Goal: Transaction & Acquisition: Download file/media

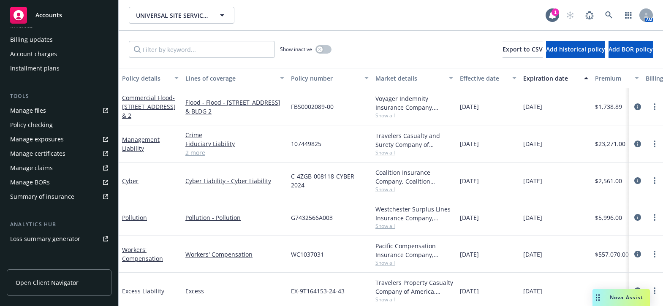
scroll to position [192, 0]
click at [46, 147] on div "Manage certificates" at bounding box center [37, 152] width 55 height 14
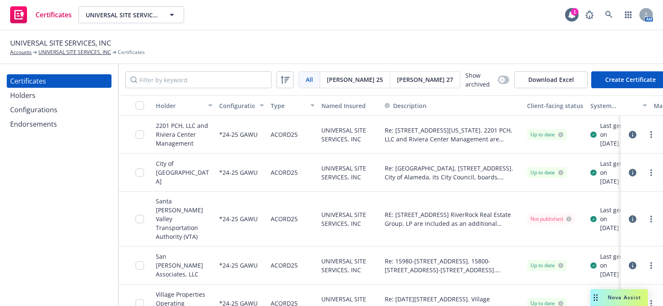
drag, startPoint x: 51, startPoint y: 90, endPoint x: 68, endPoint y: 88, distance: 16.7
click at [51, 90] on div "Holders" at bounding box center [59, 96] width 98 height 14
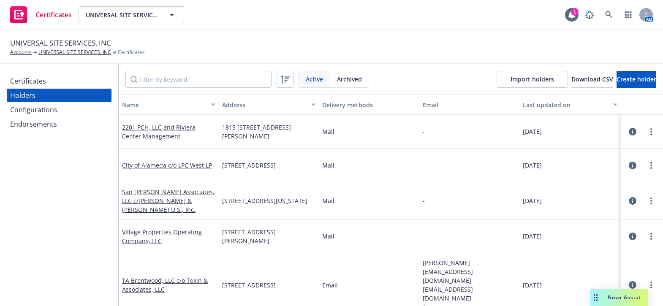
click at [226, 68] on div "Active Archived Import holders Download CSV Create holder" at bounding box center [391, 79] width 544 height 30
click at [199, 86] on input "Filter by keyword" at bounding box center [198, 79] width 146 height 17
paste input "28 Living Inc"
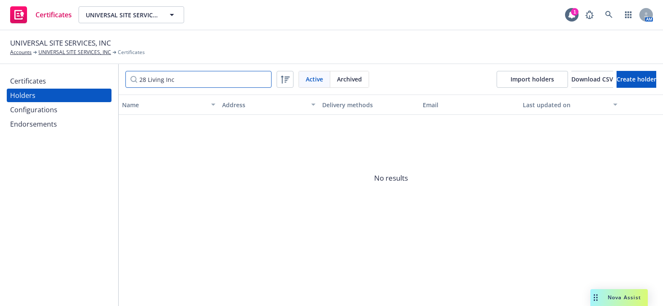
type input "28 Living Inc"
click at [41, 179] on div "Certificates Holders Configurations Endorsements" at bounding box center [59, 185] width 118 height 242
click at [38, 221] on div "Certificates Holders Configurations Endorsements" at bounding box center [59, 185] width 118 height 242
click at [621, 73] on button "Create holder" at bounding box center [636, 79] width 40 height 17
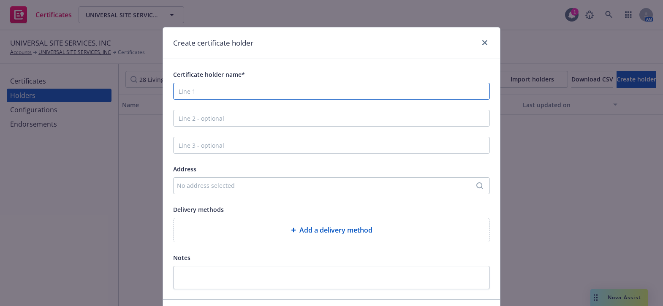
click at [194, 94] on input "Certificate holder name*" at bounding box center [331, 91] width 317 height 17
paste input "28 Living Inc"
type input "28 Living Inc"
click at [206, 104] on div "Certificate holder name* 28 Living Inc Address No address selected Delivery met…" at bounding box center [331, 179] width 317 height 220
click at [207, 118] on input "Line 2 - optional" at bounding box center [331, 118] width 317 height 17
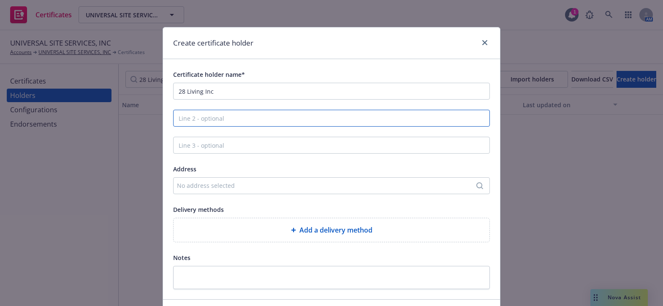
paste input "C/O NetVendor"
type input "C/O NetVendor"
click at [199, 184] on div "No address selected" at bounding box center [327, 185] width 301 height 9
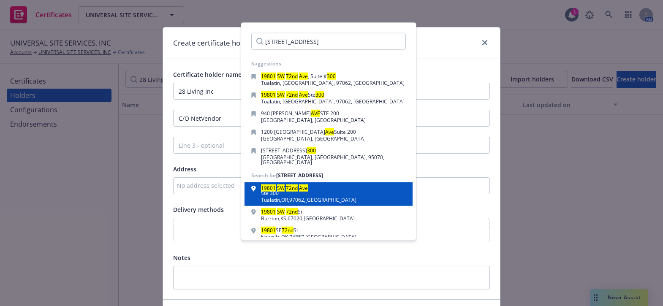
type input "19801 SW 72nd Ave Ste. 300"
click at [290, 198] on div "Tualatin , OR , 97062 , USA" at bounding box center [308, 200] width 95 height 5
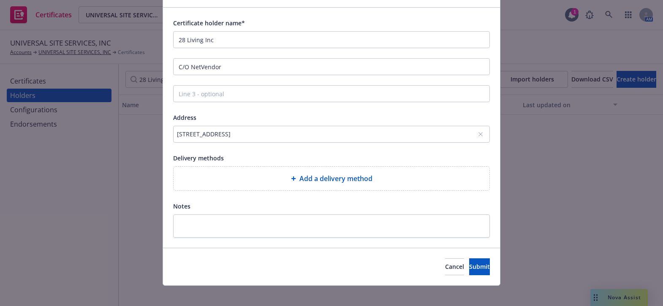
scroll to position [58, 0]
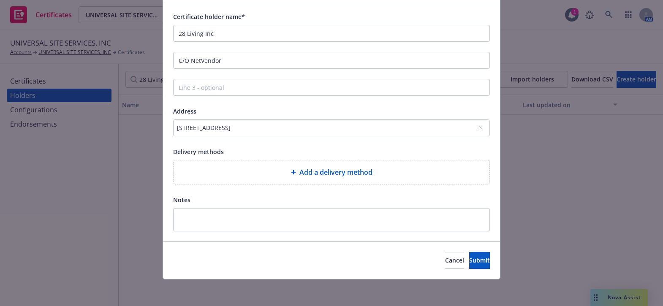
click at [249, 180] on div "Add a delivery method" at bounding box center [332, 172] width 316 height 24
select select "EMAIL"
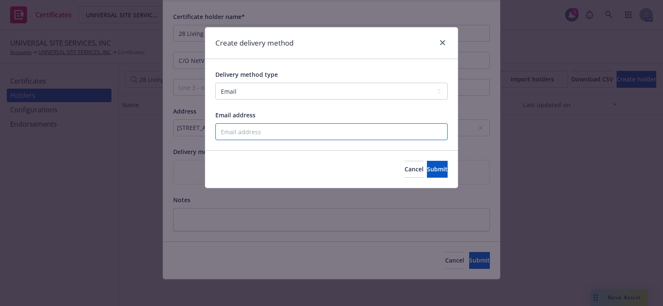
click at [247, 131] on input "Email address" at bounding box center [331, 131] width 232 height 17
paste input "compliance@netvendor.net"
type input "compliance@netvendor.net"
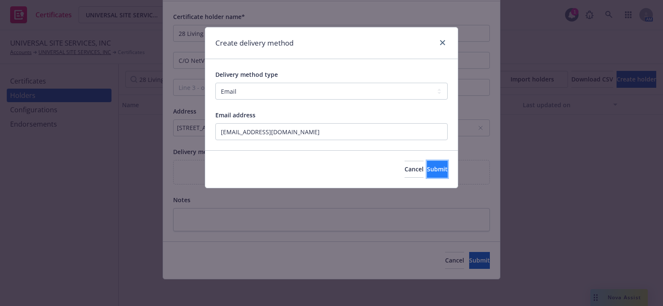
click at [427, 169] on span "Submit" at bounding box center [437, 169] width 21 height 8
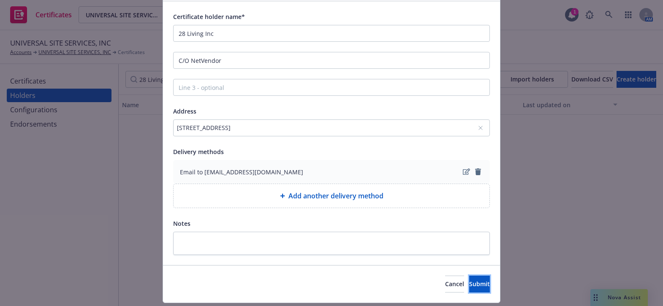
drag, startPoint x: 477, startPoint y: 288, endPoint x: 434, endPoint y: 269, distance: 47.8
click at [477, 288] on button "Submit" at bounding box center [479, 284] width 21 height 17
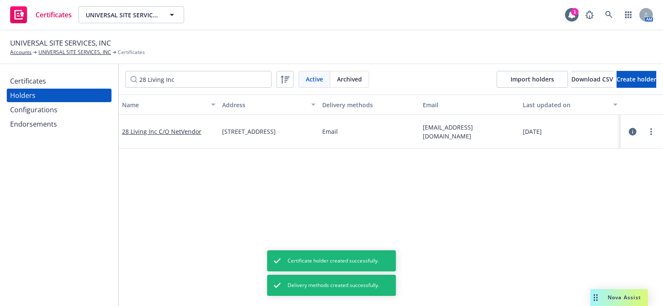
click at [61, 77] on div "Certificates" at bounding box center [59, 81] width 98 height 14
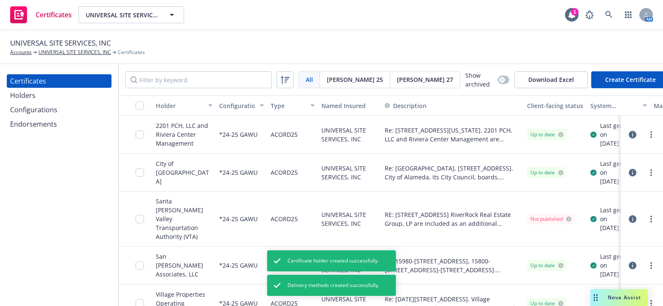
click at [606, 80] on button "Create Certificate" at bounding box center [630, 79] width 79 height 17
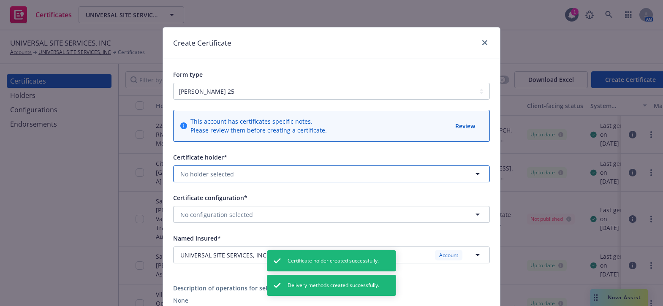
click at [198, 171] on span "No holder selected" at bounding box center [207, 174] width 54 height 9
type input "2b"
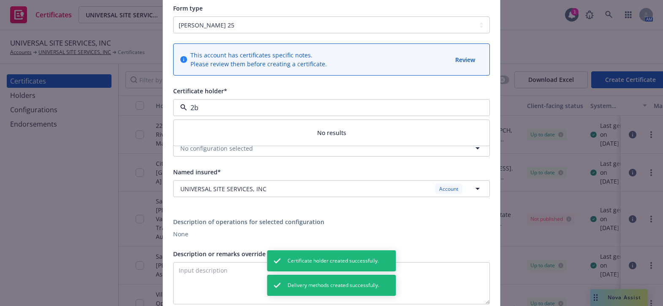
scroll to position [76, 0]
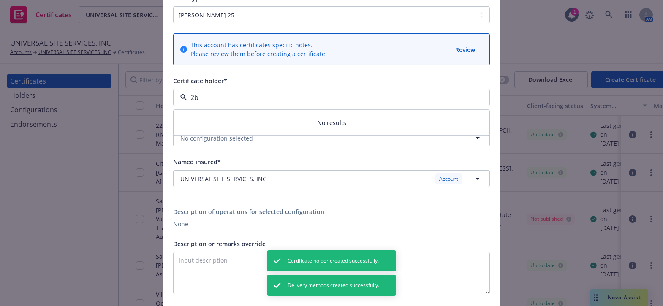
click at [228, 94] on input "2b" at bounding box center [329, 97] width 285 height 10
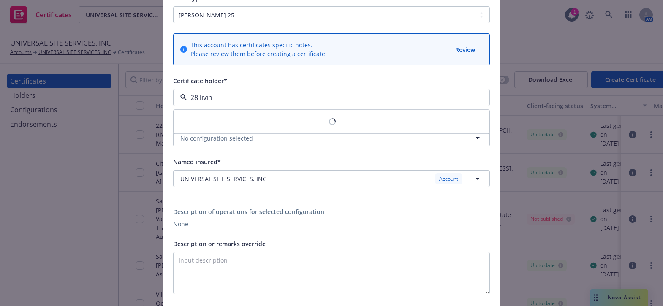
type input "28 living"
drag, startPoint x: 225, startPoint y: 121, endPoint x: 219, endPoint y: 138, distance: 18.2
click at [225, 120] on strong "28 Living Inc C/O NetVendor" at bounding box center [222, 122] width 81 height 8
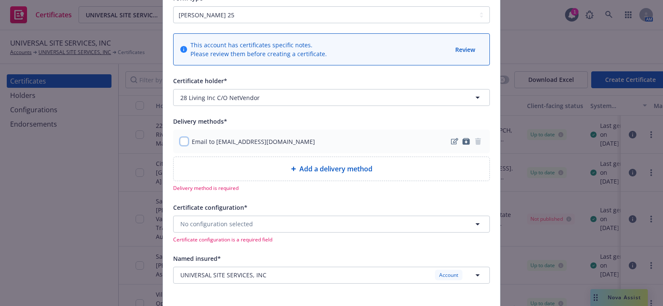
click at [181, 138] on input "checkbox" at bounding box center [184, 141] width 8 height 8
checkbox input "true"
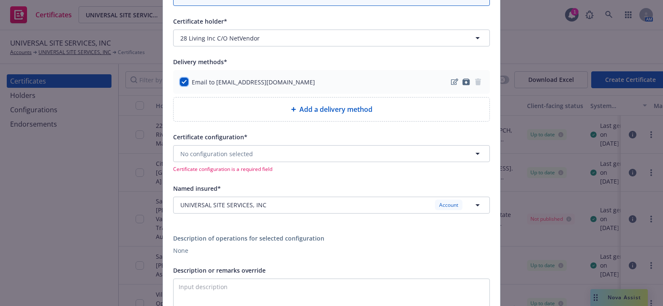
scroll to position [192, 0]
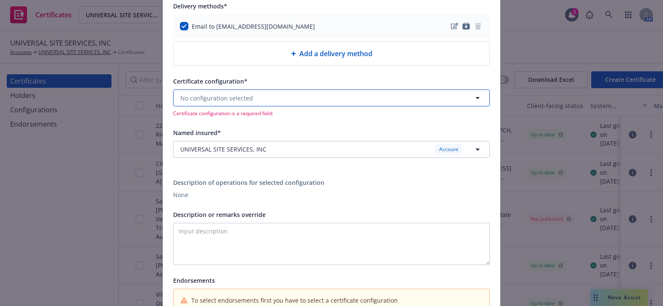
click at [218, 94] on span "No configuration selected" at bounding box center [216, 98] width 73 height 9
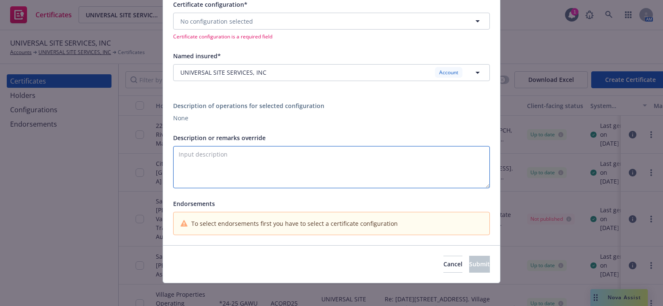
click at [220, 165] on textarea "Description or remarks override" at bounding box center [331, 167] width 317 height 42
paste textarea "2B Living Inc and its respective owners, officers, agents, and employees, and a…"
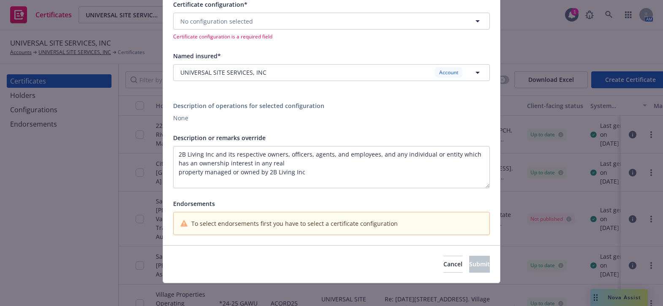
click at [169, 171] on div "This account has certificates specific notes. Please review them before creatin…" at bounding box center [331, 38] width 337 height 414
click at [176, 173] on textarea "2B Living Inc and its respective owners, officers, agents, and employees, and a…" at bounding box center [331, 167] width 317 height 42
drag, startPoint x: 408, startPoint y: 173, endPoint x: 417, endPoint y: 173, distance: 8.4
click at [412, 173] on textarea "2B Living Inc and its respective owners, officers, agents, and employees, and a…" at bounding box center [331, 167] width 317 height 42
paste textarea "The Certificate Holder is included as an additional insured as required by a wr…"
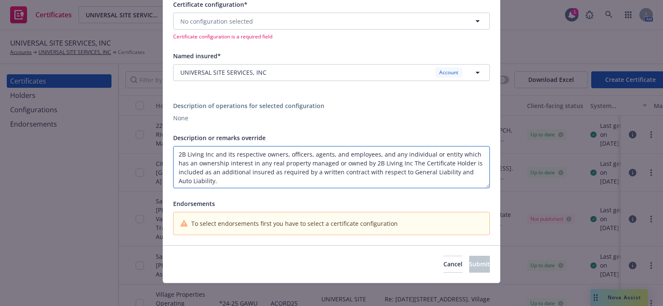
drag, startPoint x: 472, startPoint y: 161, endPoint x: 404, endPoint y: 165, distance: 68.1
click at [404, 165] on textarea "2B Living Inc and its respective owners, officers, agents, and employees, and a…" at bounding box center [331, 167] width 317 height 42
type textarea "2B Living Inc and its respective owners, officers, agents, and employees, and a…"
drag, startPoint x: 441, startPoint y: 174, endPoint x: -41, endPoint y: 50, distance: 498.1
click at [0, 50] on html "Certificates UNIVERSAL SITE SERVICES, INC UNIVERSAL SITE SERVICES, INC 1 AM UNI…" at bounding box center [331, 153] width 663 height 306
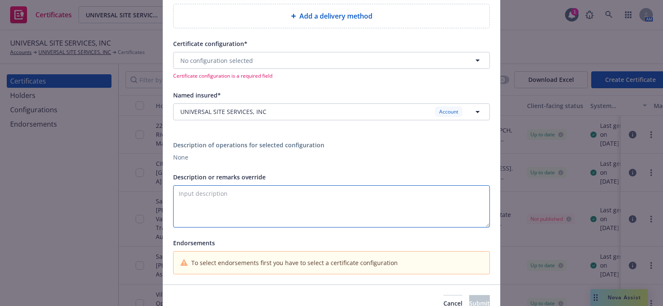
scroll to position [192, 0]
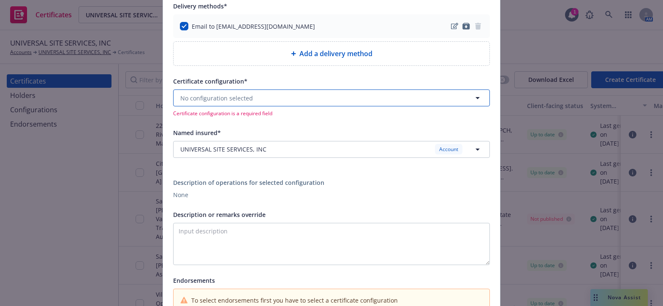
click at [219, 102] on button "No configuration selected" at bounding box center [331, 98] width 317 height 17
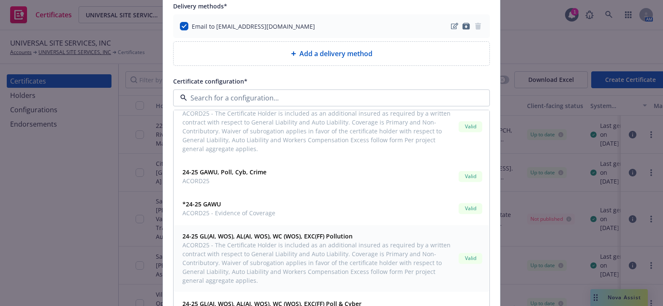
scroll to position [575, 0]
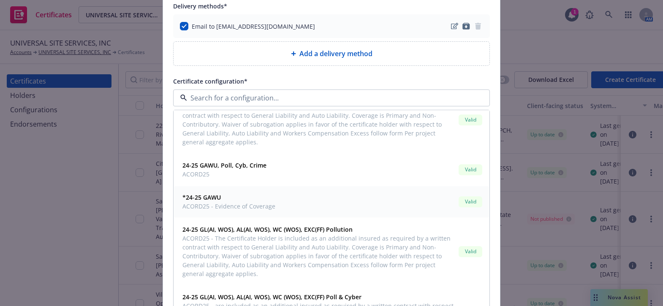
click at [206, 198] on strong "*24-25 GAWU" at bounding box center [201, 198] width 38 height 8
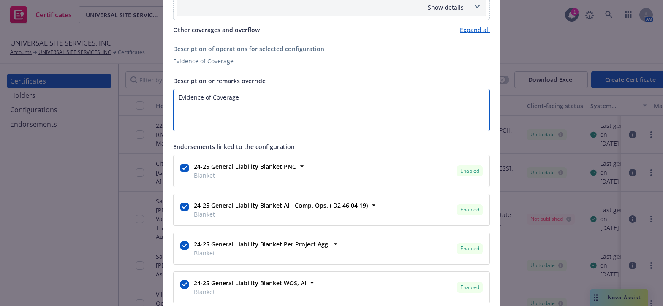
drag, startPoint x: 270, startPoint y: 99, endPoint x: 0, endPoint y: 67, distance: 271.7
click at [0, 68] on div "Create Certificate Form type ACORD 25 ACORD 27 ACORD 28 This account has certif…" at bounding box center [331, 153] width 663 height 306
paste textarea "2B Living Inc and its respective owners, officers, agents, and employees, and a…"
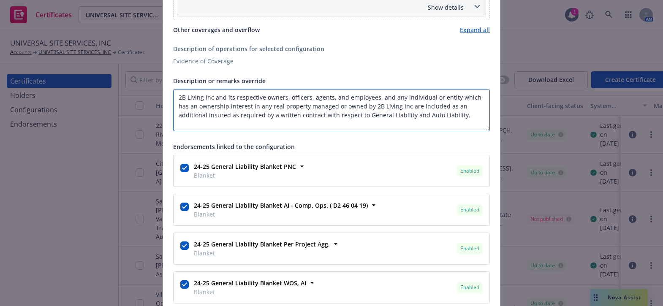
drag, startPoint x: 375, startPoint y: 114, endPoint x: 491, endPoint y: 117, distance: 115.7
click at [491, 117] on div "This account has certificates specific notes. Please review them before creatin…" at bounding box center [331, 124] width 337 height 1201
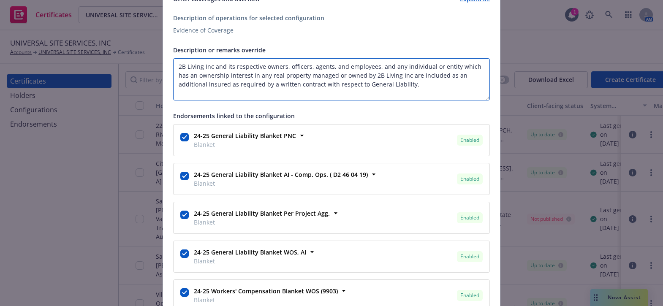
scroll to position [652, 0]
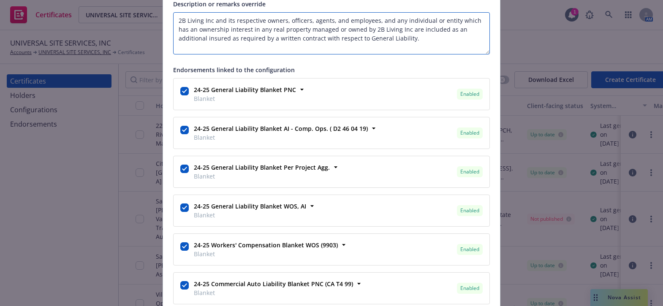
type textarea "2B Living Inc and its respective owners, officers, agents, and employees, and a…"
click at [180, 87] on input "checkbox" at bounding box center [184, 91] width 8 height 8
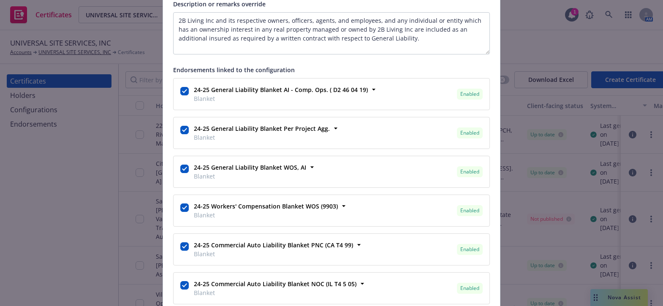
click at [180, 130] on div at bounding box center [184, 131] width 8 height 10
click at [182, 127] on input "checkbox" at bounding box center [184, 130] width 8 height 8
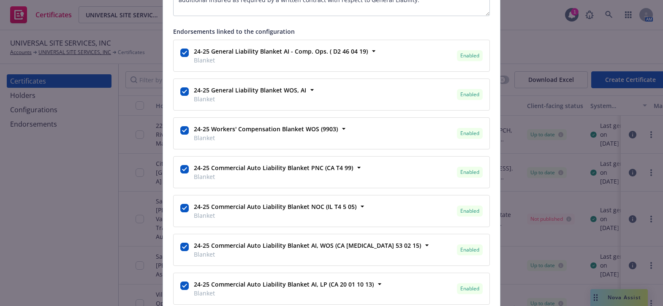
click at [180, 132] on div at bounding box center [184, 131] width 8 height 10
click at [180, 126] on input "checkbox" at bounding box center [184, 130] width 8 height 8
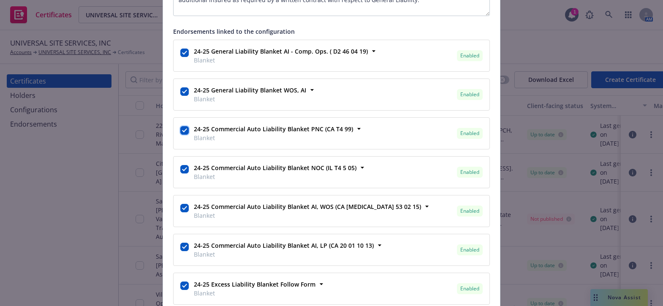
click at [180, 132] on input "checkbox" at bounding box center [184, 130] width 8 height 8
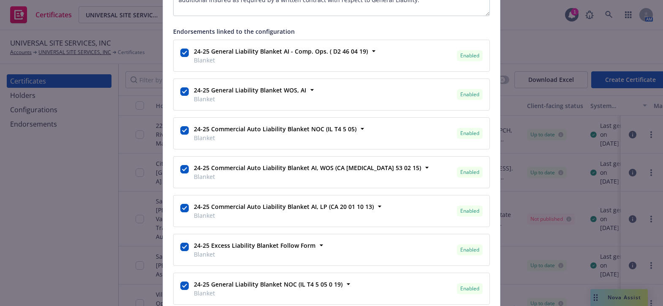
click at [179, 135] on div at bounding box center [185, 133] width 12 height 21
click at [180, 132] on input "checkbox" at bounding box center [184, 130] width 8 height 8
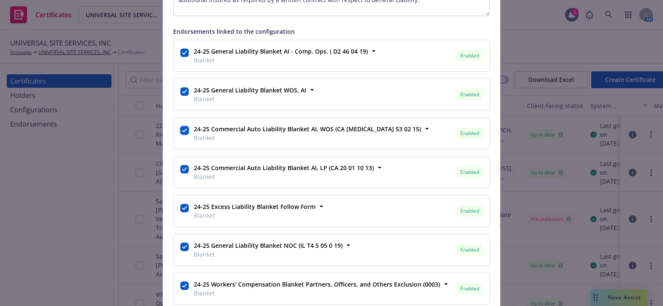
click at [180, 129] on input "checkbox" at bounding box center [184, 130] width 8 height 8
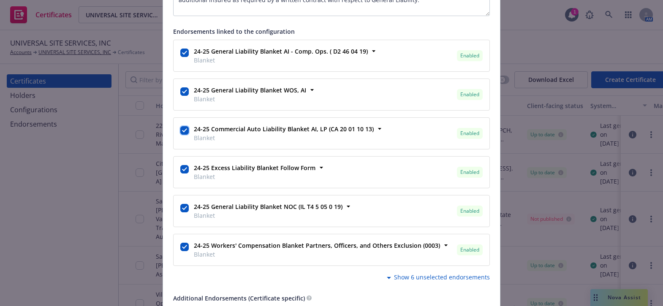
click at [180, 129] on input "checkbox" at bounding box center [184, 130] width 8 height 8
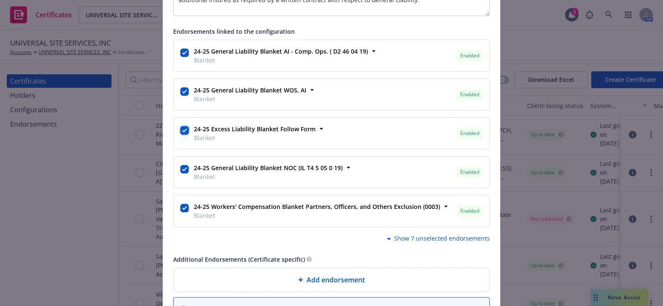
click at [184, 126] on input "checkbox" at bounding box center [184, 130] width 8 height 8
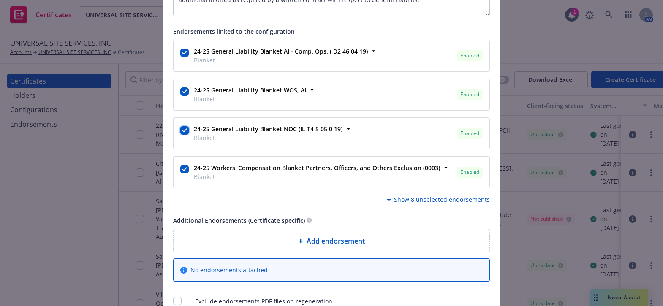
click at [182, 126] on input "checkbox" at bounding box center [184, 130] width 8 height 8
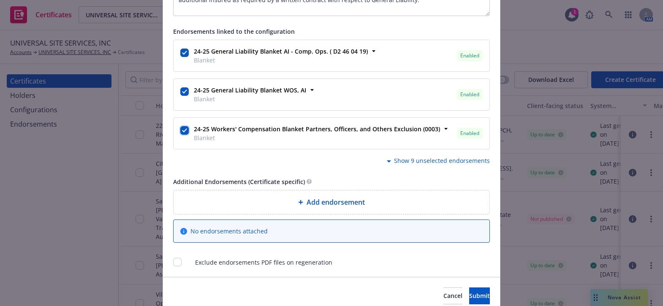
click at [181, 129] on input "checkbox" at bounding box center [184, 130] width 8 height 8
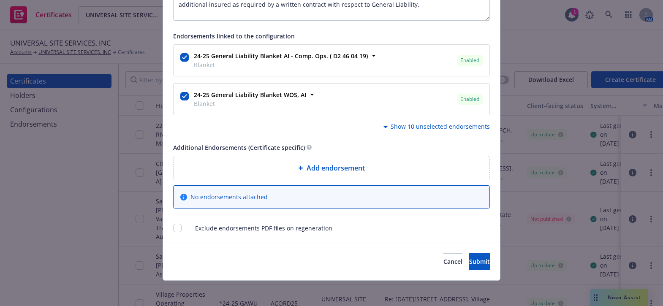
click at [420, 119] on div "24-25 General Liability Blanket AI - Comp. Ops. ( D2 46 04 19) Blanket Enabled …" at bounding box center [331, 88] width 317 height 88
click at [419, 122] on div "Show 10 unselected endorsements" at bounding box center [434, 127] width 109 height 10
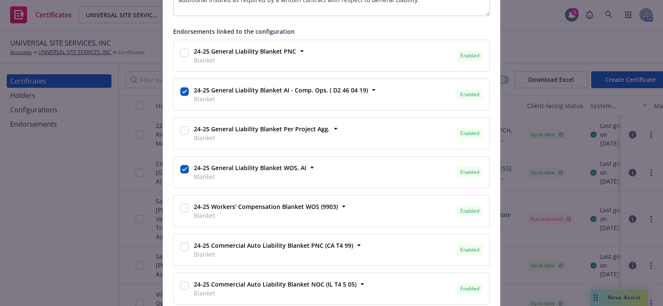
click at [190, 126] on div "24-25 General Liability Blanket Per Project Agg. Blanket" at bounding box center [260, 133] width 141 height 21
click at [175, 128] on div "24-25 General Liability Blanket Per Project Agg. Blanket Enabled Lines of cover…" at bounding box center [332, 133] width 316 height 31
click at [182, 126] on input "checkbox" at bounding box center [184, 130] width 8 height 8
checkbox input "true"
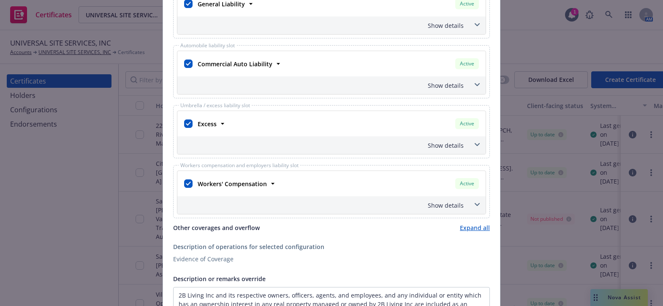
scroll to position [307, 0]
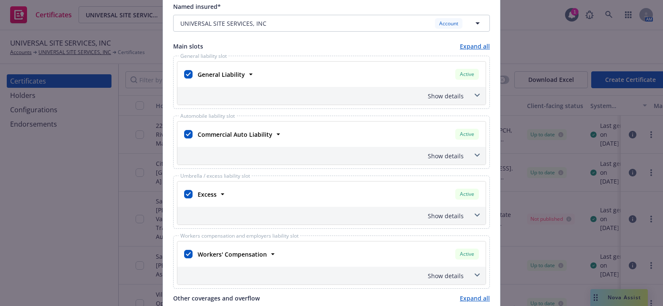
click at [440, 100] on div "Show details" at bounding box center [331, 96] width 308 height 18
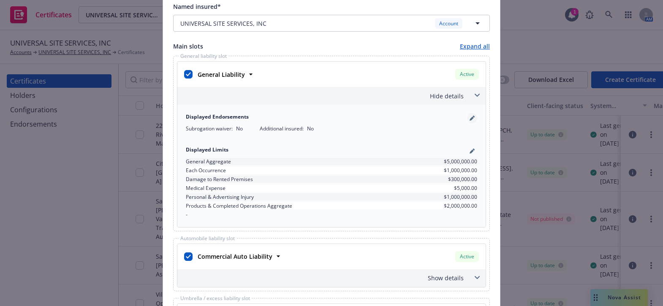
click at [469, 116] on icon "pencil" at bounding box center [471, 118] width 5 height 5
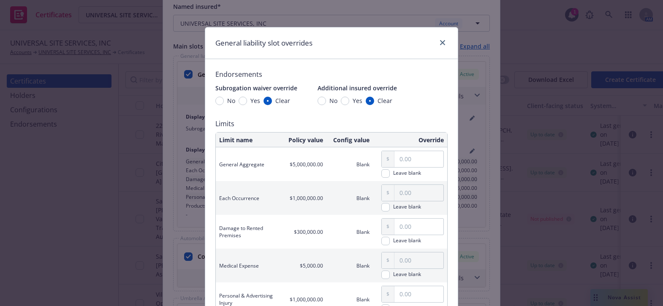
click at [350, 108] on div "Endorsements Subrogation waiver override No Yes Clear Additional insured overri…" at bounding box center [331, 221] width 232 height 305
click at [353, 103] on span "Yes" at bounding box center [358, 100] width 10 height 9
click at [349, 103] on input "Yes" at bounding box center [345, 101] width 8 height 8
radio input "true"
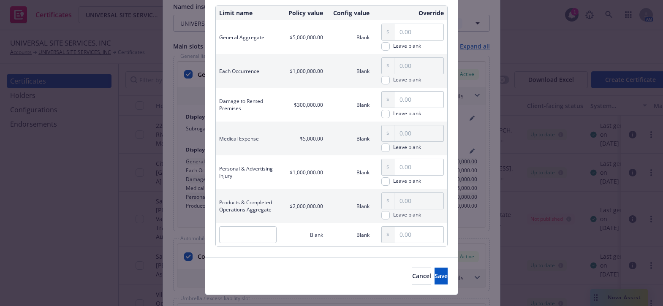
scroll to position [142, 0]
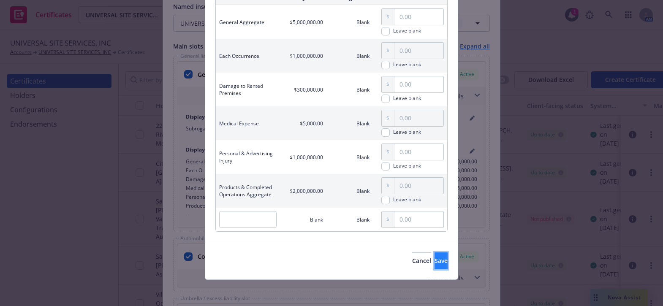
click at [434, 259] on button "Save" at bounding box center [440, 260] width 13 height 17
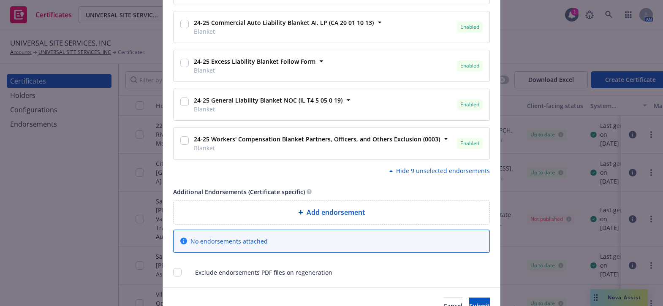
scroll to position [1195, 0]
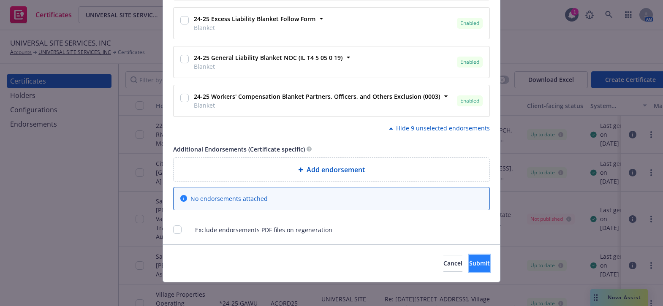
click at [469, 265] on button "Submit" at bounding box center [479, 263] width 21 height 17
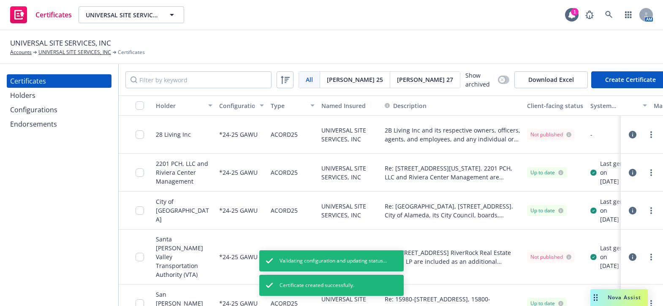
click at [38, 98] on div "Holders" at bounding box center [59, 96] width 98 height 14
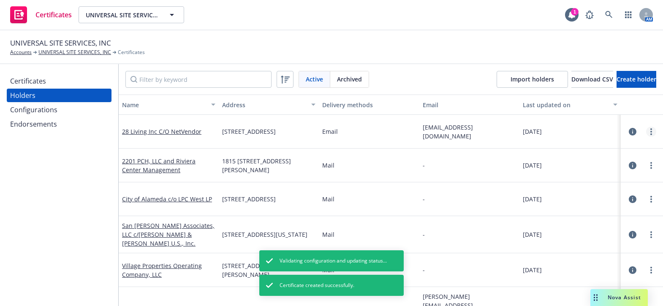
click at [646, 131] on link "more" at bounding box center [651, 132] width 10 height 10
click at [564, 142] on link "Edit" at bounding box center [597, 149] width 93 height 17
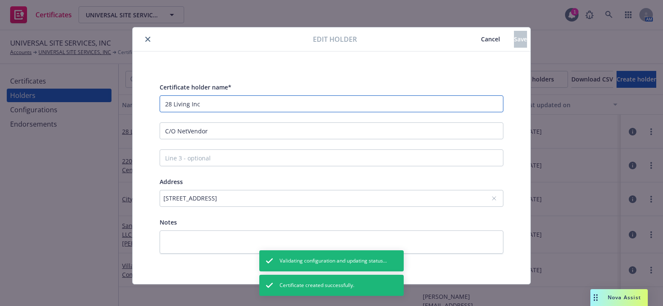
click at [168, 103] on input "28 Living Inc" at bounding box center [332, 103] width 344 height 17
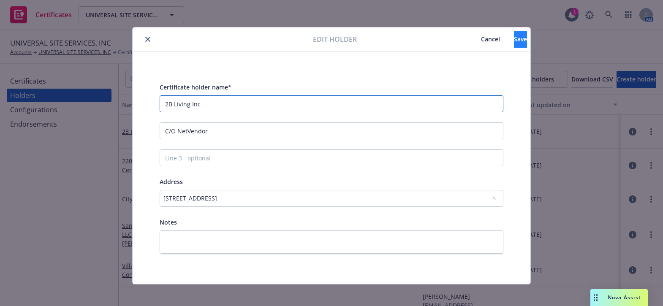
type input "2B Living Inc"
click at [514, 34] on button "Save" at bounding box center [520, 39] width 13 height 17
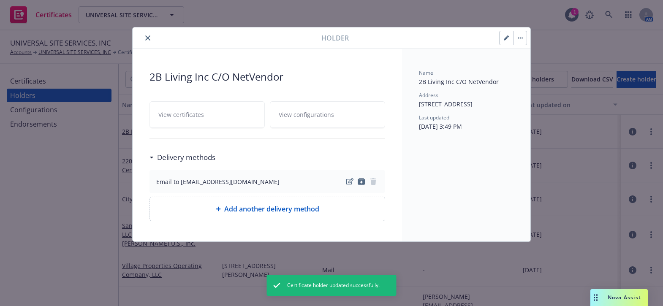
click at [146, 39] on icon "close" at bounding box center [147, 37] width 5 height 5
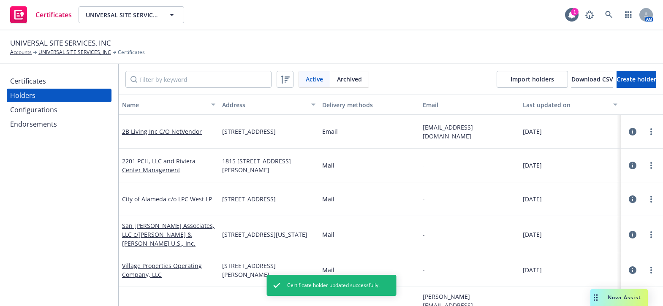
click at [46, 80] on div "Certificates" at bounding box center [59, 81] width 98 height 14
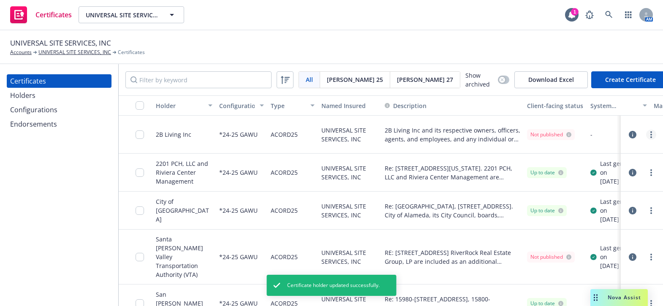
click at [646, 131] on link "more" at bounding box center [651, 135] width 10 height 10
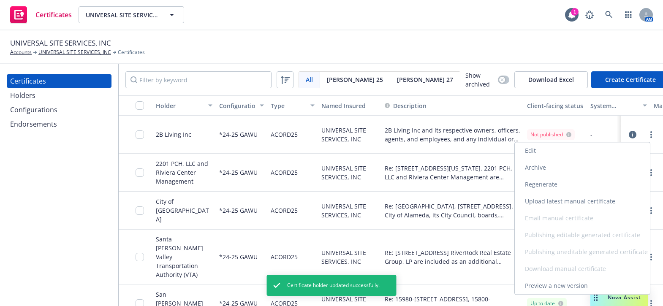
click at [539, 184] on link "Regenerate" at bounding box center [582, 184] width 135 height 17
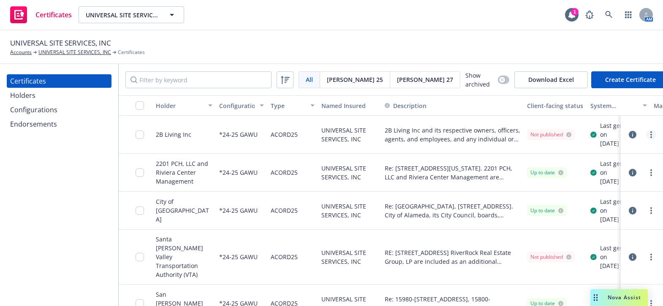
click at [650, 136] on icon "more" at bounding box center [651, 134] width 2 height 7
click at [461, 150] on div "2B Living Inc and its respective owners, officers, agents, and employees, and a…" at bounding box center [452, 135] width 142 height 38
click at [142, 105] on input "checkbox" at bounding box center [140, 105] width 8 height 8
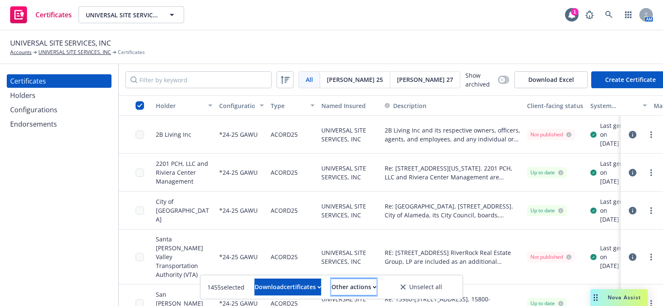
click at [373, 288] on div "Other actions" at bounding box center [353, 287] width 45 height 16
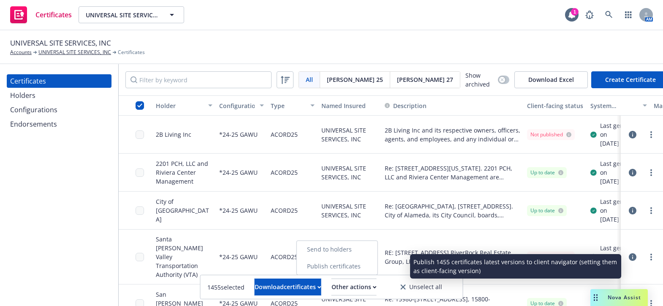
click at [362, 271] on link "Publish certificates" at bounding box center [337, 266] width 81 height 17
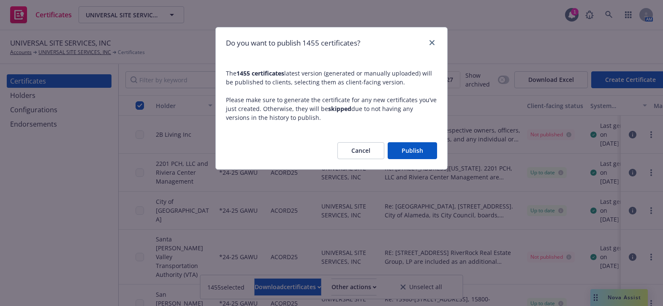
click at [412, 147] on button "Publish" at bounding box center [412, 150] width 49 height 17
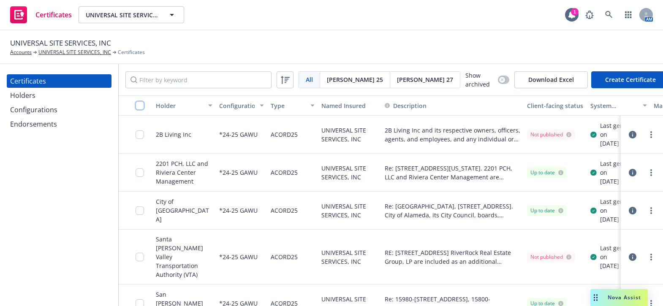
click input "checkbox"
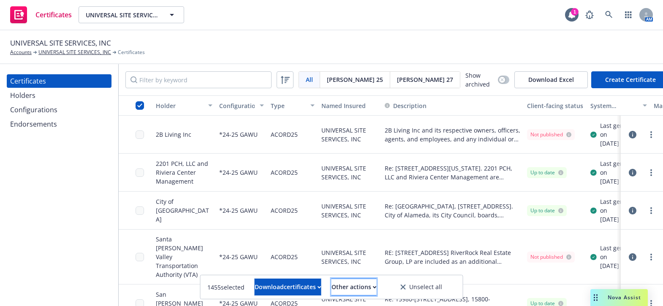
click div "Other actions"
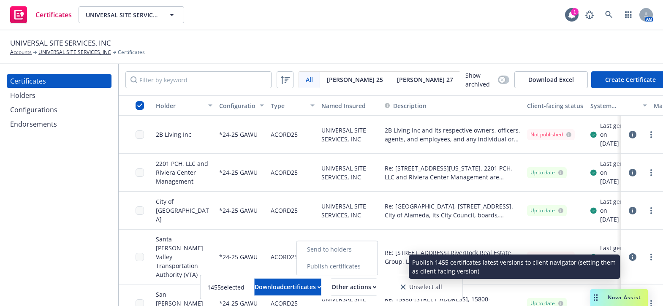
click link "Publish certificates"
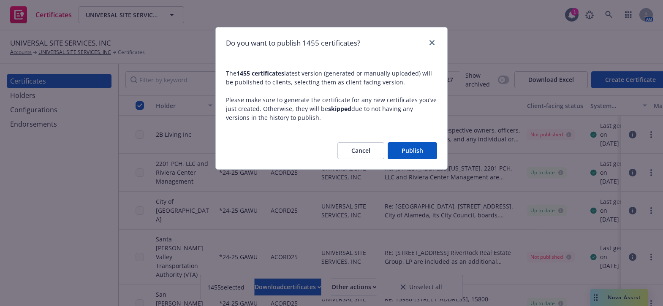
click button "Publish"
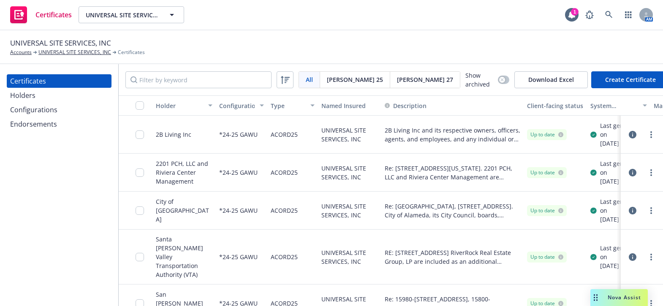
click at [638, 131] on div at bounding box center [641, 134] width 35 height 17
click at [646, 138] on link "more" at bounding box center [651, 135] width 10 height 10
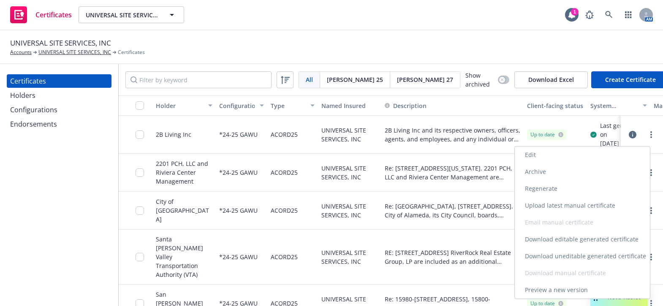
click at [563, 260] on link "Download uneditable generated certificate" at bounding box center [582, 256] width 135 height 17
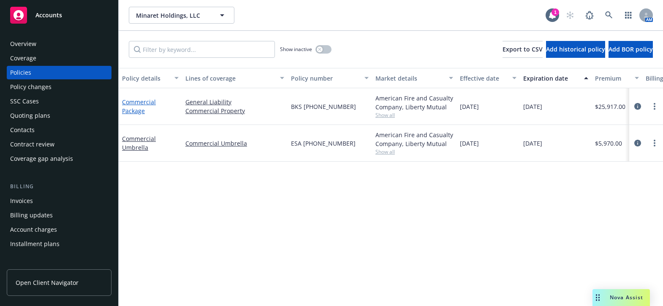
click at [139, 110] on link "Commercial Package" at bounding box center [139, 106] width 34 height 17
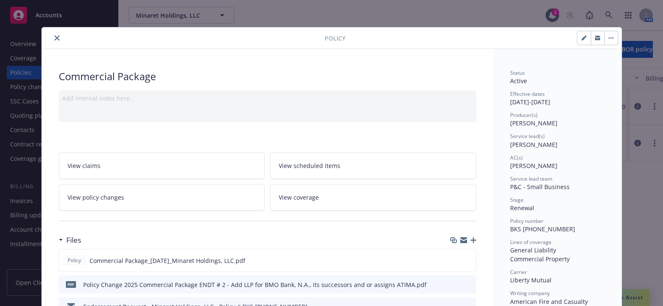
click at [57, 33] on div at bounding box center [184, 38] width 279 height 10
click at [54, 41] on button "close" at bounding box center [57, 38] width 10 height 10
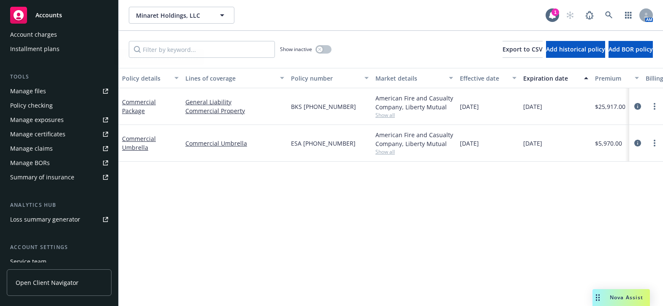
scroll to position [258, 0]
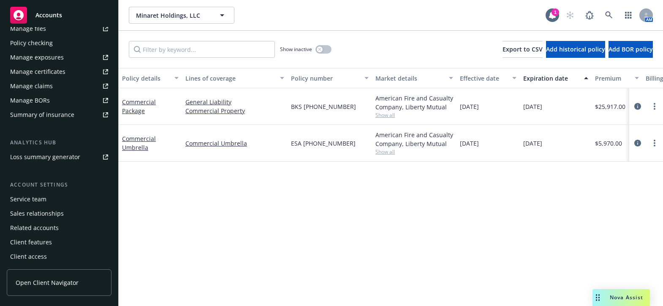
click at [70, 73] on link "Manage certificates" at bounding box center [59, 72] width 105 height 14
click at [141, 104] on link "Commercial Package" at bounding box center [139, 106] width 34 height 17
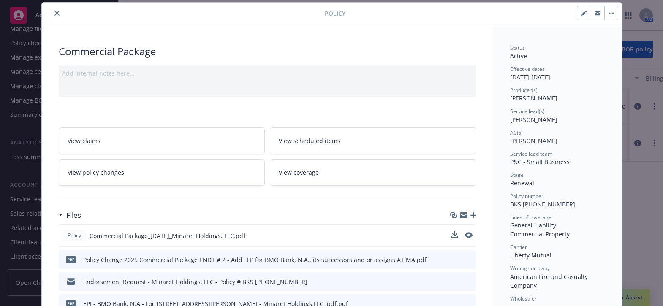
scroll to position [38, 0]
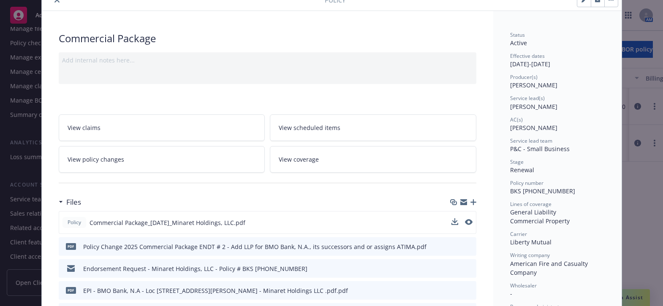
drag, startPoint x: 472, startPoint y: 218, endPoint x: 465, endPoint y: 221, distance: 7.8
click at [469, 220] on div "Policy Commercial Package_04-24-2025_Minaret Holdings, LLC.pdf" at bounding box center [268, 222] width 418 height 23
click at [465, 221] on icon "preview file" at bounding box center [468, 222] width 8 height 6
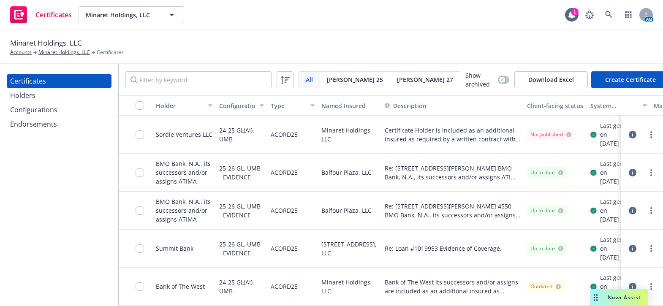
click at [397, 80] on span "[PERSON_NAME] 27" at bounding box center [425, 79] width 56 height 9
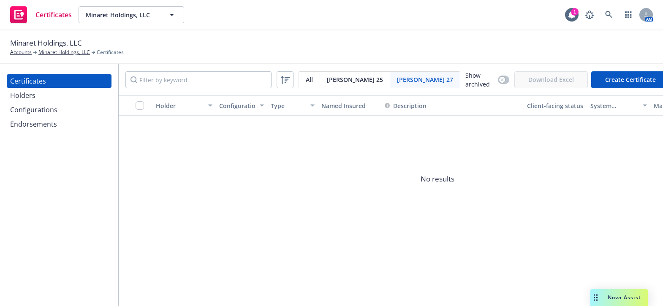
click at [49, 113] on div "Configurations" at bounding box center [33, 110] width 47 height 14
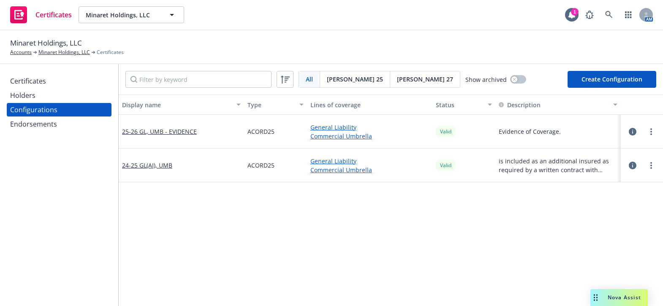
click at [397, 79] on span "[PERSON_NAME] 27" at bounding box center [425, 79] width 56 height 9
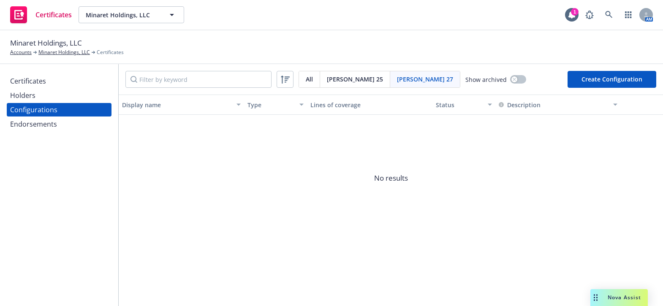
click at [616, 85] on button "Create Configuration" at bounding box center [611, 79] width 89 height 17
select select "ACORD27"
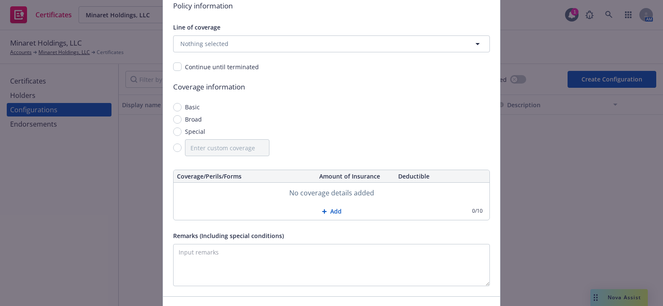
scroll to position [205, 0]
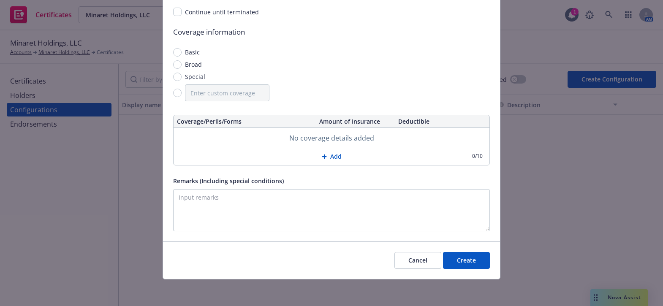
click at [338, 156] on button "Add" at bounding box center [332, 156] width 316 height 17
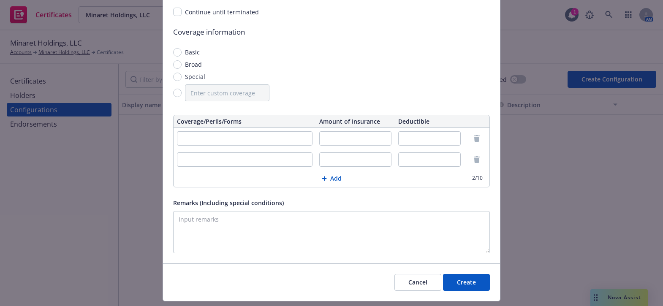
click at [226, 137] on input "text" at bounding box center [245, 138] width 136 height 14
paste input "Limitof Insurance-ReplacementCost"
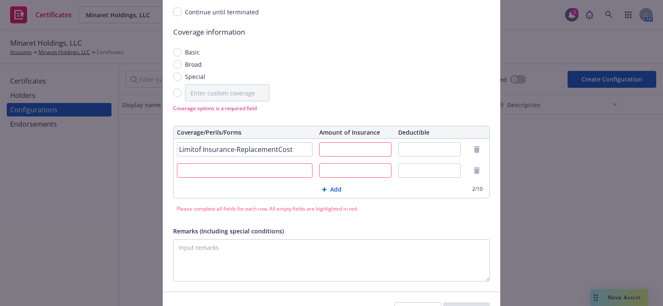
click at [193, 149] on input "Limitof Insurance-ReplacementCost" at bounding box center [245, 149] width 136 height 14
click at [232, 148] on input "Limit of Insurance-ReplacementCost" at bounding box center [245, 149] width 136 height 14
type input "Building Limit - Replacement Cost"
paste input "$6,508,497"
type input "$6,508,497"
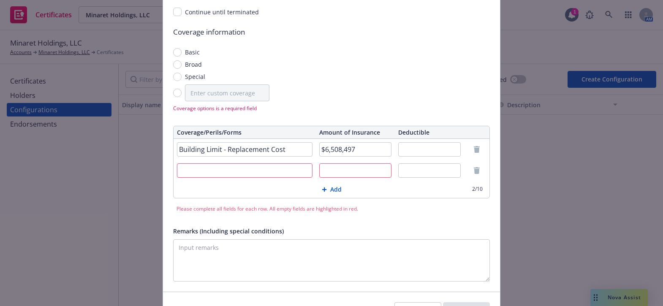
click at [290, 148] on input "Building Limit - Replacement Cost" at bounding box center [245, 149] width 136 height 14
paste input "90%"
type input "Building Limit - Replacement Cost - Coinsurance 90%"
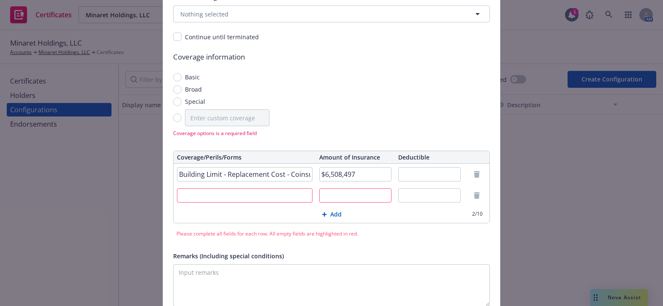
scroll to position [177, 0]
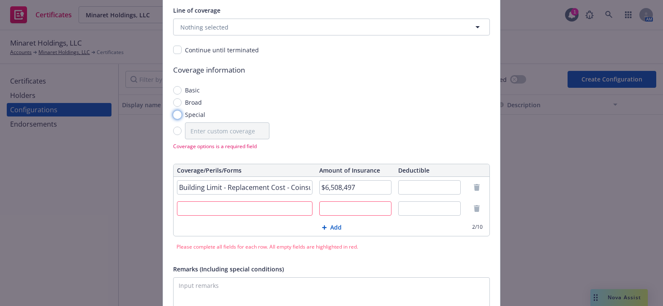
click at [177, 114] on input "Special" at bounding box center [177, 115] width 8 height 8
radio input "true"
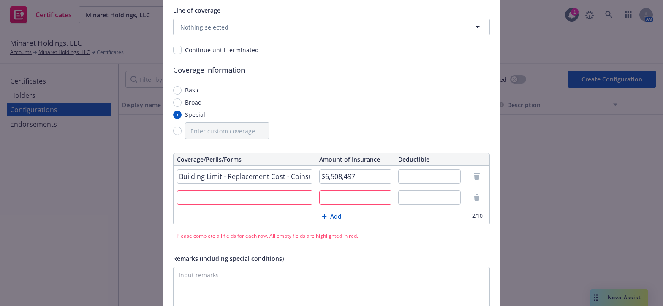
click at [429, 173] on input "text" at bounding box center [429, 176] width 63 height 14
type input "$10,000"
click at [223, 197] on input "text" at bounding box center [245, 197] width 136 height 14
type input "Business Income & Extra Expense"
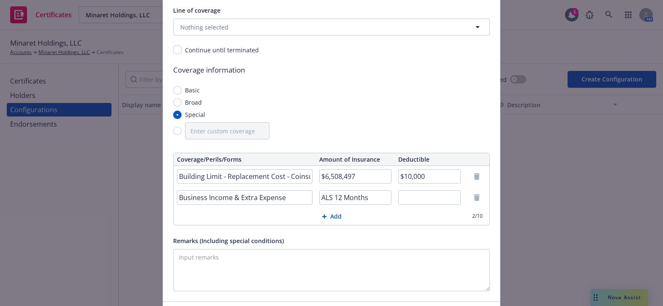
type input "ALS 12 Months"
type input "72 Hours"
click at [338, 198] on input "ALS 12 Months" at bounding box center [355, 197] width 72 height 14
type input "ALS 24 Months"
drag, startPoint x: 361, startPoint y: 175, endPoint x: 249, endPoint y: 152, distance: 114.8
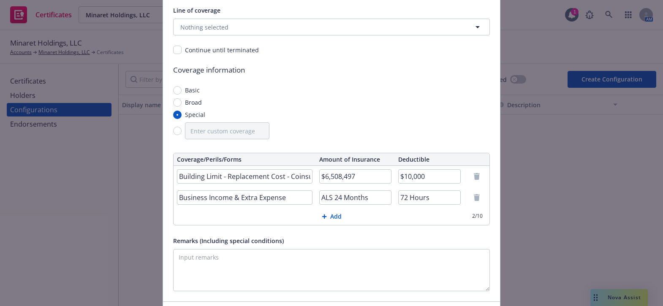
click at [248, 153] on table "Coverage/Perils/Forms Amount of Insurance Deductible Building Limit - Replaceme…" at bounding box center [331, 189] width 317 height 73
drag, startPoint x: 353, startPoint y: 173, endPoint x: 244, endPoint y: 160, distance: 109.2
click at [245, 161] on table "Coverage/Perils/Forms Amount of Insurance Deductible Building Limit - Replaceme…" at bounding box center [331, 189] width 317 height 73
type input "Per Schedule"
click at [273, 274] on textarea "Remarks (Including special conditions)" at bounding box center [331, 270] width 317 height 42
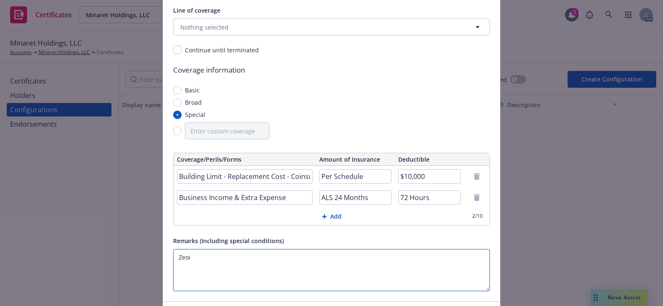
paste textarea "Evidence of Coverage"
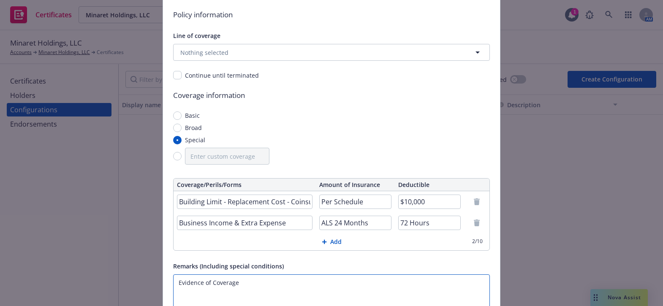
scroll to position [139, 0]
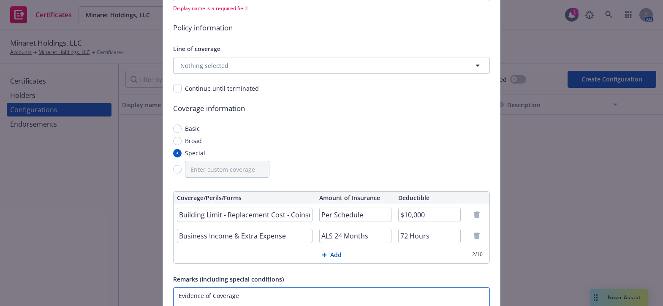
type textarea "Evidence of Coverage"
click at [223, 56] on div "Line of coverage Nothing selected" at bounding box center [331, 58] width 317 height 30
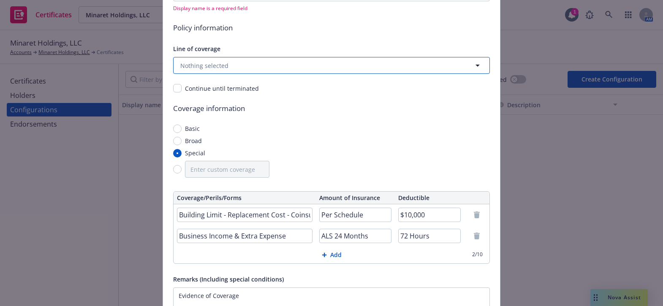
click at [225, 64] on button "Nothing selected" at bounding box center [331, 65] width 317 height 17
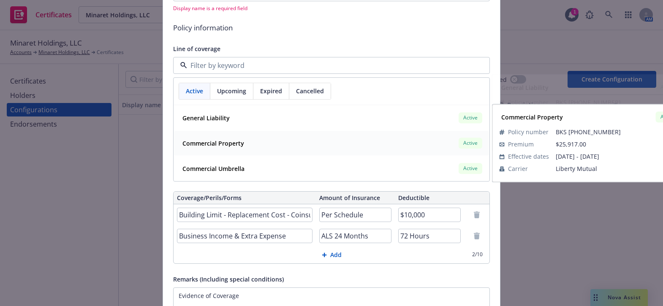
click at [232, 144] on strong "Commercial Property" at bounding box center [213, 143] width 62 height 8
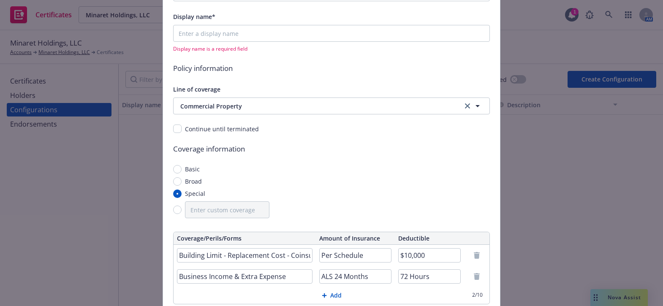
scroll to position [24, 0]
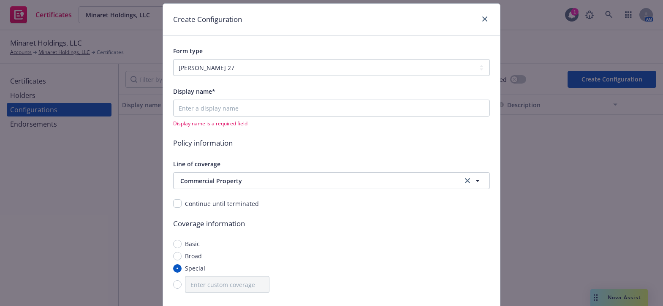
click at [296, 129] on div "Display name* Display name is a required field Policy information Line of cover…" at bounding box center [331, 265] width 317 height 359
click at [215, 178] on span "Commercial Property" at bounding box center [311, 180] width 263 height 9
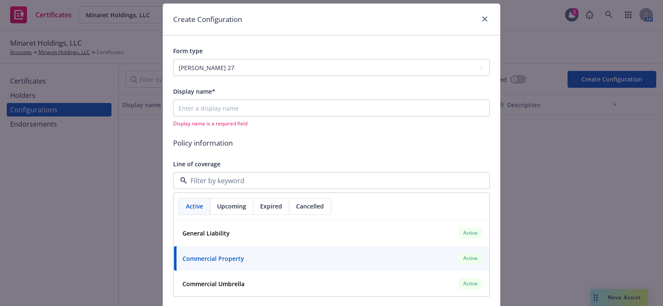
click at [263, 136] on div "Display name* Display name is a required field Policy information Line of cover…" at bounding box center [331, 265] width 317 height 359
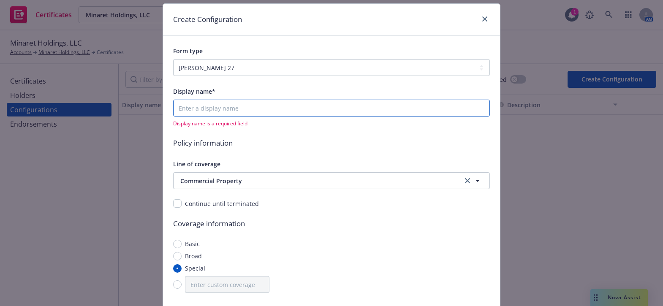
click at [217, 103] on input "Display name*" at bounding box center [331, 108] width 317 height 17
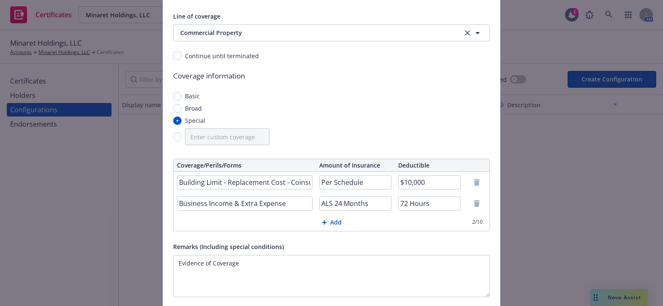
scroll to position [226, 0]
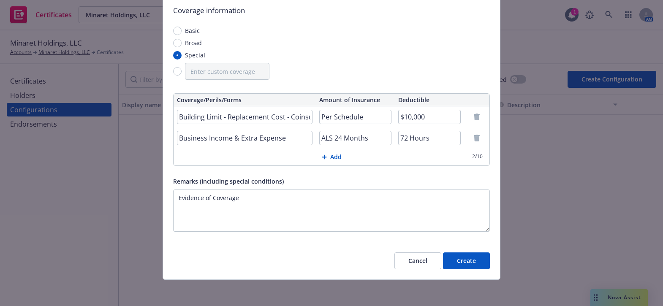
type input "25-26 Property"
click at [454, 252] on button "Create" at bounding box center [466, 260] width 47 height 17
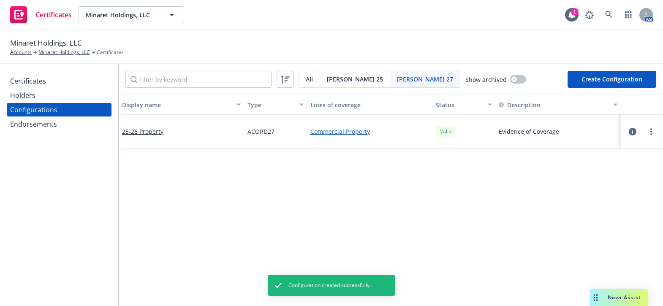
click at [28, 84] on div "Certificates" at bounding box center [28, 81] width 36 height 14
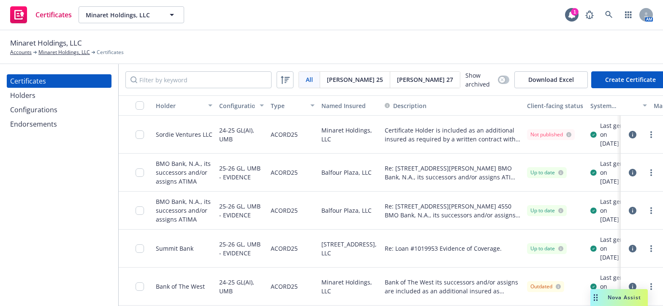
scroll to position [0, 20]
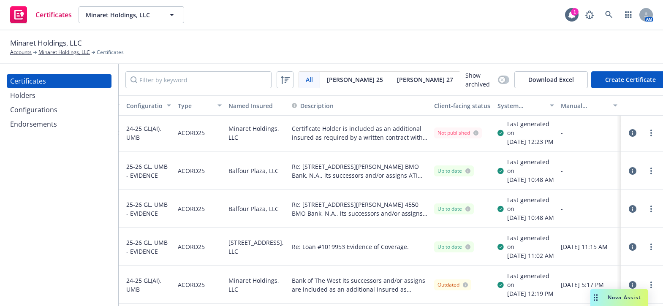
drag, startPoint x: 324, startPoint y: 189, endPoint x: 393, endPoint y: 195, distance: 69.0
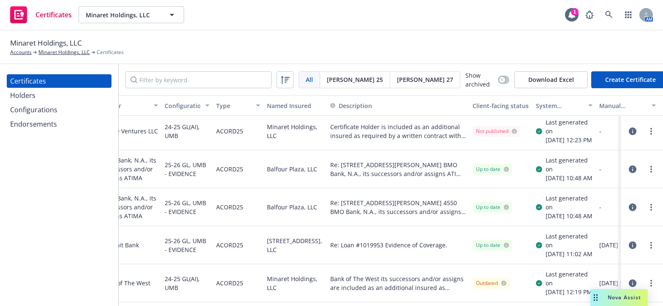
scroll to position [3, 0]
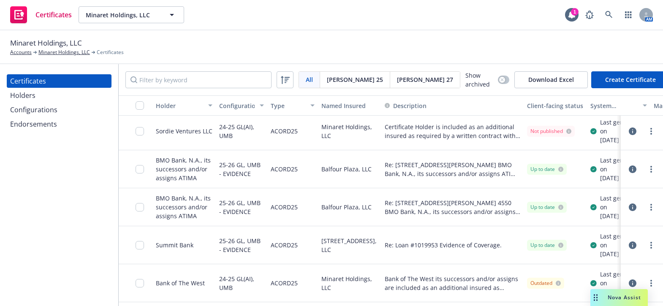
drag, startPoint x: 356, startPoint y: 185, endPoint x: 312, endPoint y: 184, distance: 43.9
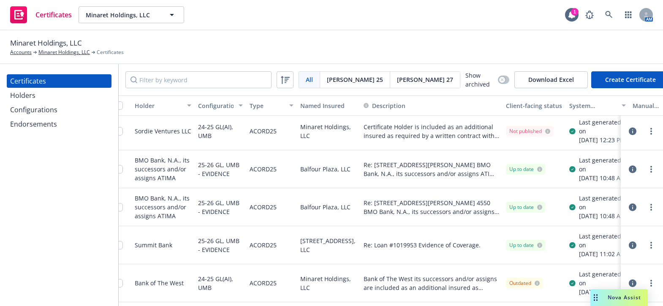
drag, startPoint x: 317, startPoint y: 184, endPoint x: 354, endPoint y: 180, distance: 37.3
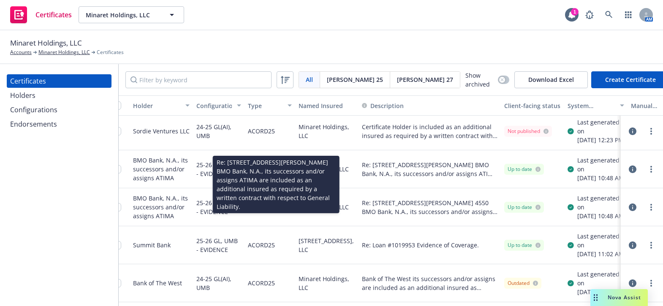
scroll to position [3, 0]
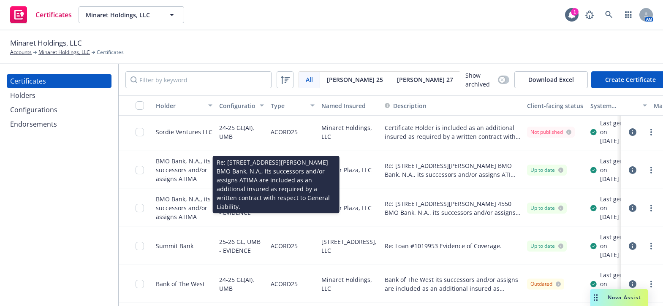
drag, startPoint x: 375, startPoint y: 188, endPoint x: 292, endPoint y: 182, distance: 83.8
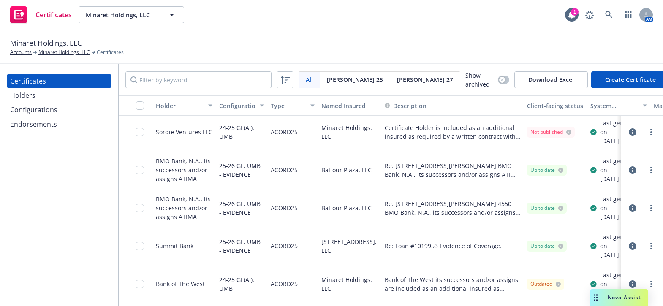
scroll to position [3, 98]
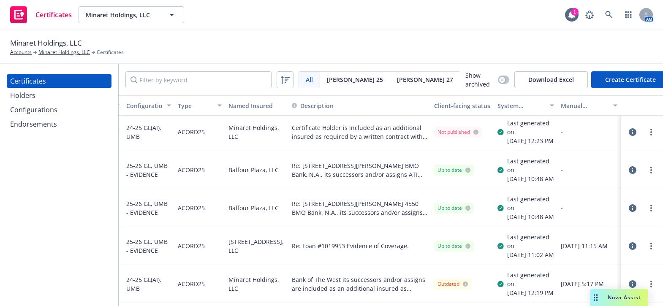
drag, startPoint x: 448, startPoint y: 173, endPoint x: 469, endPoint y: 170, distance: 21.3
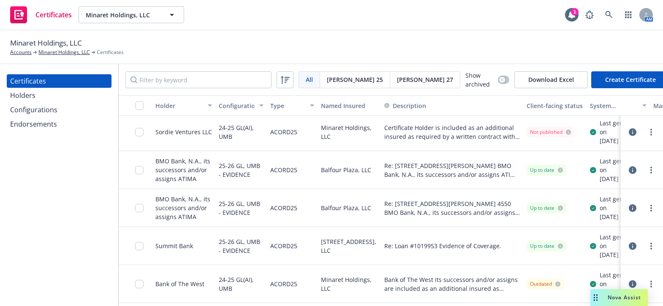
drag, startPoint x: 469, startPoint y: 170, endPoint x: 281, endPoint y: 174, distance: 188.8
click at [650, 174] on icon "more" at bounding box center [651, 170] width 2 height 7
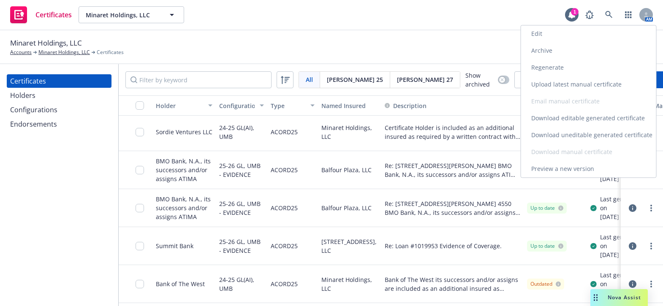
click at [541, 66] on link "Regenerate" at bounding box center [588, 67] width 135 height 17
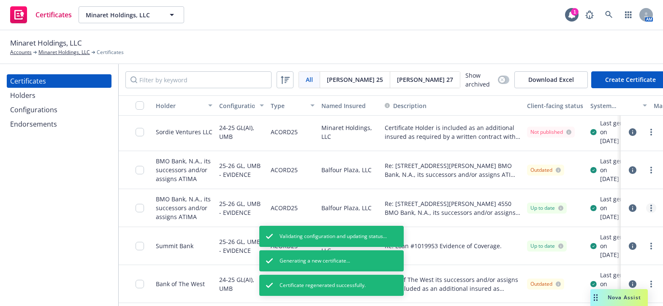
click at [650, 206] on circle "more" at bounding box center [651, 206] width 2 height 2
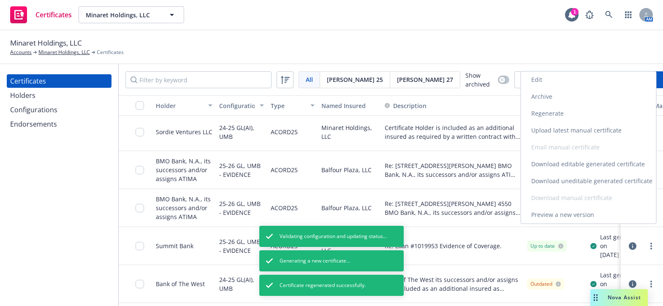
click at [543, 115] on link "Regenerate" at bounding box center [588, 113] width 135 height 17
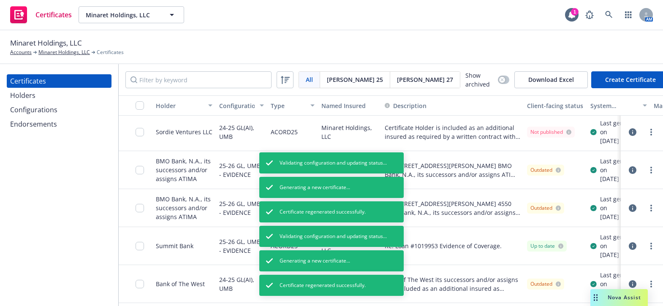
scroll to position [41, 0]
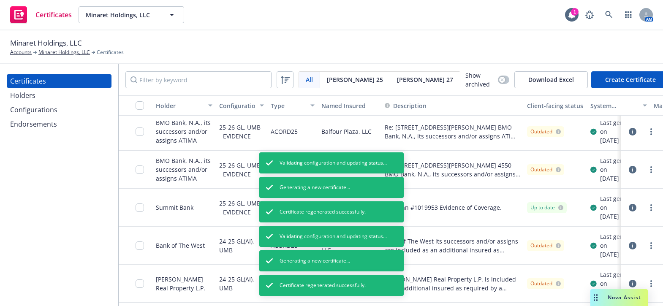
click at [397, 78] on span "[PERSON_NAME] 27" at bounding box center [425, 79] width 56 height 9
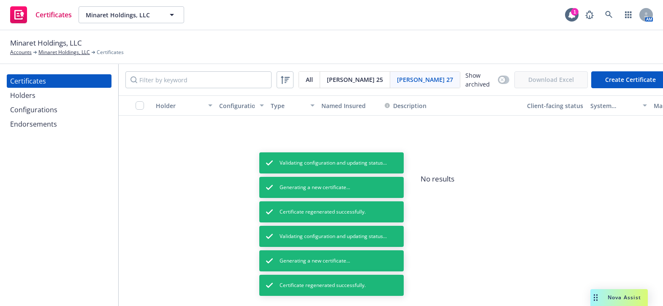
click at [600, 82] on button "Create Certificate" at bounding box center [630, 79] width 79 height 17
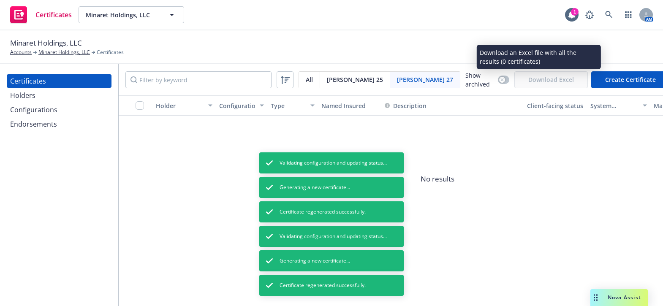
select select "ACORD27"
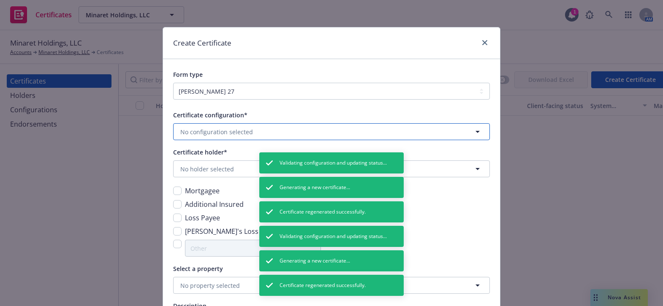
click at [202, 125] on button "No configuration selected" at bounding box center [331, 131] width 317 height 17
click at [204, 158] on strong "25-26 Property" at bounding box center [203, 156] width 43 height 8
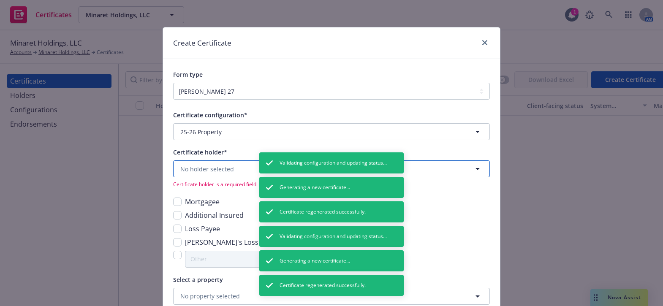
click at [200, 175] on button "No holder selected" at bounding box center [331, 168] width 317 height 17
type input "BMO"
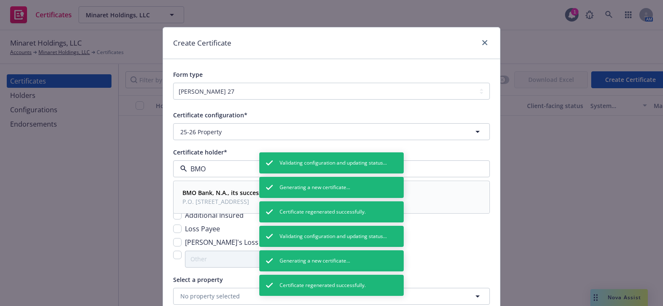
click at [185, 196] on strong "BMO Bank, N.A., its successors and/or assigns ATIMA" at bounding box center [258, 193] width 152 height 8
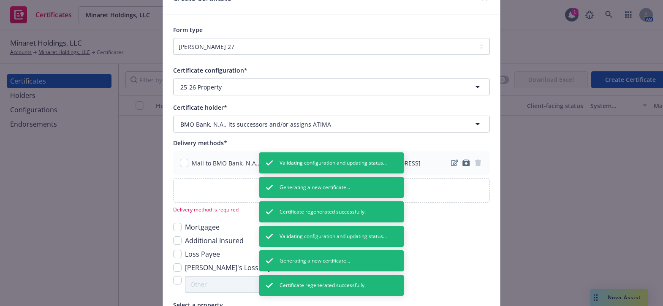
scroll to position [115, 0]
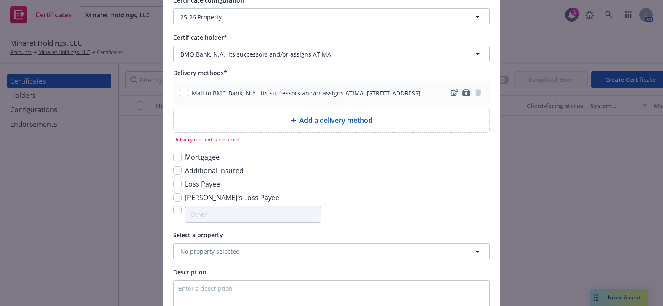
click at [199, 125] on div "Add a delivery method" at bounding box center [331, 120] width 302 height 10
select select "EMAIL"
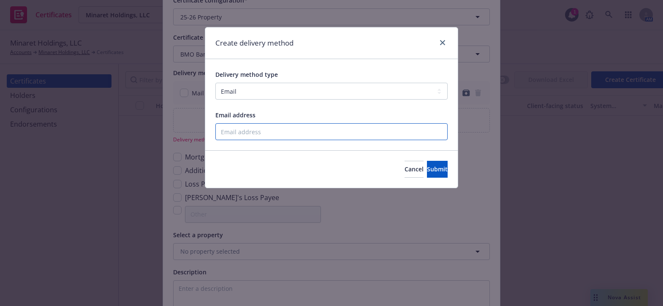
click at [247, 135] on input "Email address" at bounding box center [331, 131] width 232 height 17
paste input "kerry.halbakken@bmo.com"
type input "kerry.halbakken@bmo.com"
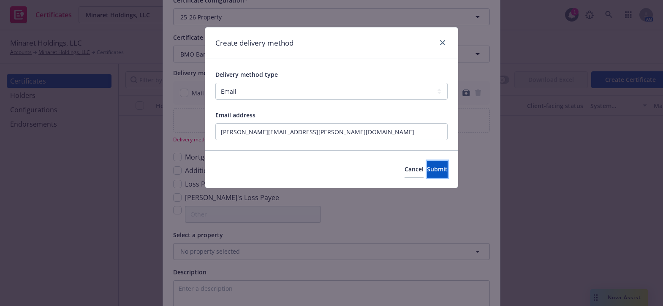
click at [430, 169] on span "Submit" at bounding box center [437, 169] width 21 height 8
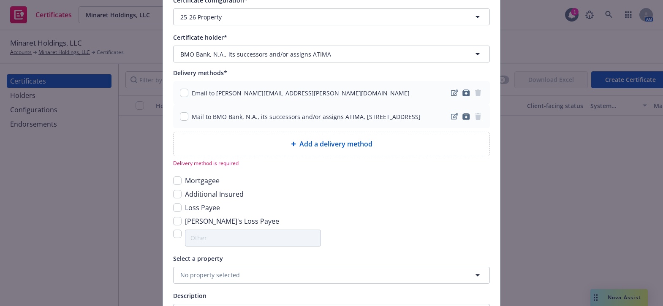
click at [232, 149] on div "Add a delivery method" at bounding box center [331, 144] width 302 height 10
select select "EMAIL"
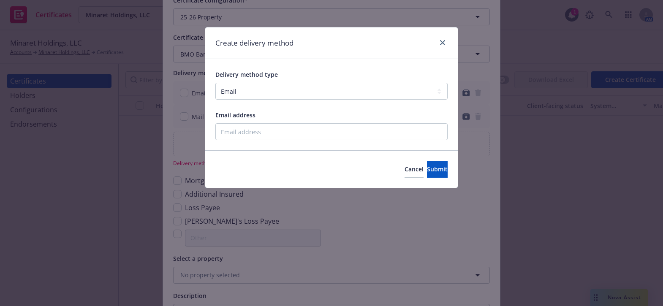
click at [250, 140] on div "Delivery method type Select delivery method type Email Mail Fax Upload to Compl…" at bounding box center [331, 104] width 252 height 91
click at [261, 135] on input "Email address" at bounding box center [331, 131] width 232 height 17
paste input ":jose.arredondo@bmo.com"
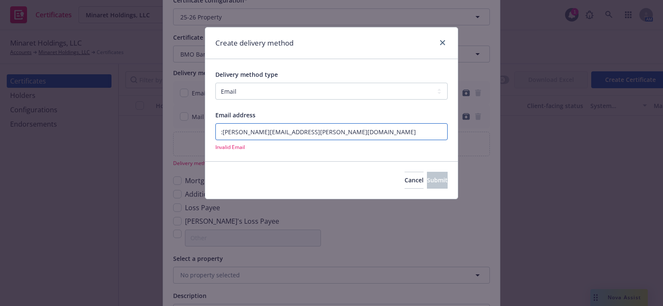
click at [216, 132] on input ":jose.arredondo@bmo.com" at bounding box center [331, 131] width 232 height 17
click at [217, 132] on input ":jose.arredondo@bmo.com" at bounding box center [331, 131] width 232 height 17
click at [221, 130] on input ":jose.arredondo@bmo.com" at bounding box center [331, 131] width 232 height 17
click at [224, 130] on input ":jose.arredondo@bmo.com" at bounding box center [331, 131] width 232 height 17
click at [219, 135] on input ":jose.arredondo@bmo.com" at bounding box center [331, 131] width 232 height 17
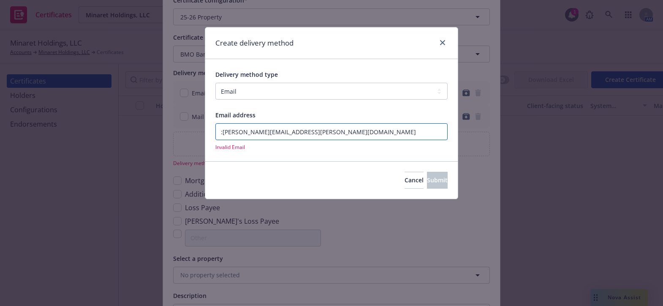
click at [221, 134] on input ":jose.arredondo@bmo.com" at bounding box center [331, 131] width 232 height 17
click at [222, 133] on input ":jose.arredondo@bmo.com" at bounding box center [331, 131] width 232 height 17
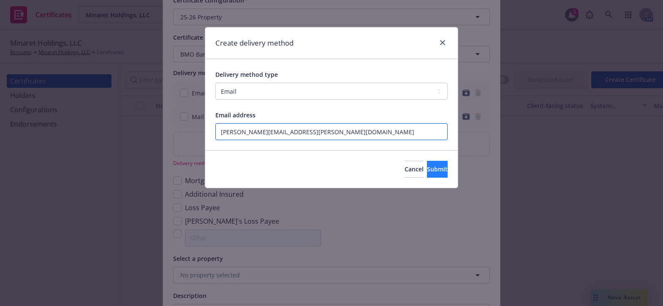
type input "jose.arredondo@bmo.com"
drag, startPoint x: 440, startPoint y: 171, endPoint x: 433, endPoint y: 164, distance: 9.6
click at [439, 170] on button "Submit" at bounding box center [437, 169] width 21 height 17
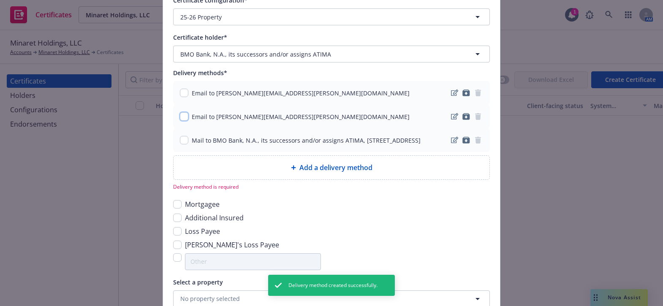
drag, startPoint x: 179, startPoint y: 115, endPoint x: 184, endPoint y: 111, distance: 6.7
click at [180, 114] on input "checkbox" at bounding box center [184, 116] width 8 height 8
checkbox input "true"
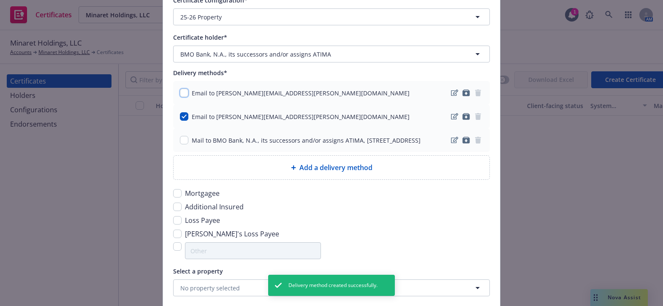
click at [180, 94] on input "checkbox" at bounding box center [184, 93] width 8 height 8
checkbox input "true"
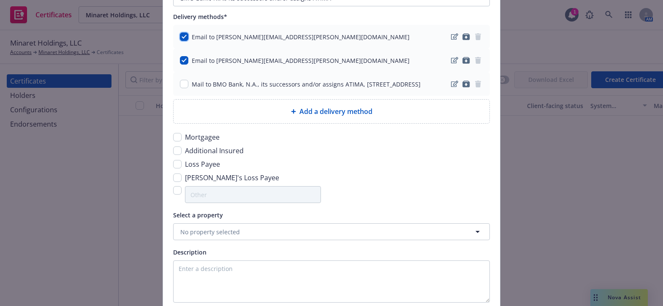
scroll to position [230, 0]
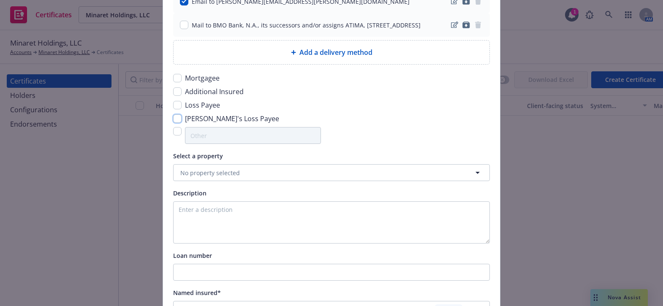
click at [178, 123] on input "checkbox" at bounding box center [177, 118] width 8 height 8
checkbox input "true"
click at [175, 81] on input "checkbox" at bounding box center [177, 78] width 8 height 8
checkbox input "true"
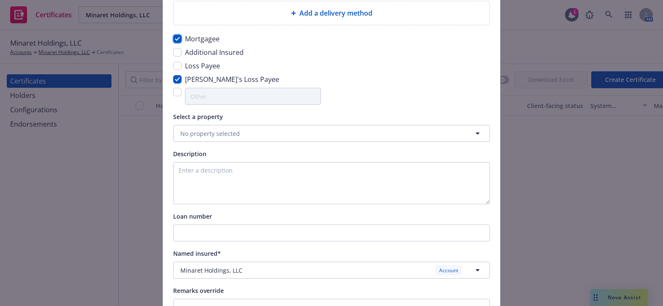
scroll to position [307, 0]
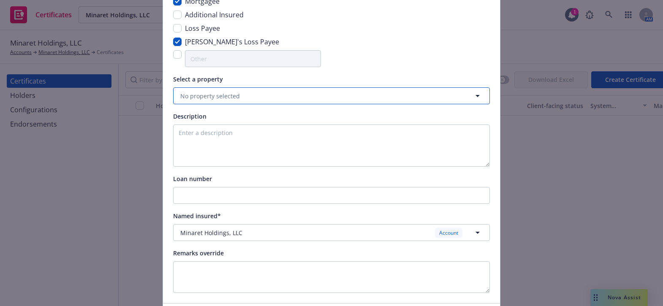
click at [199, 100] on span "No property selected" at bounding box center [210, 96] width 60 height 9
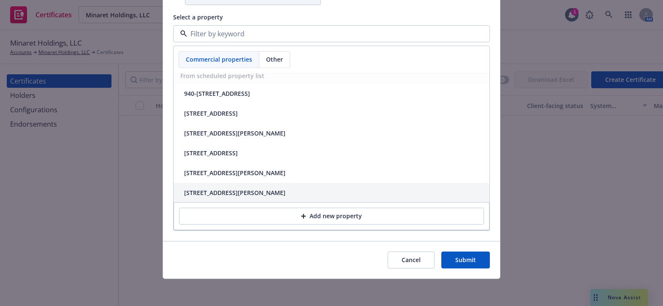
scroll to position [376, 0]
click at [227, 192] on div "4530 Balfour Rd Brentwood, CA 94513" at bounding box center [234, 193] width 101 height 9
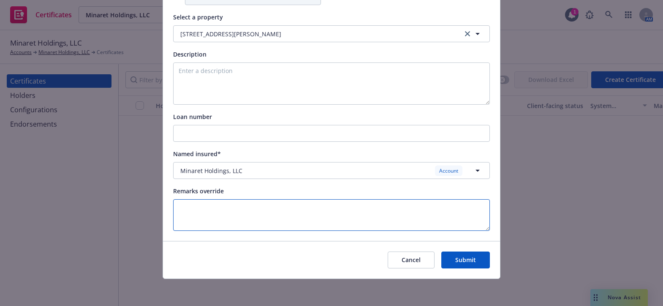
click at [220, 201] on textarea at bounding box center [331, 215] width 317 height 32
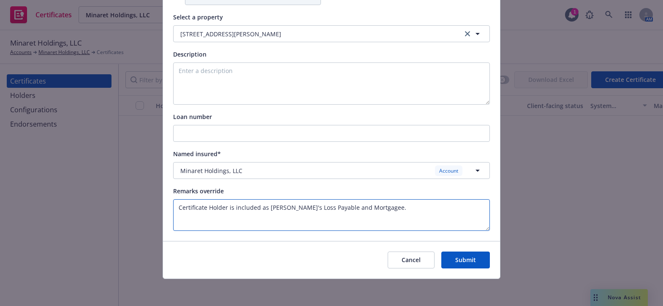
type textarea "Certificate Holder is included as Lender's Loss Payable and Mortgagee."
click at [464, 264] on button "Submit" at bounding box center [465, 260] width 49 height 17
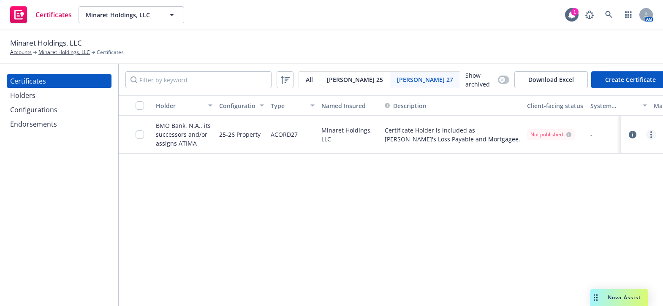
click at [652, 133] on link "more" at bounding box center [651, 135] width 10 height 10
click at [547, 152] on link "Edit" at bounding box center [588, 151] width 135 height 17
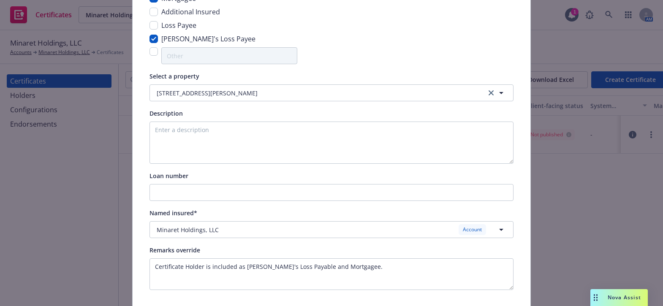
scroll to position [150, 0]
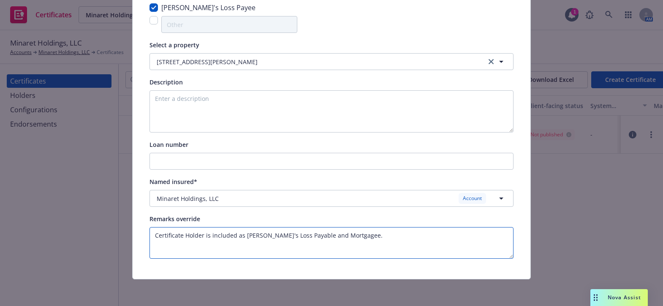
click at [154, 236] on textarea "Certificate Holder is included as Lender's Loss Payable and Mortgagee." at bounding box center [331, 243] width 364 height 32
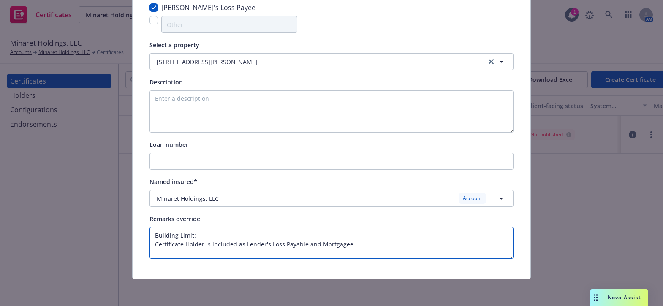
paste textarea "$6,508,497"
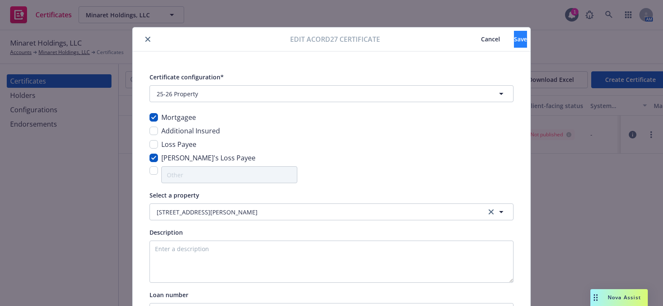
type textarea "Building Limit: $6,508,497. Certificate Holder is included as Lender's Loss Pay…"
drag, startPoint x: 485, startPoint y: 38, endPoint x: 306, endPoint y: 53, distance: 179.6
click at [514, 38] on button "Save" at bounding box center [520, 39] width 13 height 17
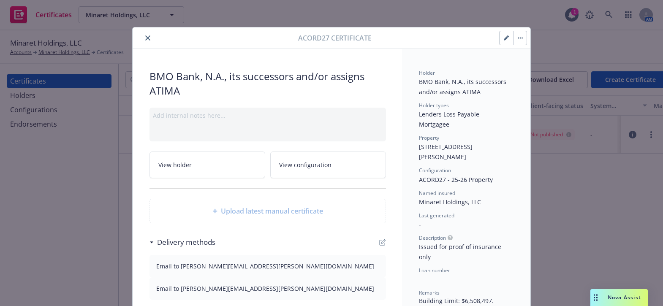
click at [147, 35] on button "close" at bounding box center [148, 38] width 10 height 10
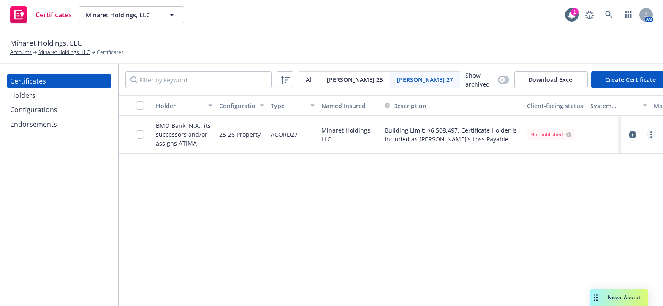
click at [647, 131] on link "more" at bounding box center [651, 135] width 10 height 10
click at [559, 181] on link "Regenerate" at bounding box center [588, 184] width 135 height 17
click at [657, 135] on div at bounding box center [641, 134] width 35 height 17
click at [654, 136] on link "more" at bounding box center [651, 135] width 10 height 10
click at [650, 137] on icon "more" at bounding box center [651, 134] width 2 height 7
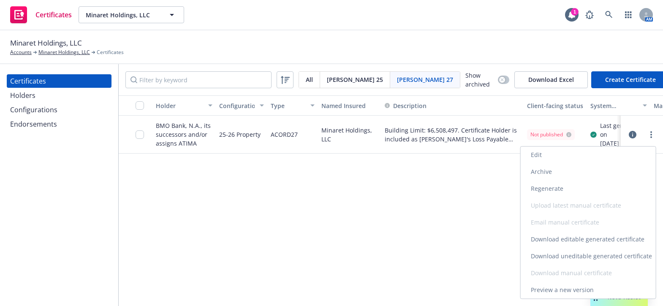
click at [579, 253] on link "Download uneditable generated certificate" at bounding box center [588, 256] width 135 height 17
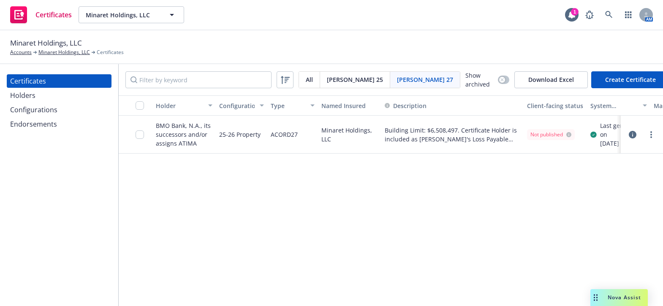
click at [611, 82] on button "Create Certificate" at bounding box center [630, 79] width 79 height 17
select select "ACORD27"
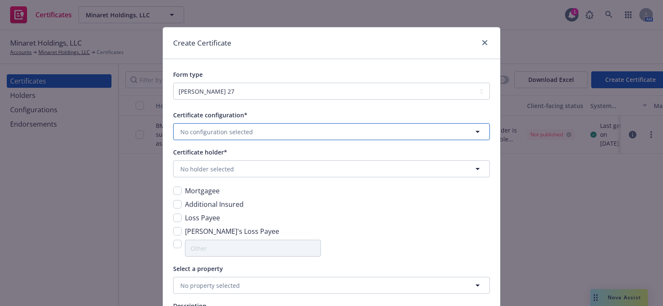
click at [214, 127] on button "No configuration selected" at bounding box center [331, 131] width 317 height 17
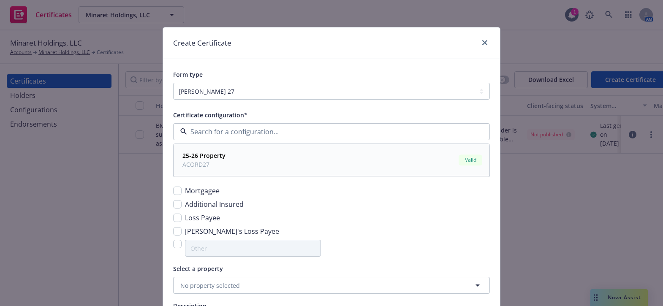
click at [269, 155] on div "25-26 Property ACORD27 Valid" at bounding box center [331, 160] width 305 height 21
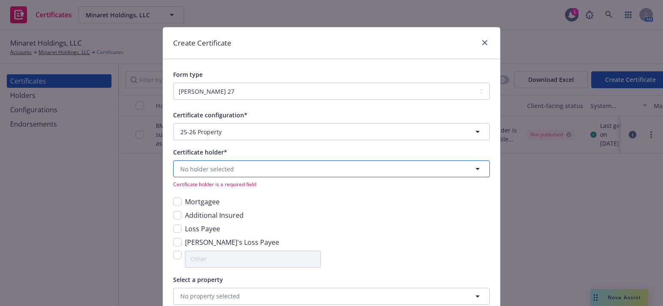
click at [224, 165] on button "No holder selected" at bounding box center [331, 168] width 317 height 17
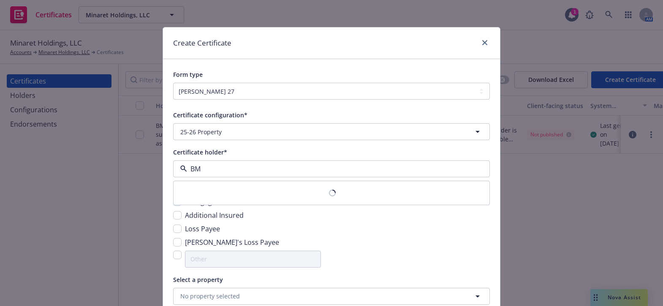
type input "BMO"
click at [208, 190] on strong "BMO Bank, N.A., its successors and/or assigns ATIMA" at bounding box center [258, 193] width 152 height 8
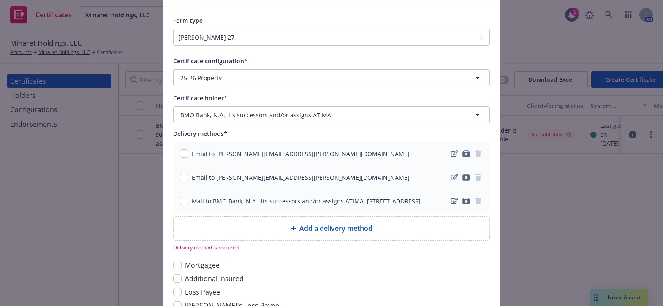
scroll to position [115, 0]
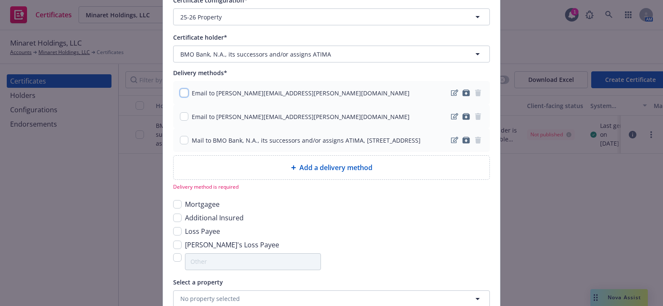
click at [183, 91] on input "checkbox" at bounding box center [184, 93] width 8 height 8
checkbox input "true"
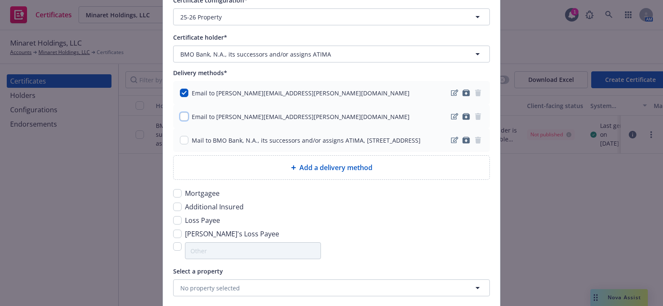
click at [181, 116] on input "checkbox" at bounding box center [184, 116] width 8 height 8
checkbox input "true"
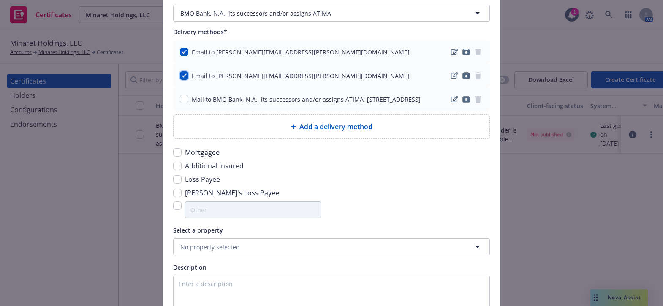
scroll to position [230, 0]
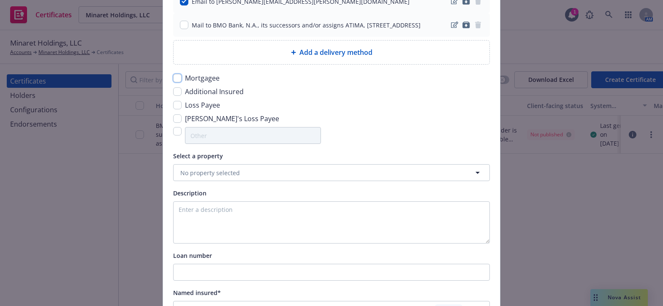
click at [176, 82] on input "checkbox" at bounding box center [177, 78] width 8 height 8
checkbox input "true"
click at [173, 123] on input "checkbox" at bounding box center [177, 118] width 8 height 8
checkbox input "true"
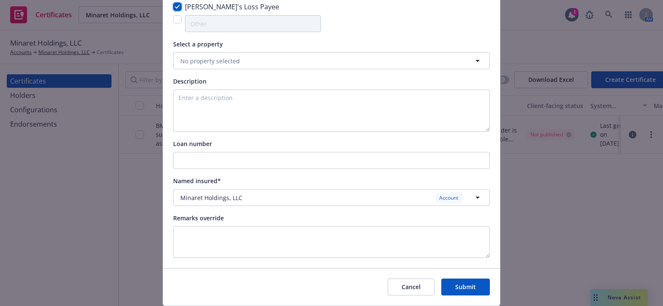
scroll to position [376, 0]
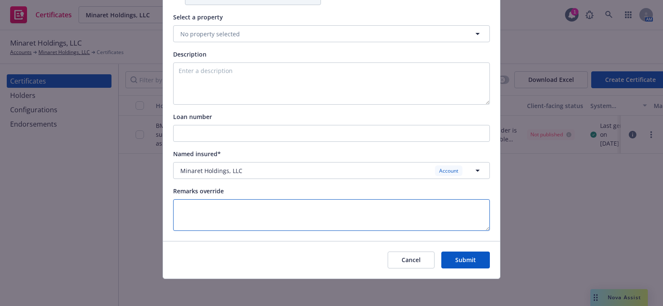
click at [213, 206] on textarea at bounding box center [331, 215] width 317 height 32
paste textarea "uilding Limit: $6,508,497. Certificate Holder is included as Lender's Loss Paya…"
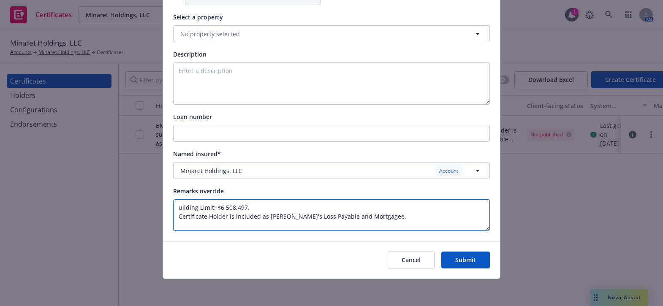
click at [173, 206] on textarea "uilding Limit: $6,508,497. Certificate Holder is included as Lender's Loss Paya…" at bounding box center [331, 215] width 317 height 32
drag, startPoint x: 217, startPoint y: 38, endPoint x: 222, endPoint y: 44, distance: 7.6
click at [217, 37] on span "No property selected" at bounding box center [210, 34] width 60 height 9
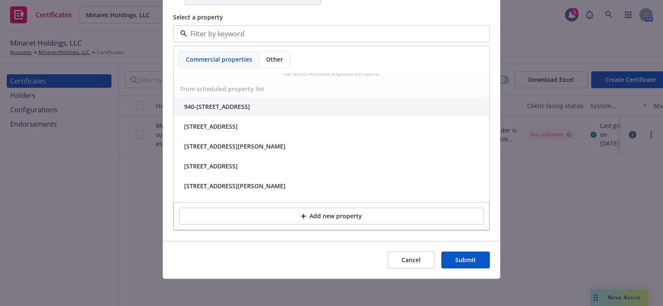
scroll to position [37, 0]
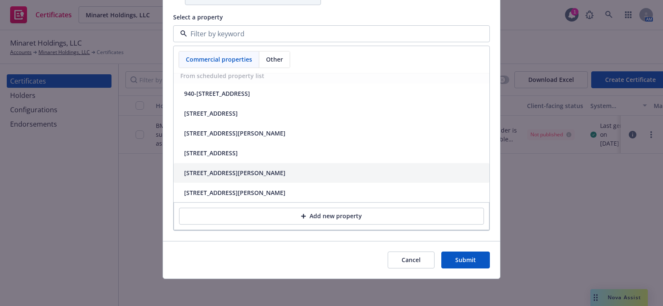
drag, startPoint x: 214, startPoint y: 172, endPoint x: 216, endPoint y: 166, distance: 5.7
click at [214, 172] on div "4550 Balfour Rd Brentwood, CA 94513" at bounding box center [234, 173] width 101 height 9
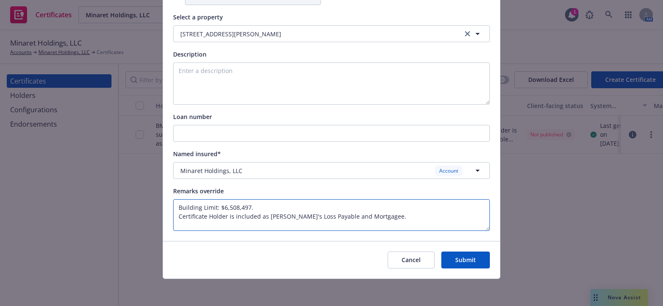
drag, startPoint x: 245, startPoint y: 207, endPoint x: 220, endPoint y: 209, distance: 25.9
click at [220, 209] on textarea "Building Limit: $6,508,497. Certificate Holder is included as [PERSON_NAME]'s L…" at bounding box center [331, 215] width 317 height 32
paste textarea "$3,041,865"
click at [223, 203] on textarea "Building Limit: $$3,041,865. Certificate Holder is included as Lender's Loss Pa…" at bounding box center [331, 215] width 317 height 32
click at [285, 207] on textarea "Building Limit: $3,041,865. Certificate Holder is included as [PERSON_NAME]'s L…" at bounding box center [331, 215] width 317 height 32
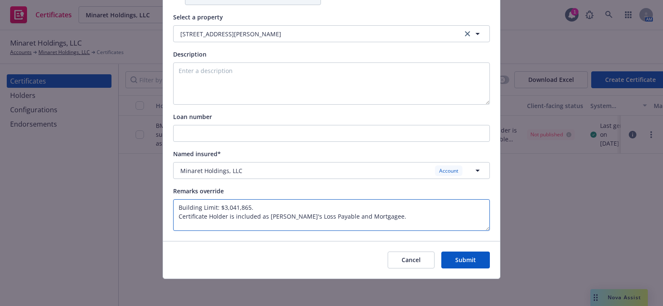
type textarea "Building Limit: $3,041,865. Certificate Holder is included as [PERSON_NAME]'s L…"
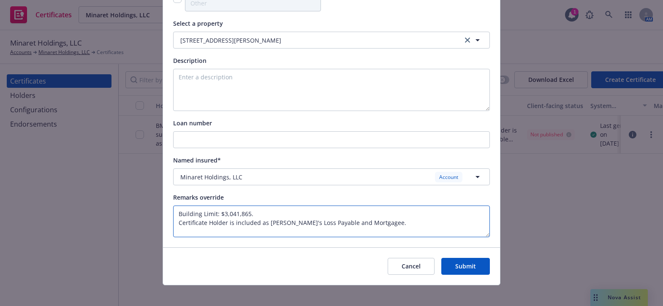
scroll to position [376, 0]
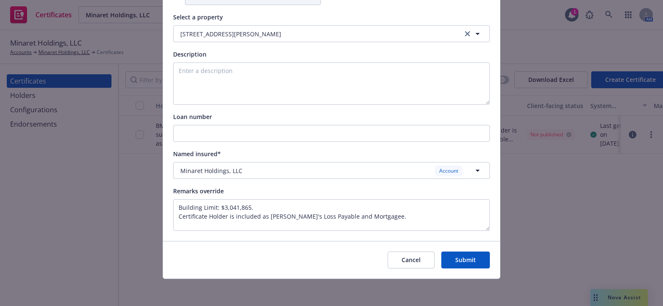
click at [460, 256] on button "Submit" at bounding box center [465, 260] width 49 height 17
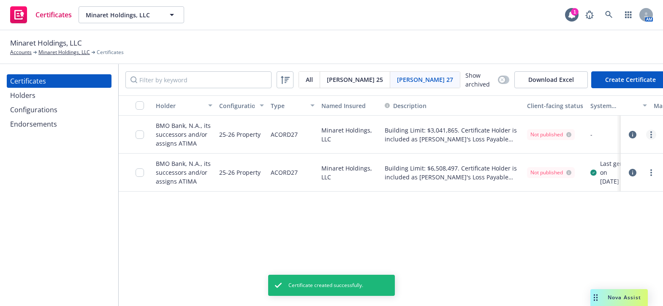
click at [654, 136] on link "more" at bounding box center [651, 135] width 10 height 10
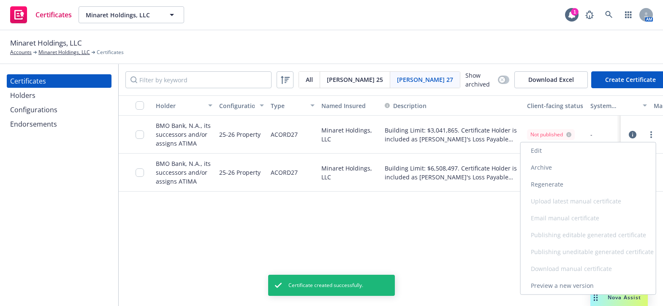
click at [558, 183] on link "Regenerate" at bounding box center [588, 184] width 135 height 17
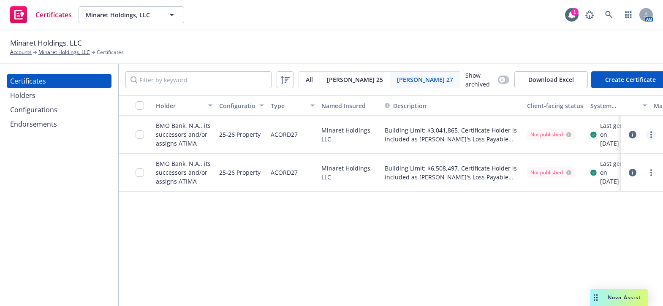
click at [654, 138] on link "more" at bounding box center [651, 135] width 10 height 10
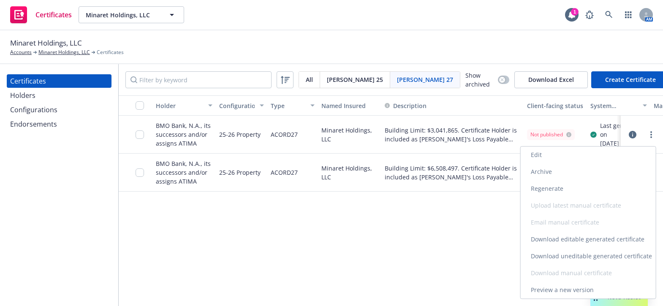
click at [550, 254] on link "Download uneditable generated certificate" at bounding box center [588, 256] width 135 height 17
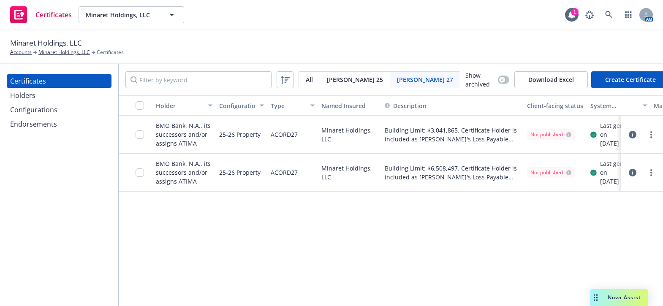
click at [43, 99] on div "Holders" at bounding box center [59, 96] width 98 height 14
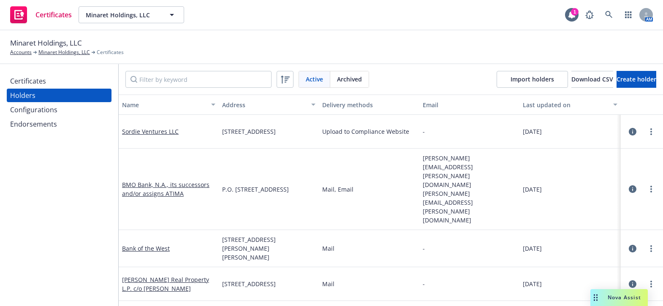
click at [38, 75] on div "Certificates" at bounding box center [28, 81] width 36 height 14
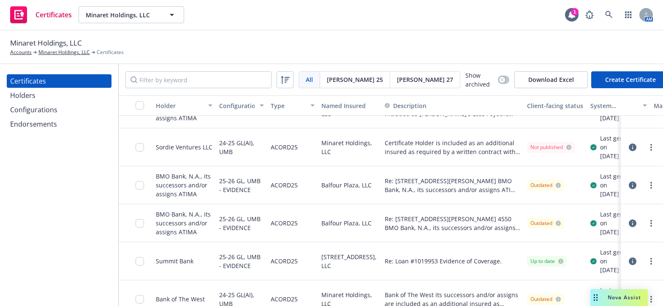
scroll to position [76, 0]
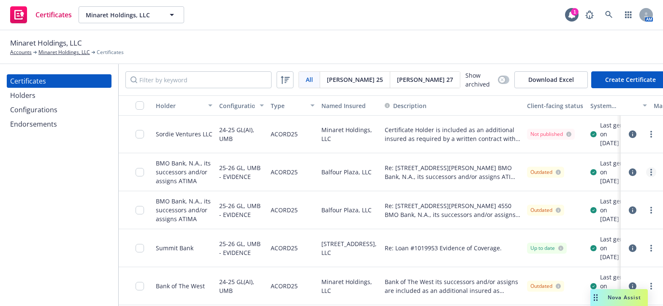
click at [646, 177] on link "more" at bounding box center [651, 172] width 10 height 10
click at [578, 148] on link "Download uneditable generated certificate" at bounding box center [588, 145] width 135 height 17
click at [646, 215] on link "more" at bounding box center [651, 210] width 10 height 10
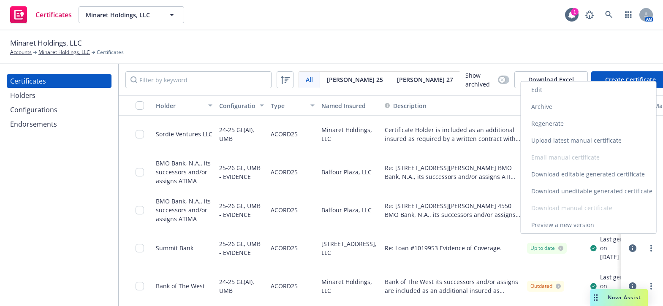
click at [573, 186] on link "Download uneditable generated certificate" at bounding box center [588, 191] width 135 height 17
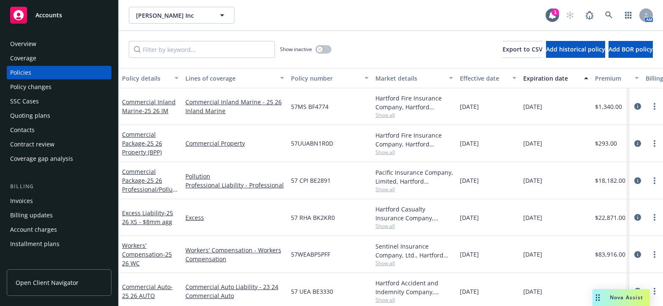
click at [43, 54] on div "Coverage" at bounding box center [59, 59] width 98 height 14
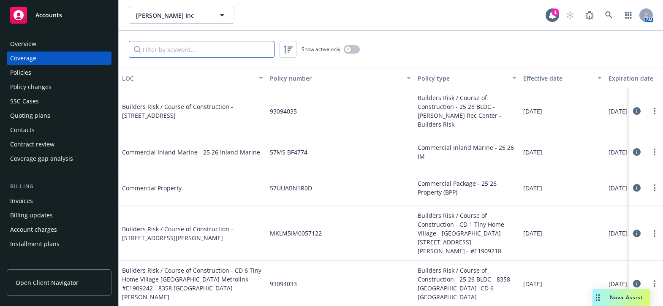
click at [154, 54] on input "Filter by keyword..." at bounding box center [202, 49] width 146 height 17
paste input "57 UUA BE8866"
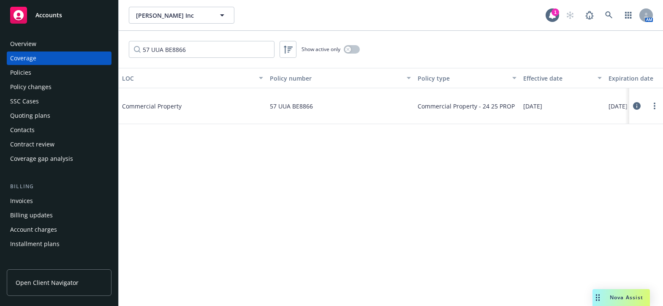
scroll to position [0, 123]
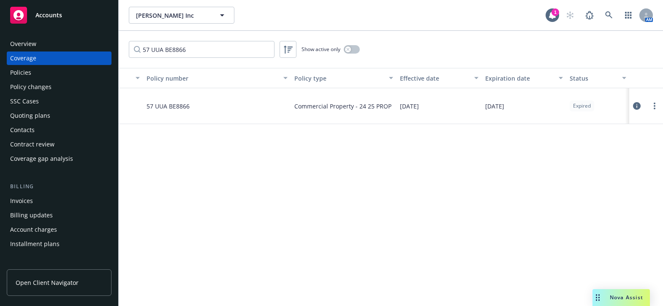
drag, startPoint x: 257, startPoint y: 102, endPoint x: 341, endPoint y: 103, distance: 84.4
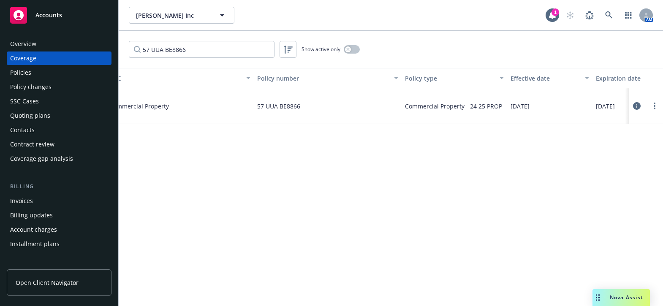
scroll to position [0, 0]
drag, startPoint x: 283, startPoint y: 108, endPoint x: 198, endPoint y: 119, distance: 86.0
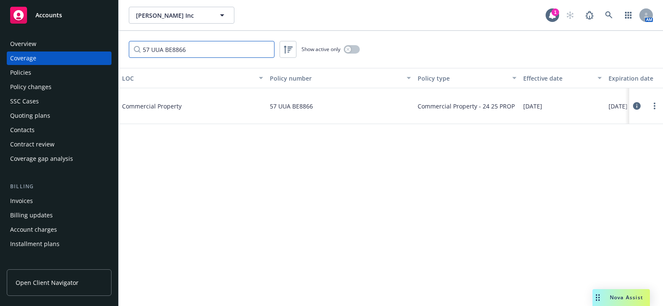
drag, startPoint x: 211, startPoint y: 46, endPoint x: 88, endPoint y: 42, distance: 122.9
click at [89, 42] on div "Accounts Overview Coverage Policies Policy changes SSC Cases Quoting plans Cont…" at bounding box center [331, 153] width 663 height 306
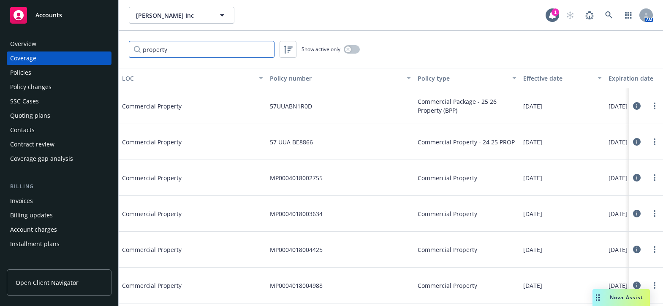
type input "property"
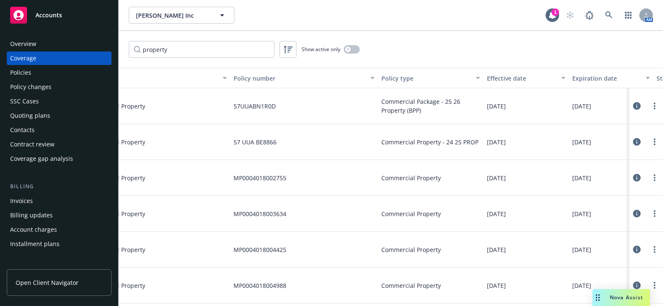
drag, startPoint x: 351, startPoint y: 111, endPoint x: 384, endPoint y: 114, distance: 32.7
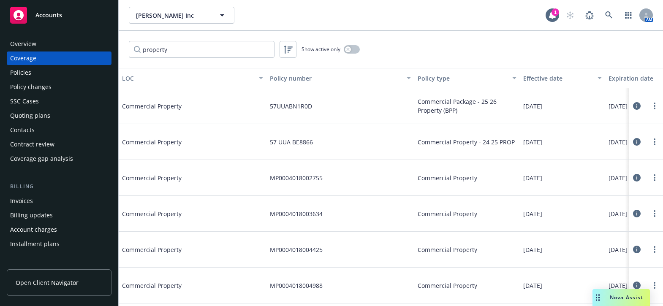
drag, startPoint x: 342, startPoint y: 141, endPoint x: 327, endPoint y: 132, distance: 17.6
click at [350, 48] on div "button" at bounding box center [348, 49] width 6 height 6
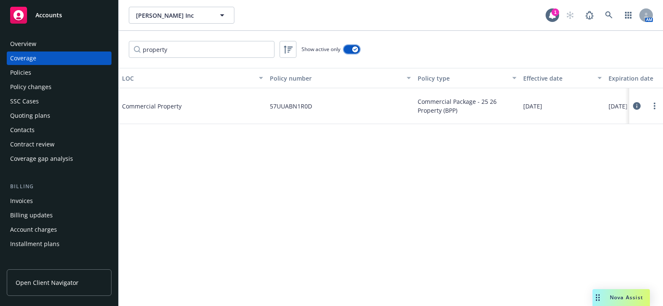
scroll to position [76, 0]
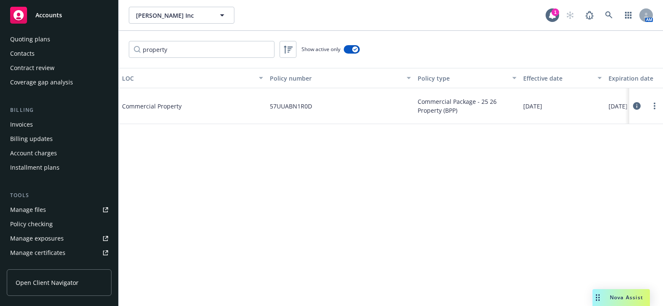
click at [57, 254] on div "Manage certificates" at bounding box center [37, 253] width 55 height 14
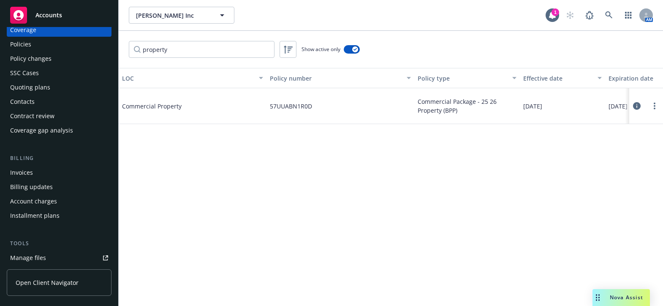
scroll to position [0, 0]
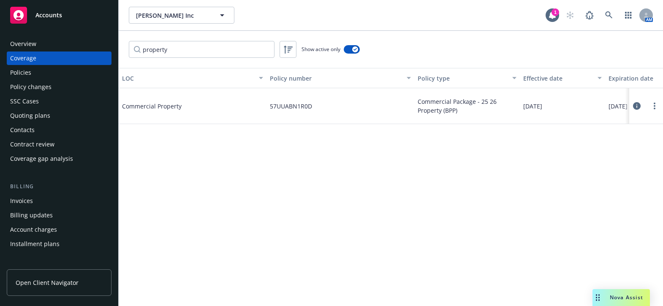
click at [63, 73] on div "Policies" at bounding box center [59, 73] width 98 height 14
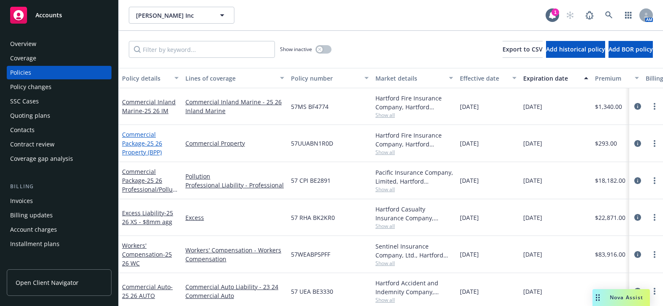
click at [132, 149] on span "- 25 26 Property (BPP)" at bounding box center [142, 147] width 40 height 17
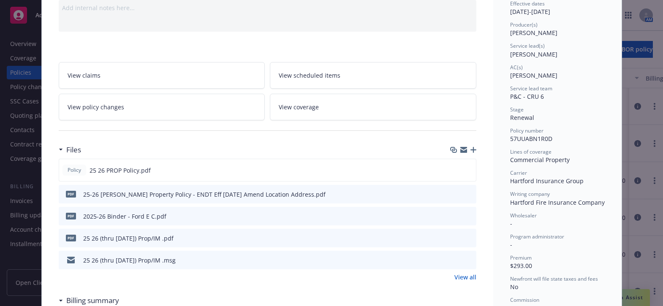
scroll to position [115, 0]
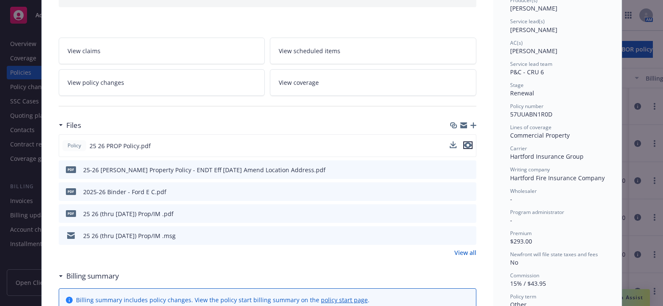
click at [468, 144] on icon "preview file" at bounding box center [468, 145] width 8 height 6
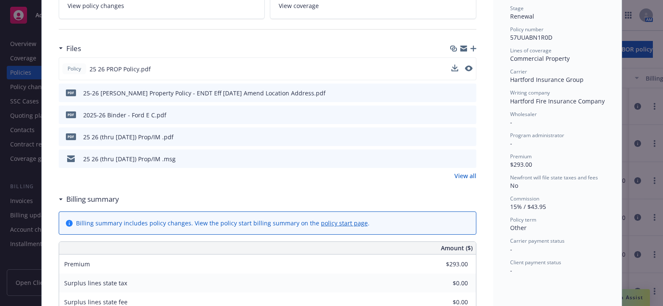
scroll to position [0, 0]
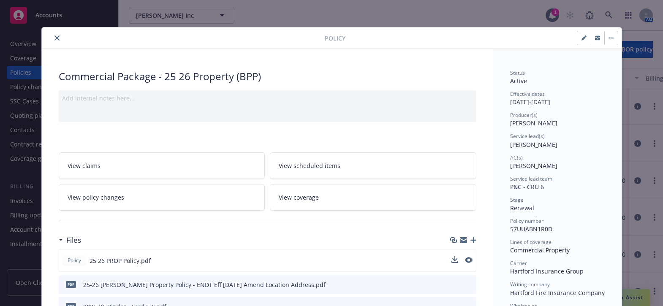
click at [54, 40] on button "close" at bounding box center [57, 38] width 10 height 10
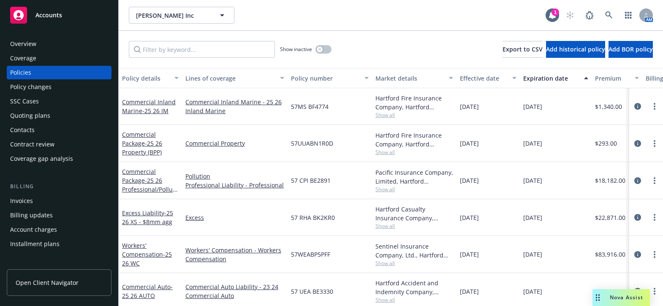
scroll to position [153, 0]
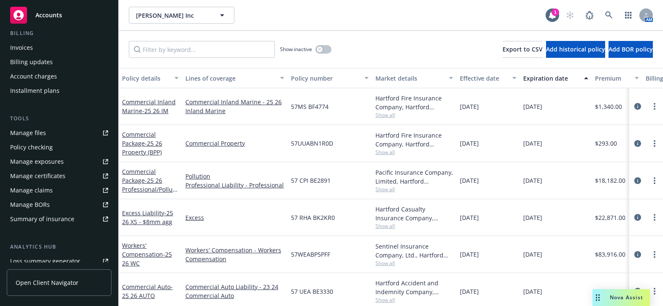
click at [36, 132] on div "Manage files" at bounding box center [28, 133] width 36 height 14
click icon
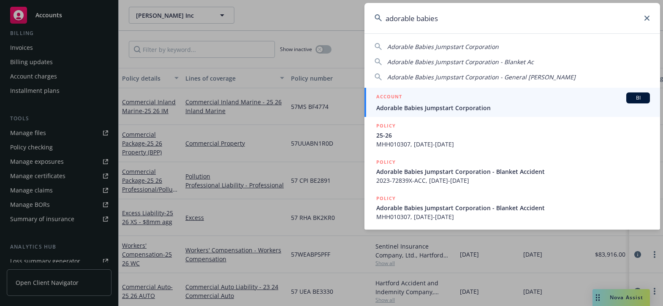
type input "adorable babies"
click span "Adorable Babies Jumpstart Corporation"
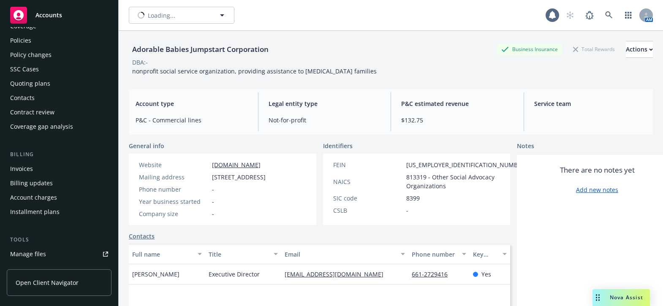
scroll to position [115, 0]
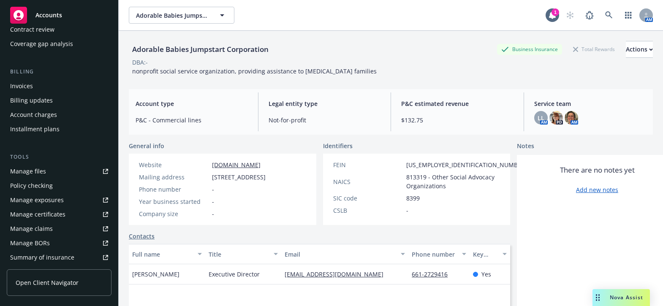
click div "Manage certificates"
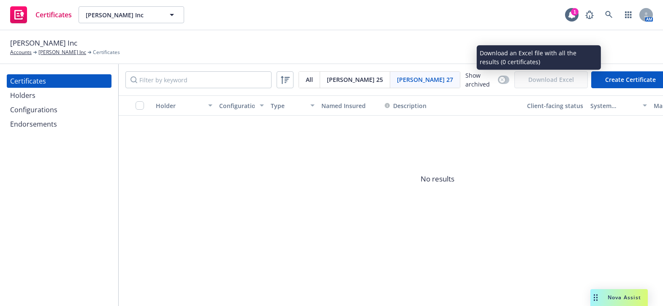
click at [608, 74] on button "Create Certificate" at bounding box center [630, 79] width 79 height 17
select select "ACORD27"
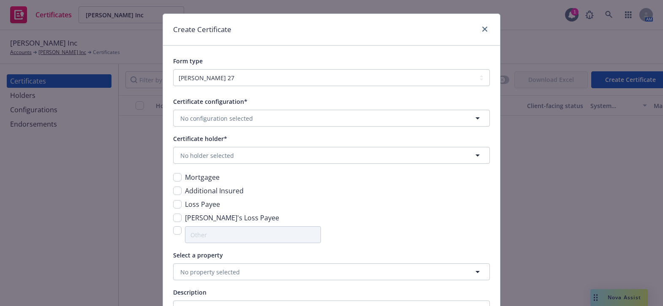
scroll to position [38, 0]
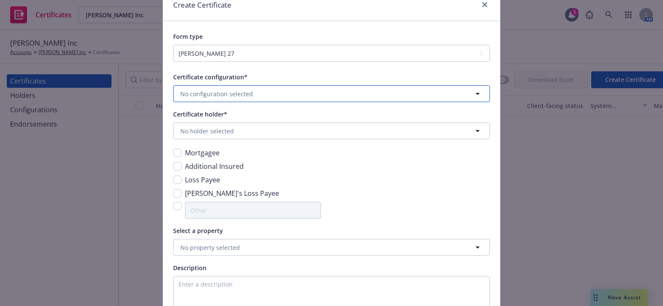
click at [208, 95] on span "No configuration selected" at bounding box center [216, 94] width 73 height 9
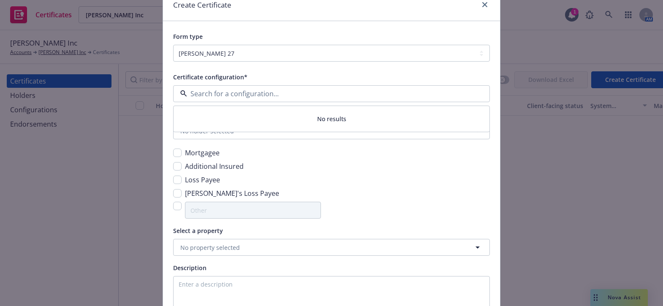
click at [214, 91] on input at bounding box center [329, 94] width 285 height 10
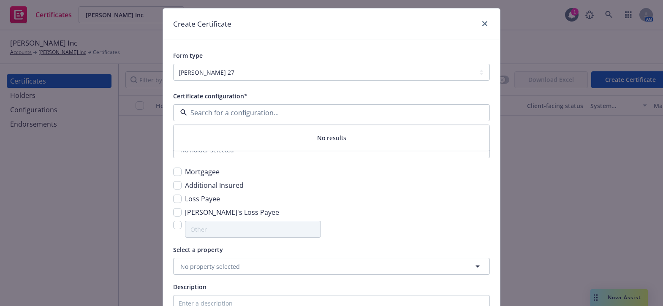
scroll to position [0, 0]
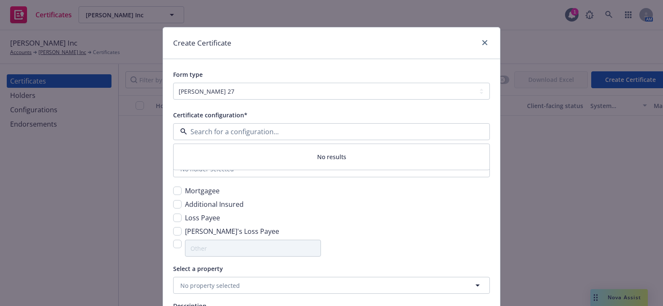
click at [475, 35] on div "Create Certificate" at bounding box center [331, 43] width 337 height 32
click at [483, 40] on icon "close" at bounding box center [484, 42] width 5 height 5
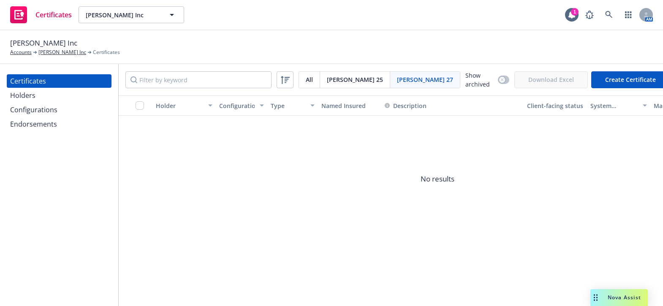
click at [51, 131] on div "Certificates Holders Configurations Endorsements" at bounding box center [59, 185] width 118 height 242
click at [51, 120] on div "Endorsements" at bounding box center [33, 124] width 47 height 14
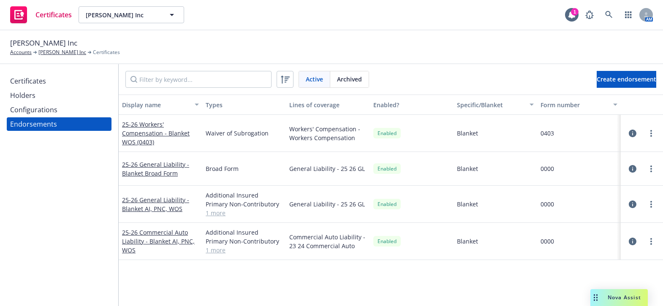
click at [56, 113] on div "Configurations" at bounding box center [33, 110] width 47 height 14
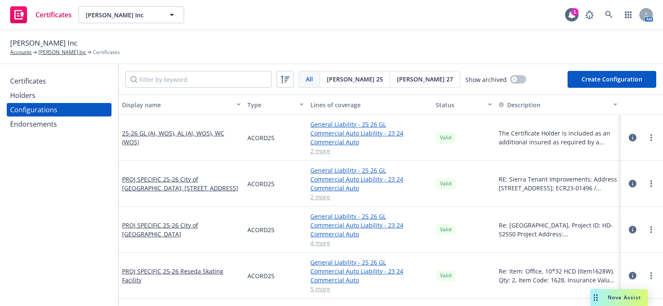
click at [397, 81] on span "[PERSON_NAME] 27" at bounding box center [425, 79] width 56 height 9
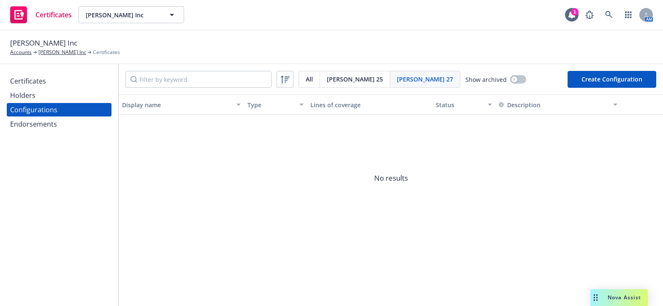
click at [611, 73] on button "Create Configuration" at bounding box center [611, 79] width 89 height 17
select select "ACORD27"
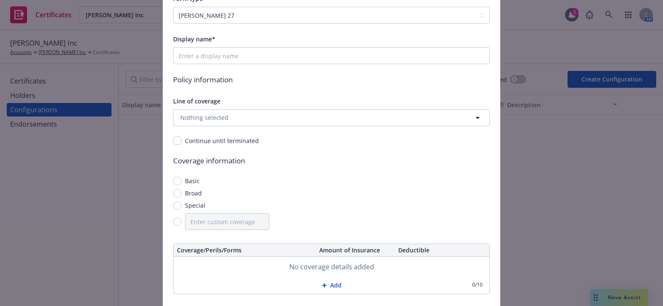
scroll to position [76, 0]
click at [231, 52] on input "Display name*" at bounding box center [331, 55] width 317 height 17
click at [215, 116] on span "Nothing selected" at bounding box center [204, 117] width 48 height 9
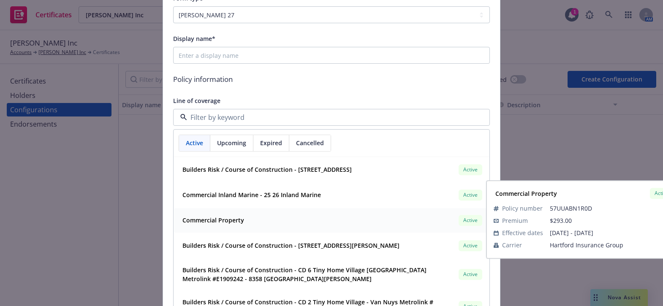
click at [224, 217] on strong "Commercial Property" at bounding box center [213, 221] width 62 height 8
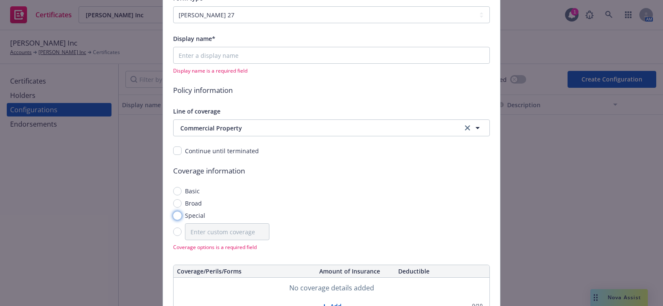
click at [174, 214] on input "Special" at bounding box center [177, 216] width 8 height 8
radio input "true"
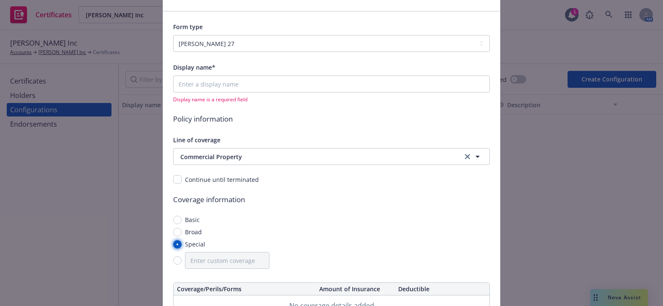
scroll to position [0, 0]
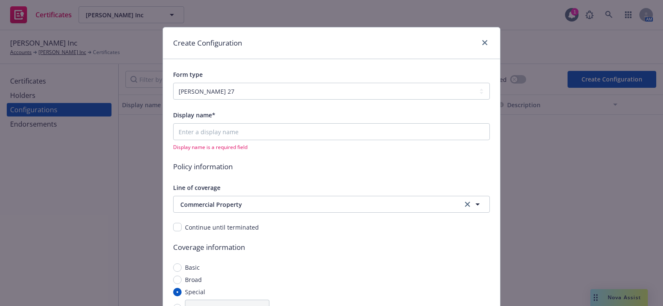
click at [203, 141] on div "Display name is a required field" at bounding box center [331, 136] width 317 height 27
click at [201, 137] on input "Display name*" at bounding box center [331, 131] width 317 height 17
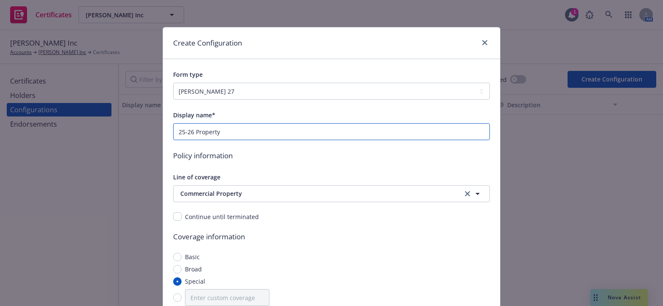
type input "25-26 Property"
click at [268, 119] on div "Display name*" at bounding box center [331, 115] width 317 height 10
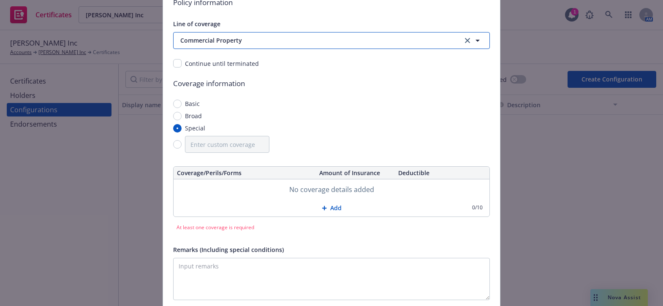
click at [220, 34] on button "Commercial Property" at bounding box center [331, 40] width 317 height 17
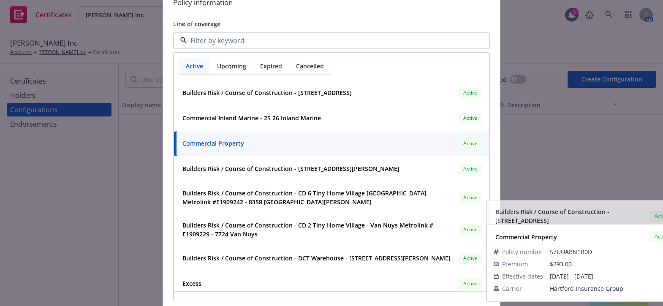
scroll to position [0, 0]
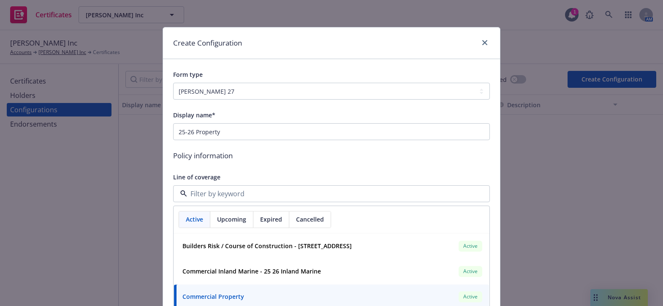
click at [286, 150] on span "Policy information" at bounding box center [331, 155] width 317 height 11
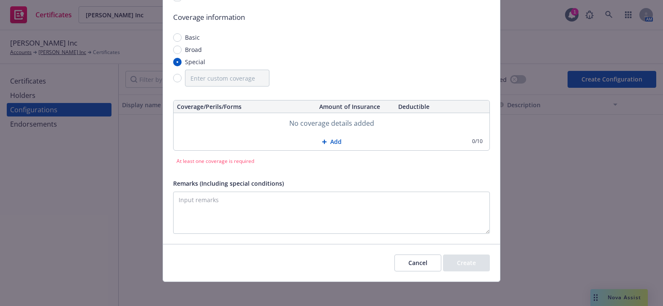
scroll to position [222, 0]
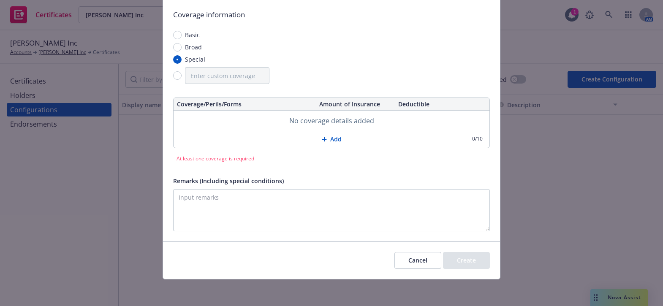
click at [327, 136] on button "Add" at bounding box center [332, 139] width 316 height 17
click at [220, 119] on input "text" at bounding box center [245, 121] width 136 height 14
paste input "Business Personal Property"
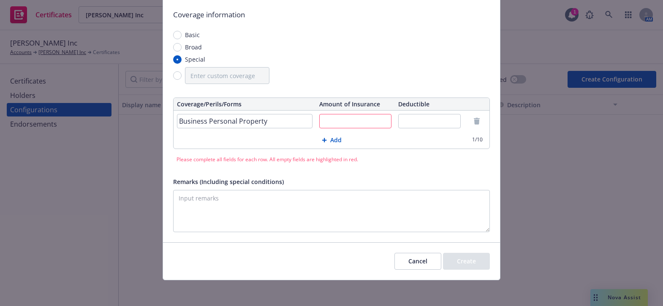
type input "Business Personal Property"
click at [324, 139] on div at bounding box center [326, 140] width 8 height 5
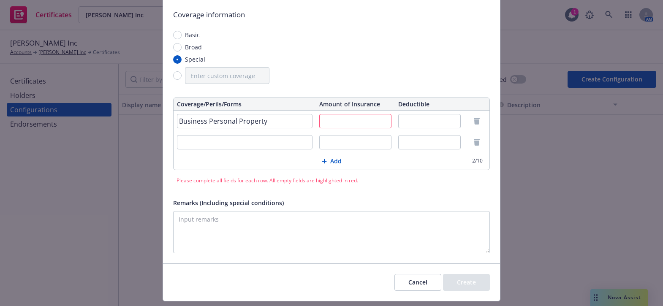
click at [339, 118] on input "text" at bounding box center [355, 121] width 72 height 14
paste input "$88,889"
type input "$88,889"
click at [429, 125] on input "text" at bounding box center [429, 121] width 63 height 14
paste input "$2,500"
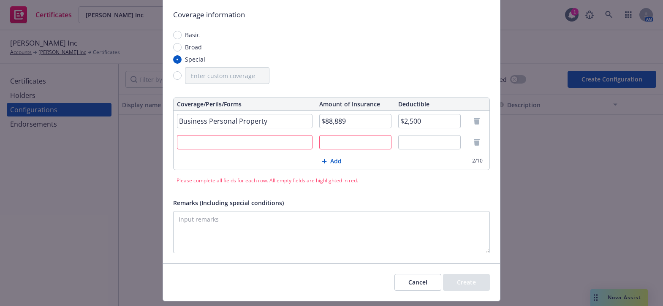
type input "$2,500"
click at [277, 120] on input "Business Personal Property" at bounding box center [245, 121] width 136 height 14
type input "Business Personal Property - Replacement Cost"
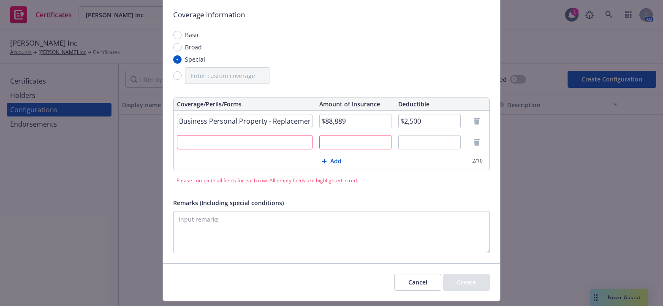
drag, startPoint x: 251, startPoint y: 125, endPoint x: 272, endPoint y: 117, distance: 22.4
click at [253, 125] on td "Business Personal Property - Replacement Cost" at bounding box center [245, 121] width 142 height 21
click at [277, 114] on input "Business Personal Property - Replacement Cost" at bounding box center [245, 121] width 136 height 14
click at [264, 122] on input "Business Personal Property - Replacement Cost" at bounding box center [245, 121] width 136 height 14
click at [260, 144] on input "text" at bounding box center [245, 142] width 136 height 14
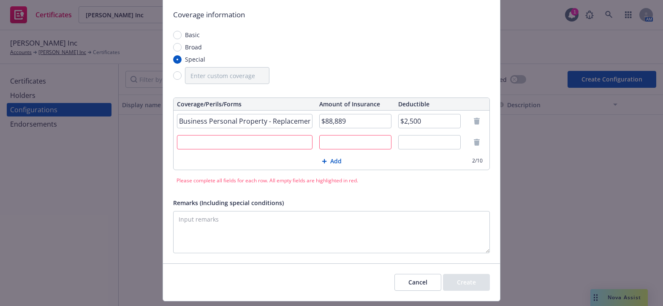
paste input "Business Income"
type input "Business Income & Extra Expense"
paste input "$83,333"
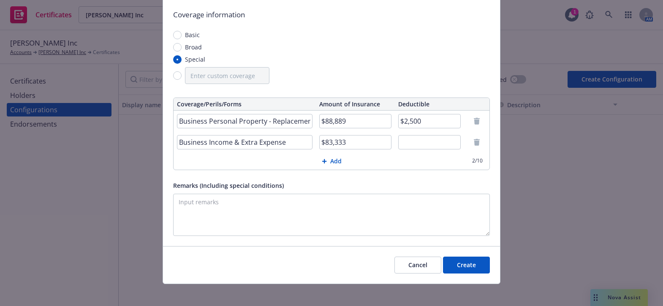
type input "$83,333"
click at [287, 216] on textarea "Remarks (Including special conditions)" at bounding box center [331, 215] width 317 height 42
paste textarea "Evidence of Coverage"
type textarea "Evidence of Coverage"
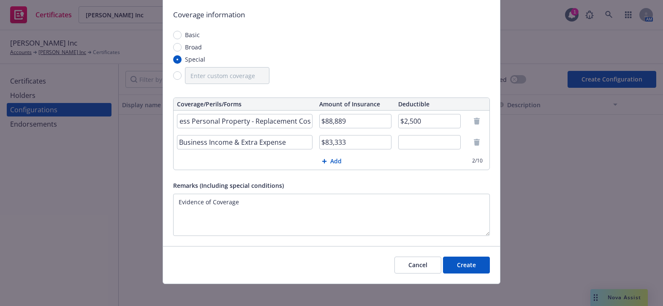
drag, startPoint x: 276, startPoint y: 122, endPoint x: 431, endPoint y: 126, distance: 154.6
click at [431, 126] on tr "Business Personal Property - Replacement Cost $88,889 $2,500" at bounding box center [332, 121] width 316 height 21
click at [352, 144] on input "$83,333" at bounding box center [355, 142] width 72 height 14
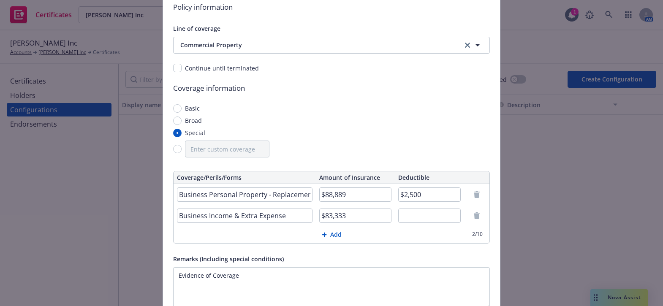
scroll to position [227, 0]
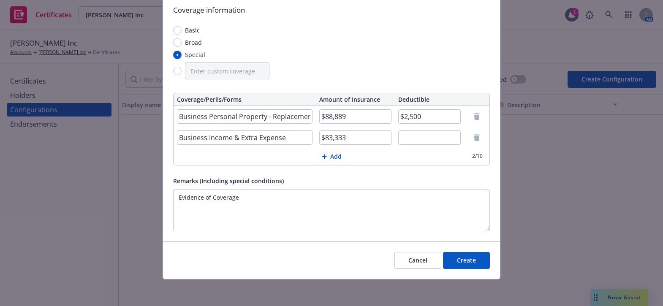
click at [475, 266] on button "Create" at bounding box center [466, 260] width 47 height 17
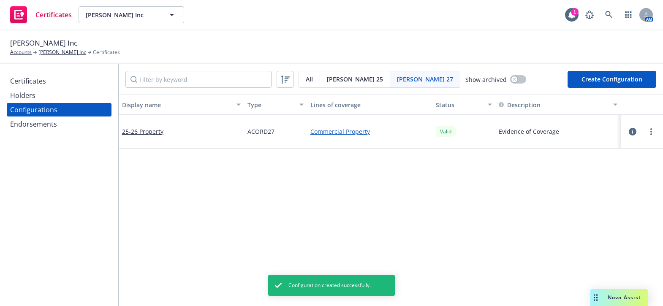
click at [49, 78] on div "Certificates" at bounding box center [59, 81] width 98 height 14
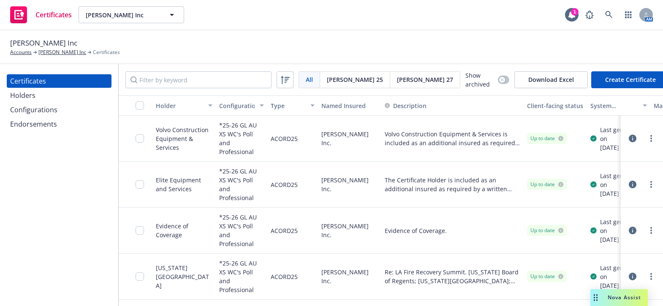
click at [31, 222] on div "Certificates Holders Configurations Endorsements" at bounding box center [59, 185] width 118 height 242
drag, startPoint x: 371, startPoint y: 81, endPoint x: 562, endPoint y: 94, distance: 191.3
click at [397, 81] on span "[PERSON_NAME] 27" at bounding box center [425, 79] width 56 height 9
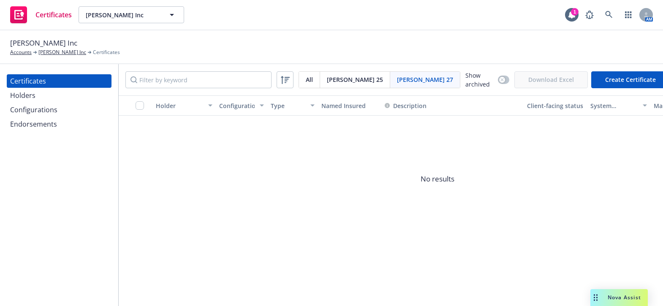
click at [623, 70] on div "[PERSON_NAME] 27 All [PERSON_NAME] 25 [PERSON_NAME] 27 Show archived Download E…" at bounding box center [391, 79] width 544 height 31
click at [623, 74] on button "Create Certificate" at bounding box center [630, 79] width 79 height 17
select select "ACORD27"
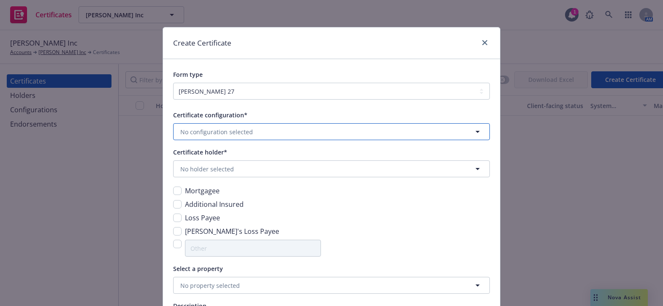
click at [215, 128] on span "No configuration selected" at bounding box center [216, 132] width 73 height 9
drag, startPoint x: 215, startPoint y: 151, endPoint x: 208, endPoint y: 163, distance: 14.2
click at [215, 151] on div "25-26 Property ACORD27" at bounding box center [203, 160] width 48 height 21
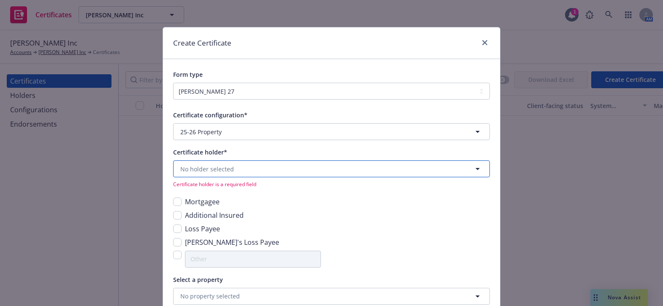
click at [202, 172] on span "No holder selected" at bounding box center [207, 169] width 54 height 9
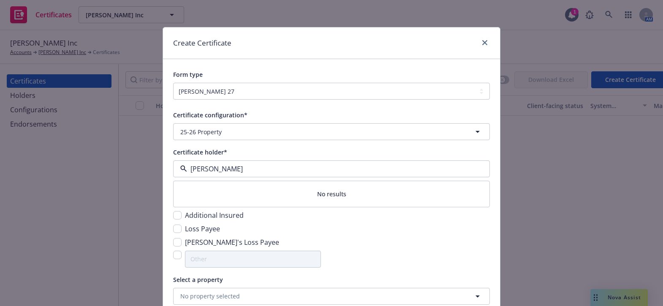
type input "[PERSON_NAME]"
click at [487, 41] on div "Create Certificate" at bounding box center [331, 43] width 337 height 32
click at [483, 43] on icon "close" at bounding box center [484, 42] width 5 height 5
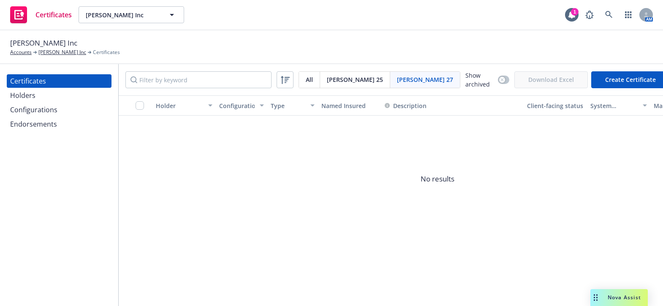
click at [32, 96] on div "Holders" at bounding box center [22, 96] width 25 height 14
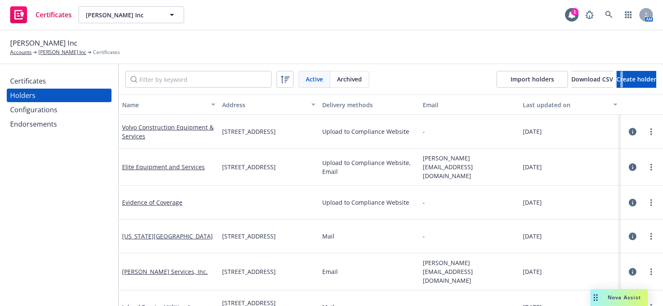
click at [602, 89] on div "Active Archived Import holders Download CSV Create holder" at bounding box center [391, 79] width 544 height 30
click at [628, 76] on span "Create holder" at bounding box center [636, 79] width 40 height 8
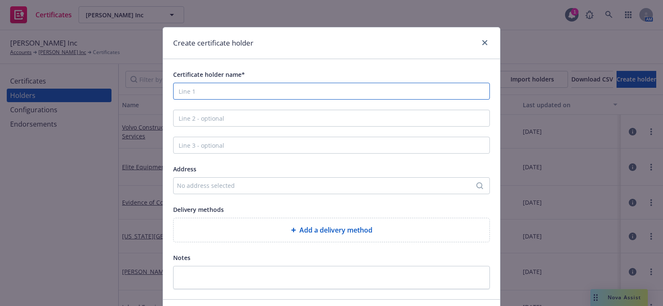
click at [193, 97] on input "Certificate holder name*" at bounding box center [331, 91] width 317 height 17
paste input "[PERSON_NAME] Fargo Commercial Banking"
type input "[PERSON_NAME] Fargo Commercial Banking"
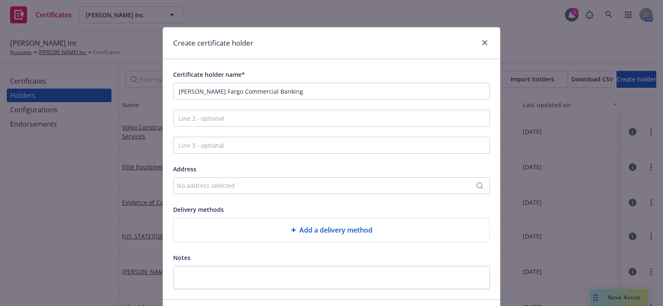
click at [221, 185] on div "No address selected" at bounding box center [327, 185] width 301 height 9
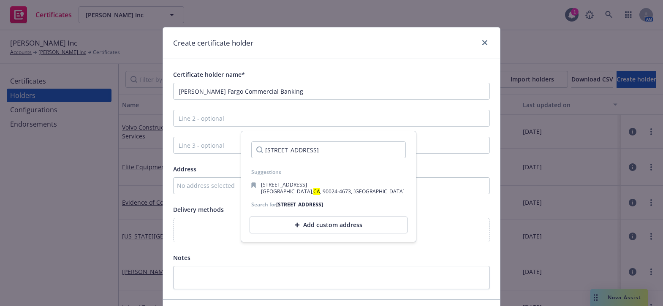
drag, startPoint x: 328, startPoint y: 149, endPoint x: 136, endPoint y: 138, distance: 192.4
click at [136, 138] on body "Certificates [PERSON_NAME] Inc [PERSON_NAME] Inc 1 AM [PERSON_NAME] Inc Account…" at bounding box center [331, 153] width 663 height 306
click at [320, 154] on input "[STREET_ADDRESS]" at bounding box center [328, 149] width 155 height 17
type input "[STREET_ADDRESS]"
click at [317, 231] on div "Add custom address" at bounding box center [329, 225] width 158 height 17
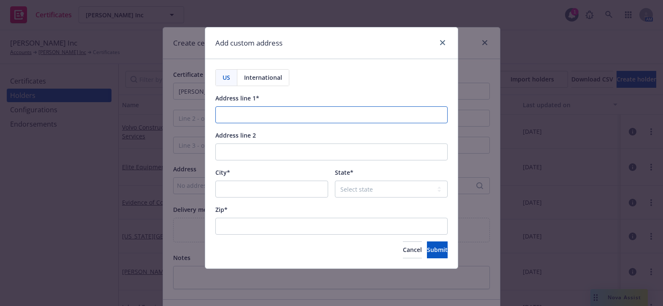
click at [254, 115] on input "Address line 1*" at bounding box center [331, 114] width 232 height 17
paste input "[STREET_ADDRESS]"
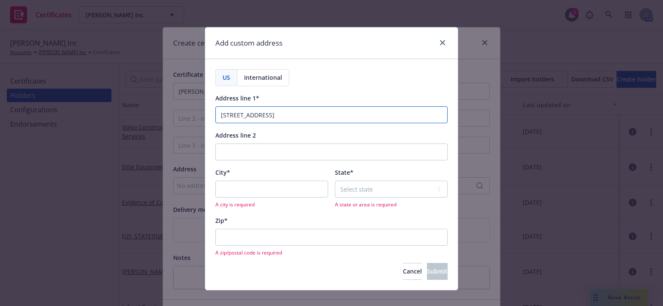
drag, startPoint x: 310, startPoint y: 113, endPoint x: 351, endPoint y: 112, distance: 41.4
click at [351, 112] on input "[STREET_ADDRESS]" at bounding box center [331, 114] width 232 height 17
type input "[STREET_ADDRESS]"
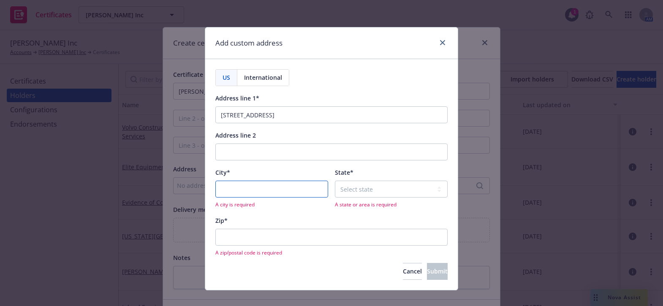
click at [252, 184] on input "City*" at bounding box center [271, 189] width 113 height 17
paste input "[GEOGRAPHIC_DATA]"
type input "[GEOGRAPHIC_DATA]"
select select "CA"
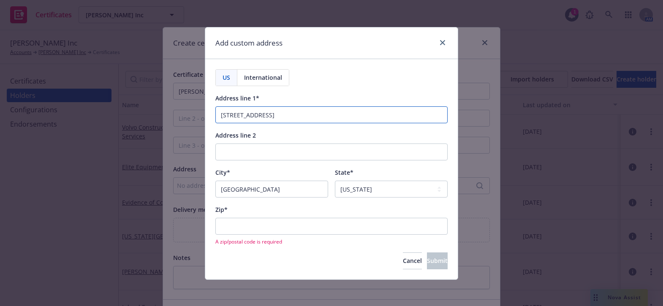
drag, startPoint x: 388, startPoint y: 111, endPoint x: 363, endPoint y: 113, distance: 25.8
click at [363, 113] on input "[STREET_ADDRESS]" at bounding box center [331, 114] width 232 height 17
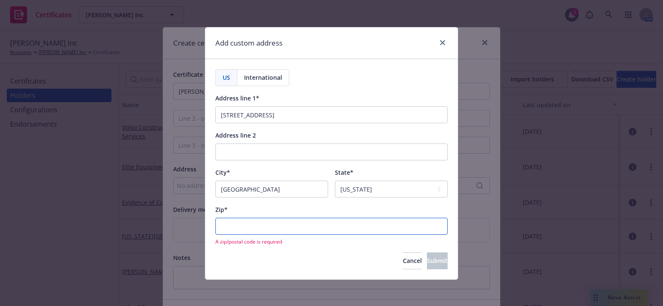
click at [256, 227] on input "Zip*" at bounding box center [331, 226] width 232 height 17
paste input "91367"
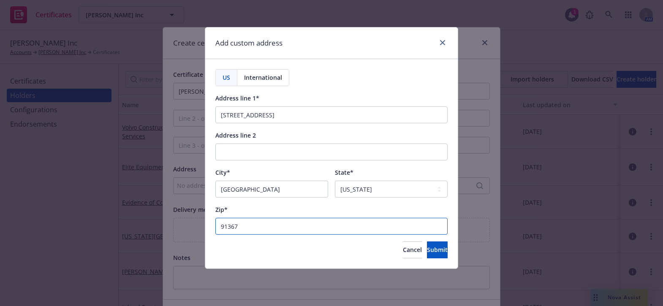
type input "91367"
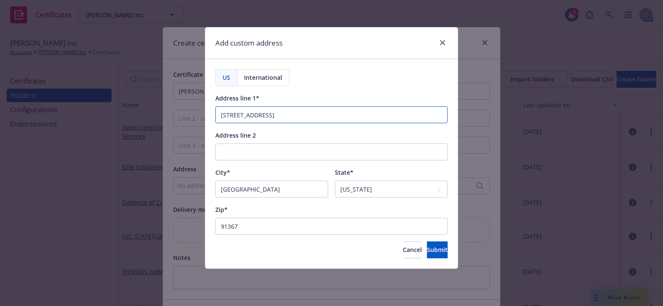
drag, startPoint x: 410, startPoint y: 113, endPoint x: 307, endPoint y: 119, distance: 103.2
click at [307, 119] on input "21255 Burbank Blvd., Suite 110 | Woodland Hills, CA 91367" at bounding box center [331, 114] width 232 height 17
type input "21255 Burbank Blvd., Suite 110"
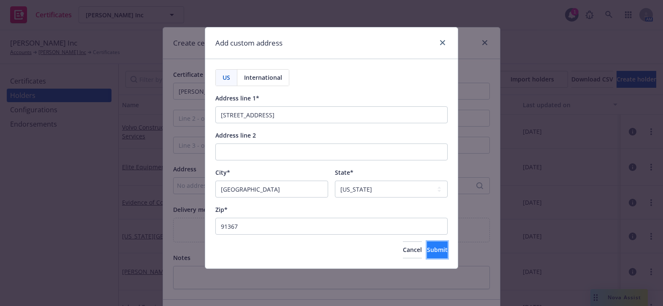
click at [427, 246] on span "Submit" at bounding box center [437, 250] width 21 height 8
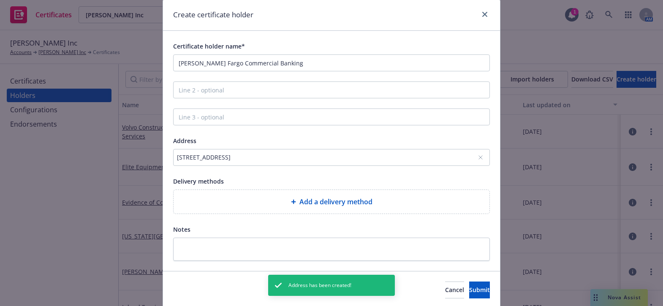
scroll to position [58, 0]
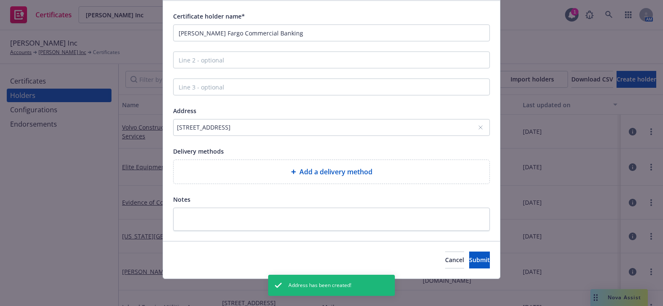
click at [252, 160] on div "Add a delivery method" at bounding box center [332, 172] width 316 height 24
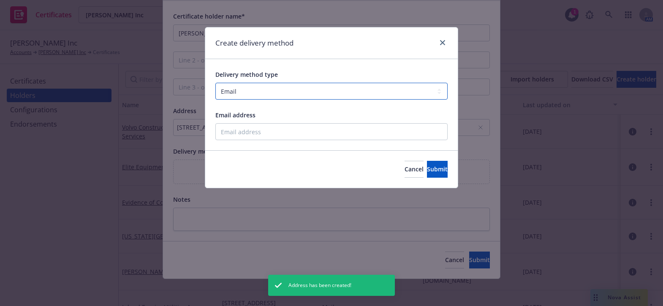
click at [251, 95] on select "Select delivery method type Email Mail Fax Upload to Compliance Website" at bounding box center [331, 91] width 232 height 17
select select "UPLOAD_TO_COMPLIANCE_WEBSITE"
click at [215, 83] on select "Select delivery method type Email Mail Fax Upload to Compliance Website" at bounding box center [331, 91] width 232 height 17
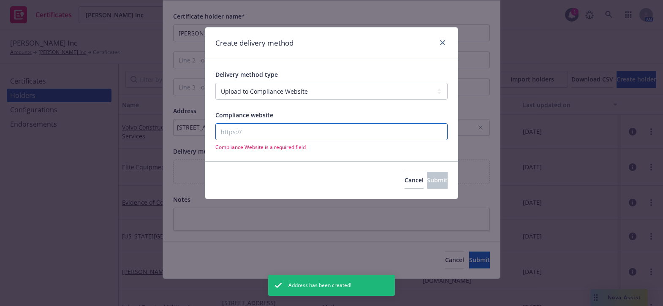
click at [245, 131] on input "Compliance website" at bounding box center [331, 131] width 232 height 17
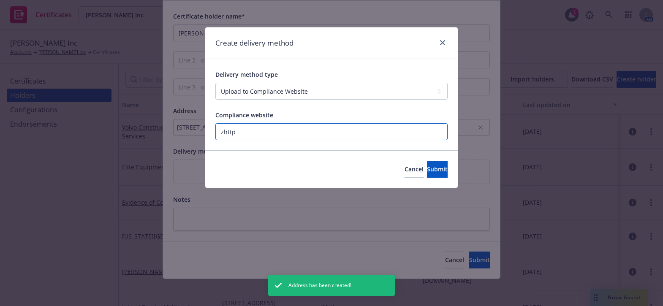
paste input "https://www.newfront.com"
type input "https://www.newfront.com"
click at [427, 172] on span "Submit" at bounding box center [437, 169] width 21 height 8
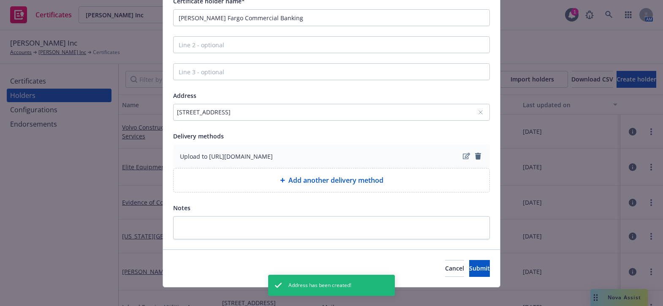
scroll to position [81, 0]
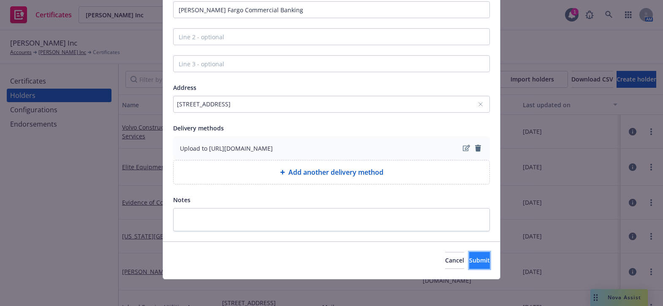
click at [469, 255] on button "Submit" at bounding box center [479, 260] width 21 height 17
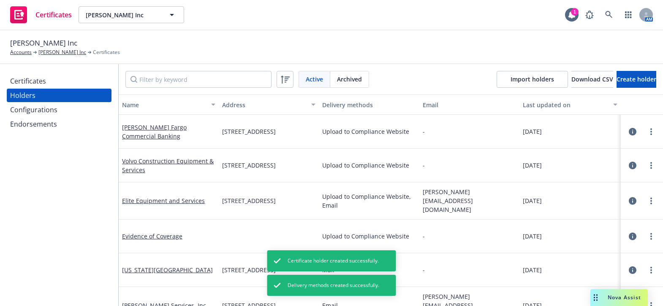
click at [61, 87] on div "Certificates Holders Configurations Endorsements" at bounding box center [59, 102] width 105 height 57
click at [58, 81] on div "Certificates" at bounding box center [59, 81] width 98 height 14
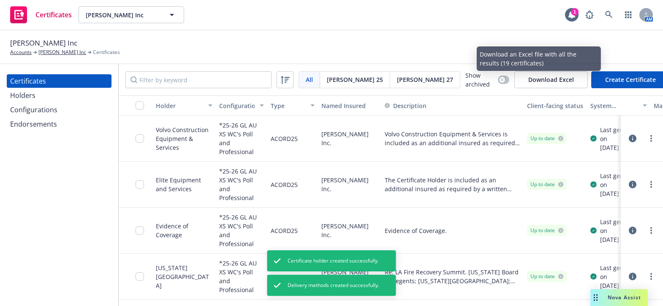
click at [595, 77] on button "Create Certificate" at bounding box center [630, 79] width 79 height 17
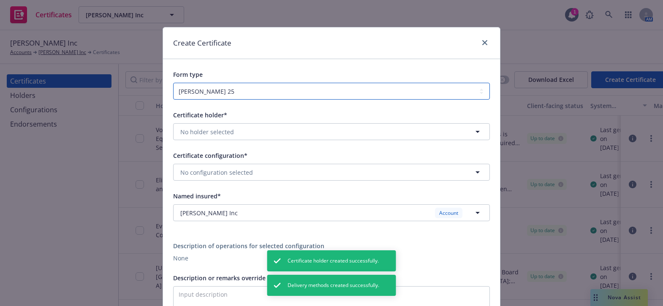
click at [199, 91] on select "ACORD 25 ACORD 27 ACORD 28" at bounding box center [331, 91] width 317 height 17
select select "ACORD27"
click at [173, 83] on select "ACORD 25 ACORD 27 ACORD 28" at bounding box center [331, 91] width 317 height 17
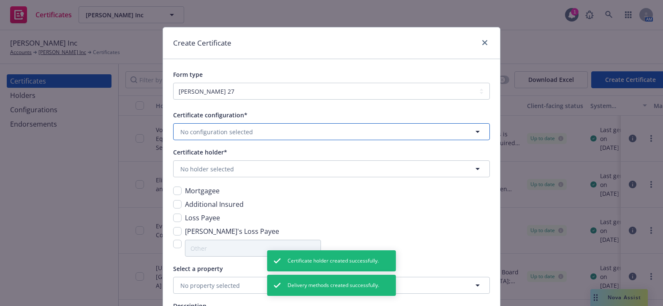
click at [204, 133] on span "No configuration selected" at bounding box center [216, 132] width 73 height 9
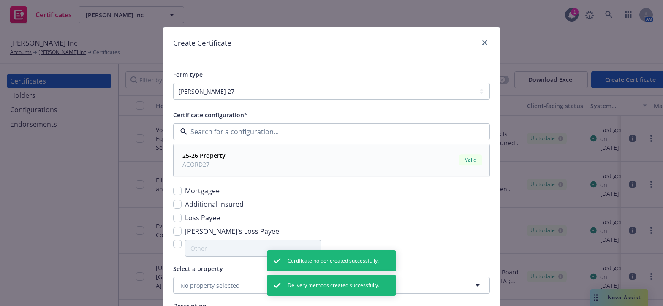
click at [203, 153] on strong "25-26 Property" at bounding box center [203, 156] width 43 height 8
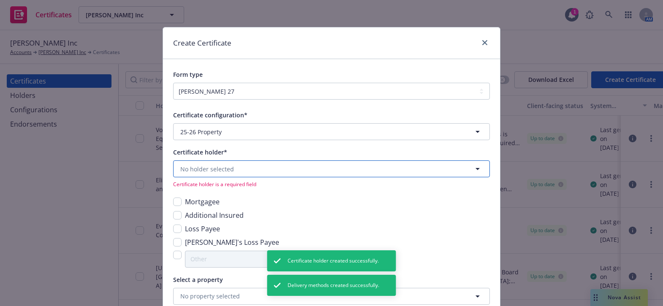
click at [188, 170] on span "No holder selected" at bounding box center [207, 169] width 54 height 9
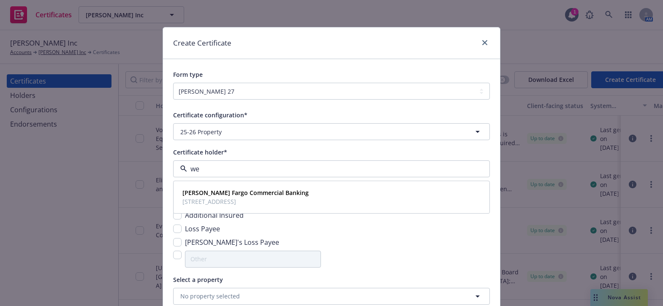
type input "wel"
click at [238, 206] on div "Wells Fargo Commercial Banking 21255 Burbank Blvd., Suite 110 | Woodland Hills,…" at bounding box center [244, 197] width 131 height 21
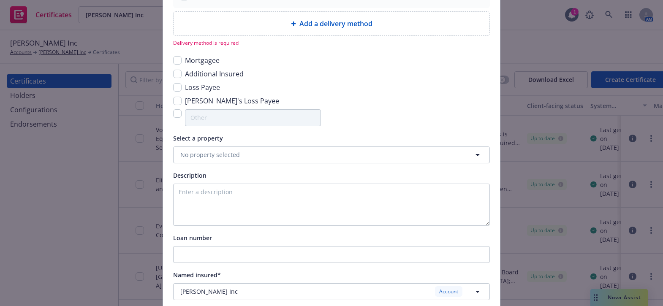
scroll to position [269, 0]
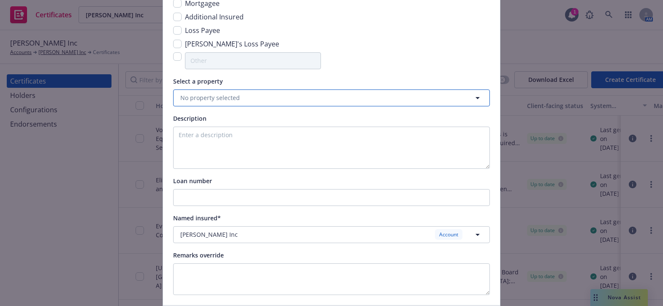
click at [206, 101] on span "No property selected" at bounding box center [210, 97] width 60 height 9
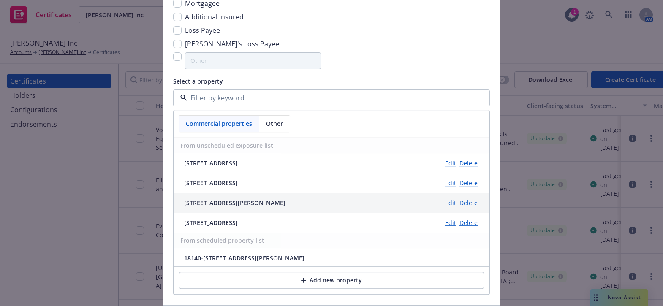
scroll to position [1, 0]
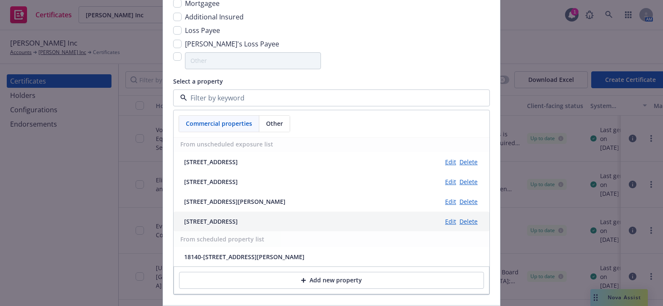
click at [233, 220] on div "10850 Wilshire Blvd Ste 1120, Los Angeles, CA, 90024-4673, USA" at bounding box center [211, 221] width 54 height 9
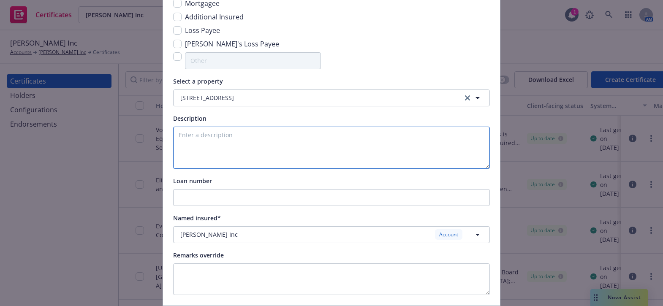
click at [220, 136] on textarea at bounding box center [331, 148] width 317 height 42
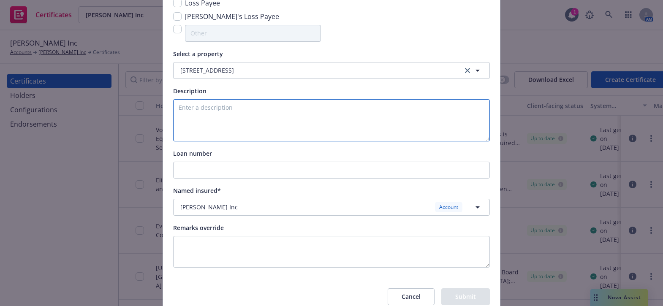
scroll to position [332, 0]
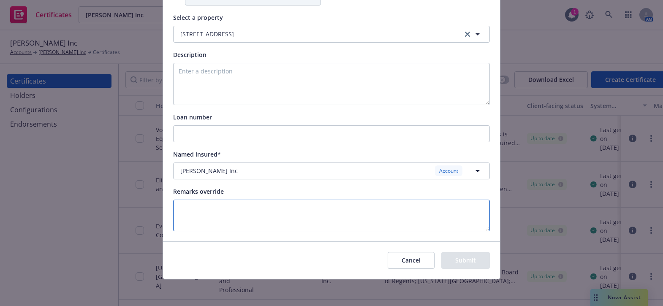
click at [198, 212] on textarea at bounding box center [331, 216] width 317 height 32
paste textarea "Evidence of Coverage"
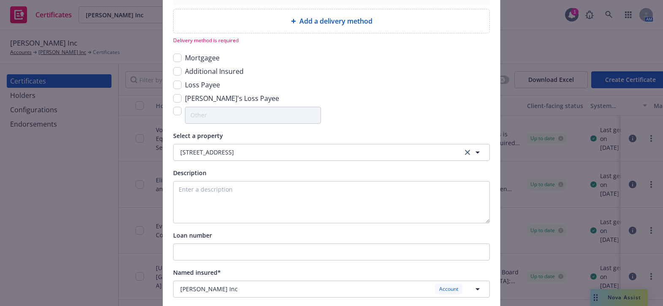
scroll to position [140, 0]
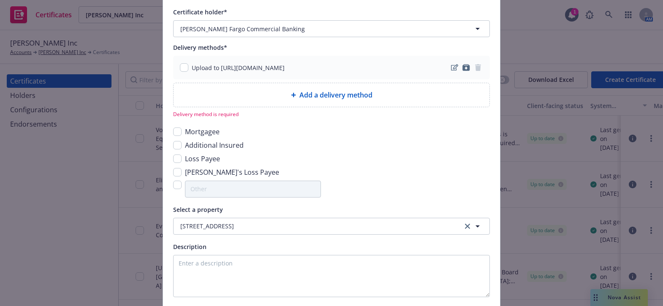
type textarea "Evidence of Coverage"
click at [181, 65] on input "checkbox" at bounding box center [184, 67] width 8 height 8
checkbox input "true"
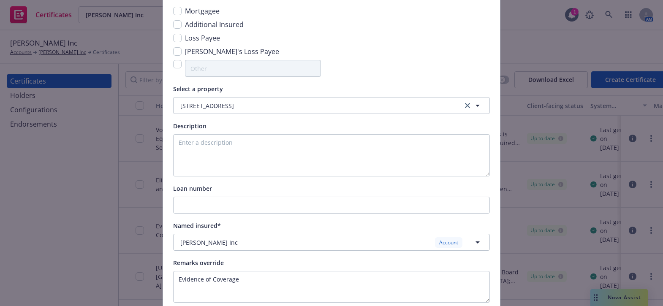
scroll to position [321, 0]
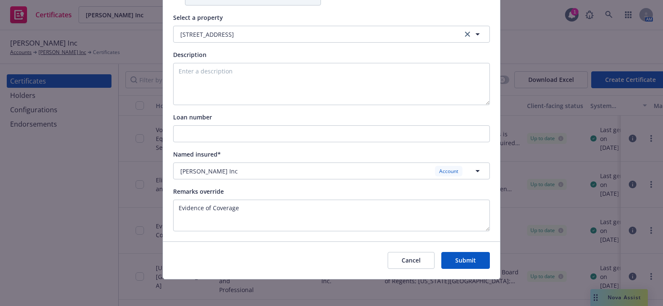
click at [469, 256] on button "Submit" at bounding box center [465, 260] width 49 height 17
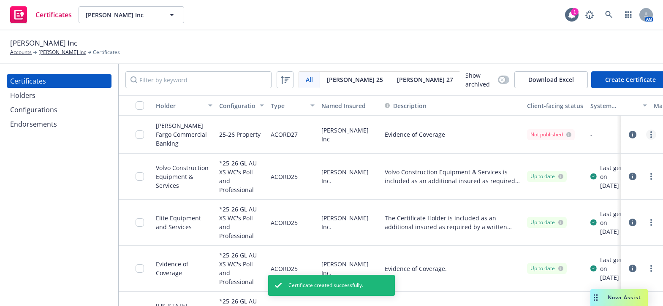
click at [646, 133] on link "more" at bounding box center [651, 135] width 10 height 10
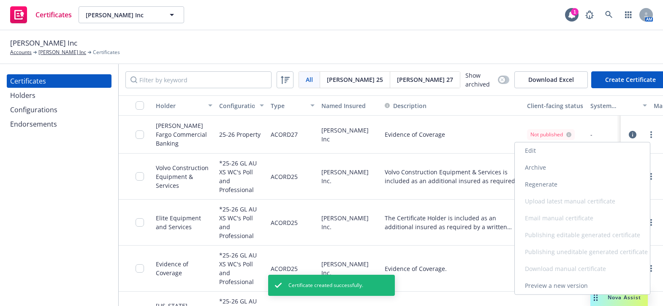
drag, startPoint x: 551, startPoint y: 186, endPoint x: 556, endPoint y: 186, distance: 4.7
click at [551, 185] on link "Regenerate" at bounding box center [582, 184] width 135 height 17
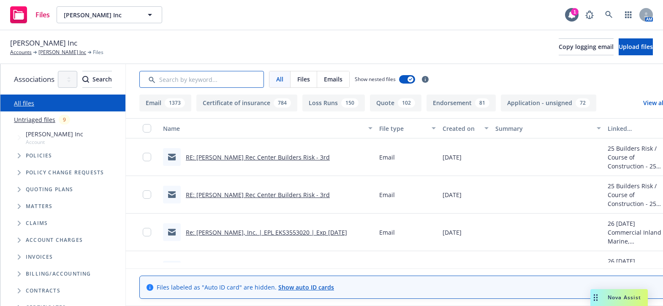
click at [226, 79] on input "Search by keyword..." at bounding box center [201, 79] width 125 height 17
type input "EOI"
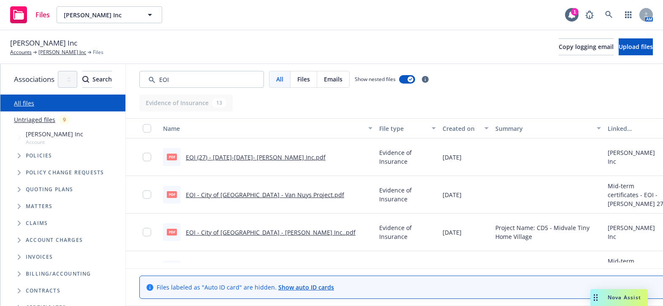
click at [492, 133] on button "Created on" at bounding box center [465, 128] width 53 height 20
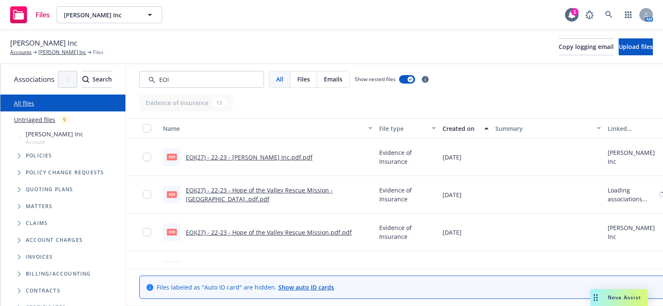
click at [479, 124] on div "Created on" at bounding box center [460, 128] width 37 height 9
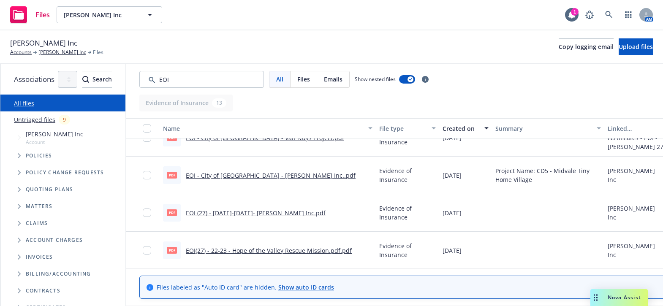
drag, startPoint x: 406, startPoint y: 167, endPoint x: 384, endPoint y: 185, distance: 28.5
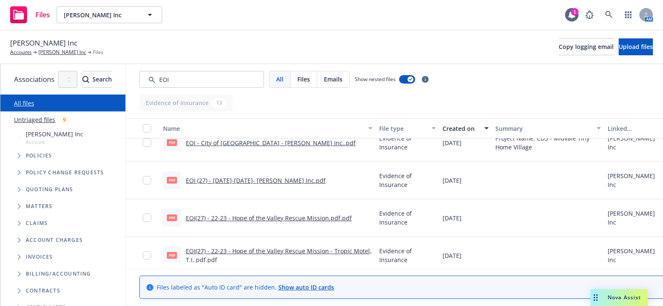
drag, startPoint x: 383, startPoint y: 181, endPoint x: 386, endPoint y: 138, distance: 43.2
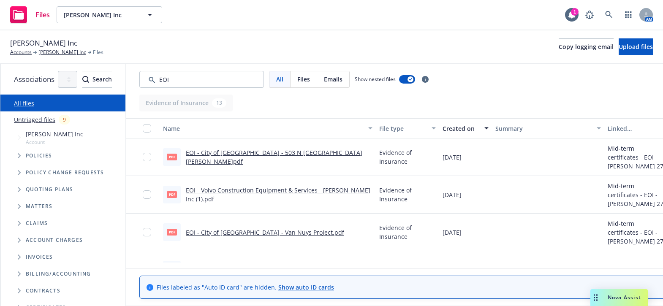
drag, startPoint x: 394, startPoint y: 200, endPoint x: 383, endPoint y: 158, distance: 43.4
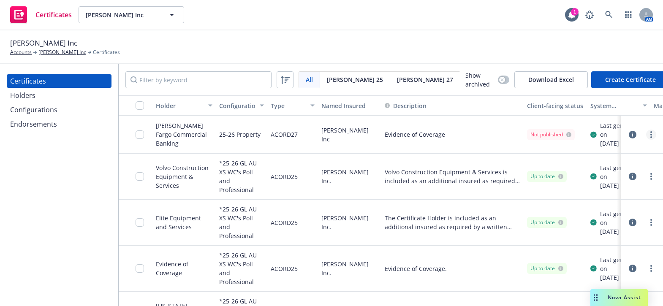
click at [646, 133] on link "more" at bounding box center [651, 135] width 10 height 10
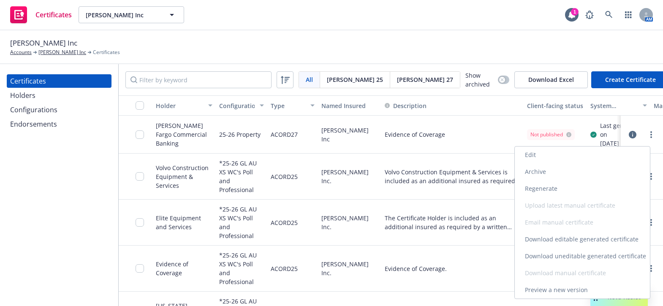
click at [554, 249] on link "Download uneditable generated certificate" at bounding box center [582, 256] width 135 height 17
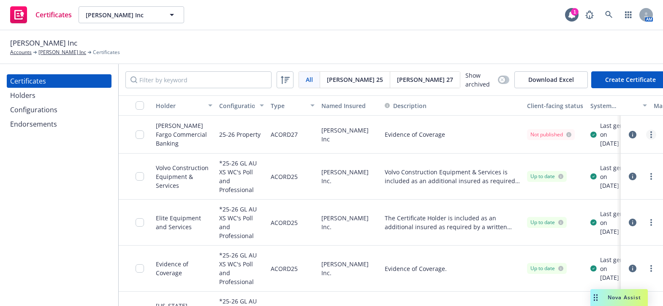
click at [650, 138] on icon "more" at bounding box center [651, 134] width 2 height 7
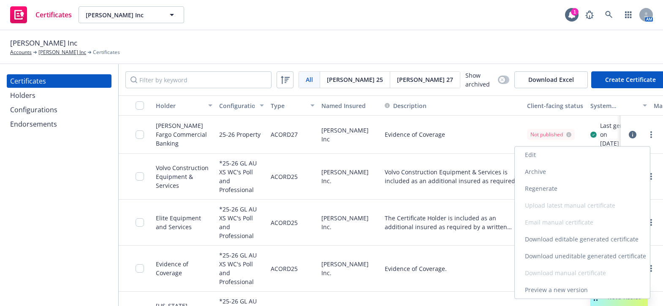
click at [557, 255] on link "Download uneditable generated certificate" at bounding box center [582, 256] width 135 height 17
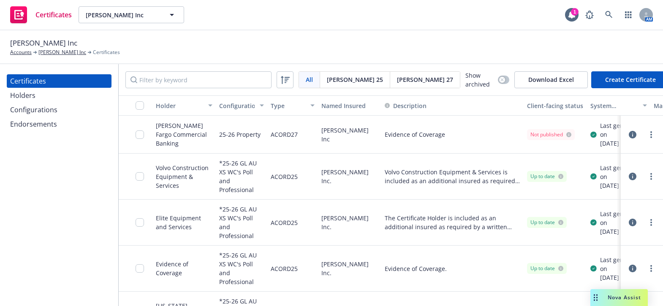
click at [41, 95] on div "Holders" at bounding box center [59, 96] width 98 height 14
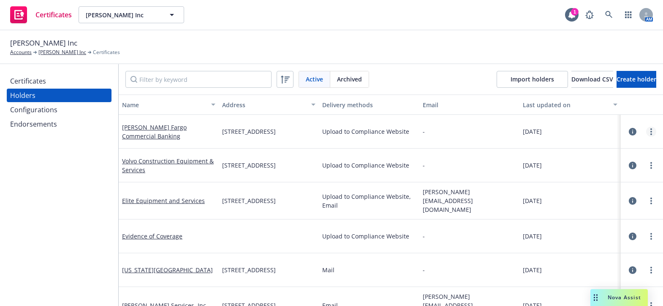
click at [646, 135] on link "more" at bounding box center [651, 132] width 10 height 10
click at [594, 148] on link "Edit" at bounding box center [597, 151] width 93 height 17
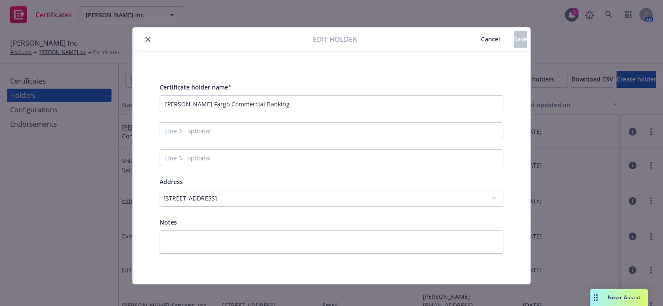
click at [481, 39] on span "Cancel" at bounding box center [490, 39] width 19 height 8
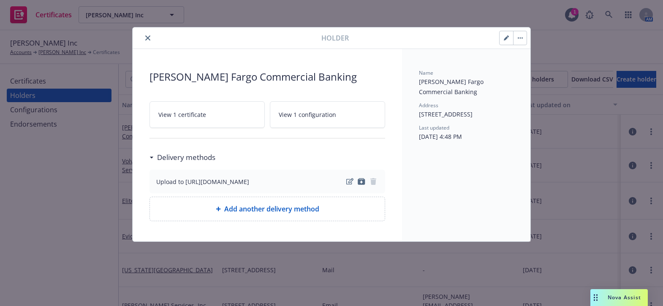
click at [504, 37] on icon "button" at bounding box center [506, 37] width 5 height 5
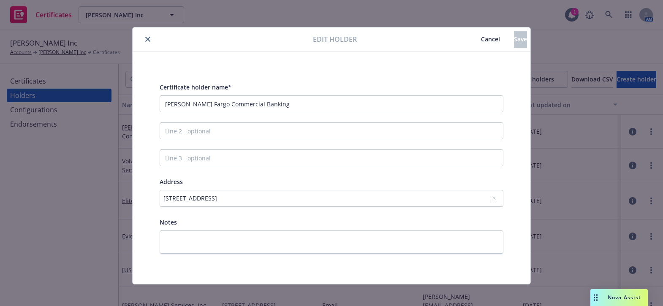
click at [284, 197] on div "[STREET_ADDRESS]" at bounding box center [327, 198] width 328 height 9
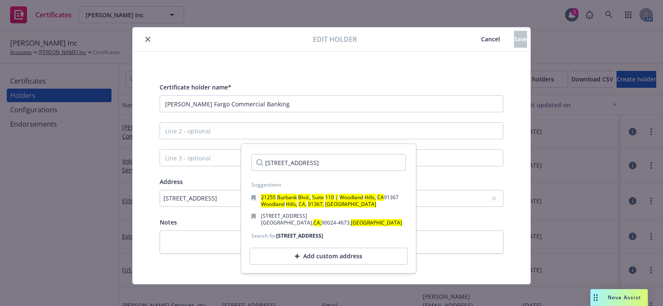
click at [331, 258] on div "Add custom address" at bounding box center [329, 256] width 158 height 17
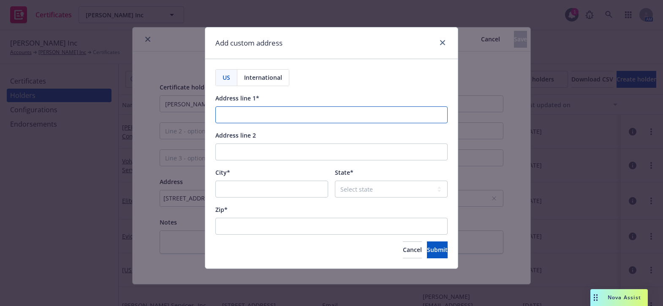
click at [247, 113] on input "Address line 1*" at bounding box center [331, 114] width 232 height 17
paste input "91367"
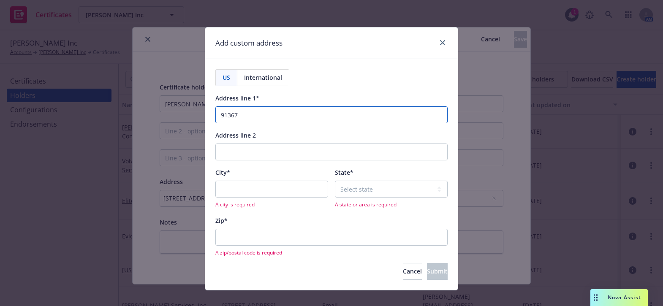
type input "91367"
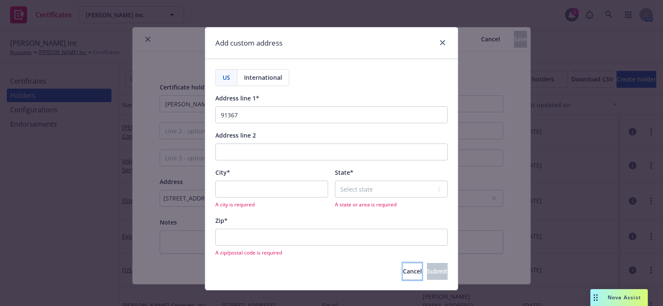
click at [403, 271] on span "Cancel" at bounding box center [412, 271] width 19 height 8
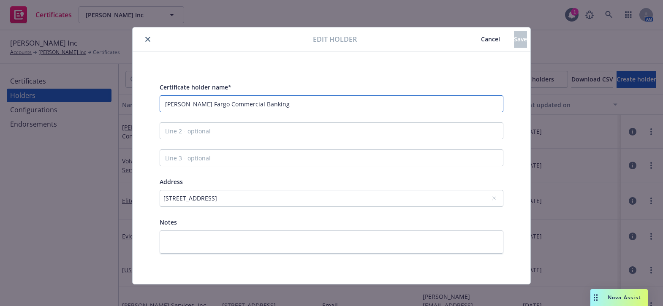
drag, startPoint x: 253, startPoint y: 106, endPoint x: -54, endPoint y: 95, distance: 307.5
click at [0, 95] on html "Certificates [PERSON_NAME] Inc [PERSON_NAME] Inc 1 AM [PERSON_NAME] Inc Account…" at bounding box center [331, 153] width 663 height 306
click at [227, 190] on div "[STREET_ADDRESS]" at bounding box center [332, 198] width 344 height 17
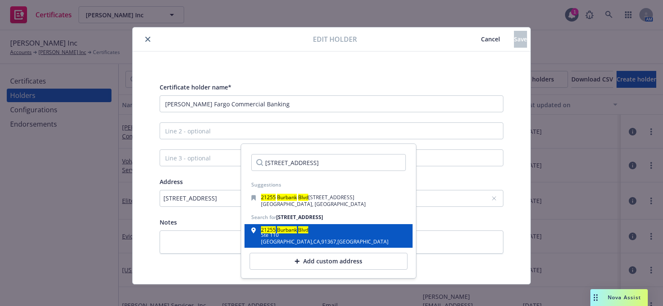
type input "[STREET_ADDRESS]"
click at [287, 236] on div "Ste 110" at bounding box center [325, 235] width 128 height 5
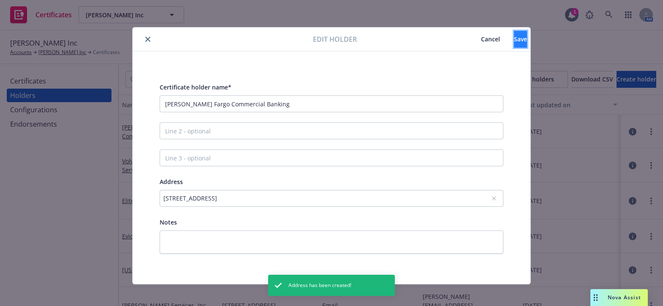
click at [514, 37] on button "Save" at bounding box center [520, 39] width 13 height 17
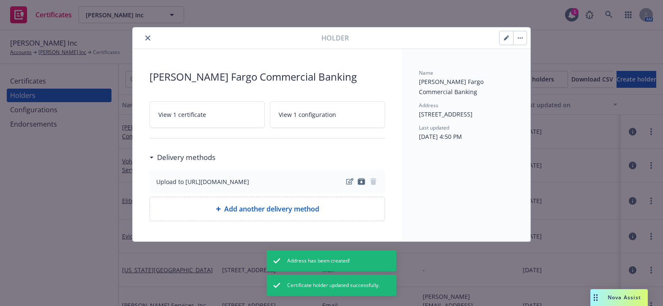
click at [147, 38] on icon "close" at bounding box center [147, 37] width 5 height 5
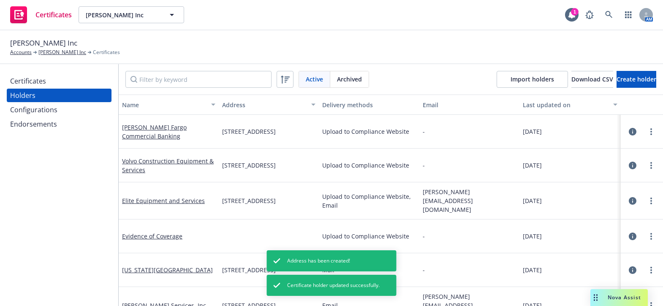
click at [49, 78] on div "Certificates" at bounding box center [59, 81] width 98 height 14
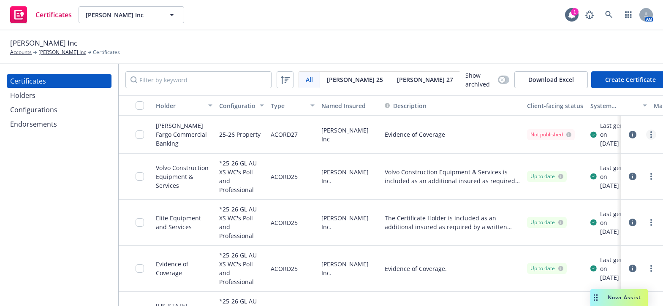
click at [646, 133] on link "more" at bounding box center [651, 135] width 10 height 10
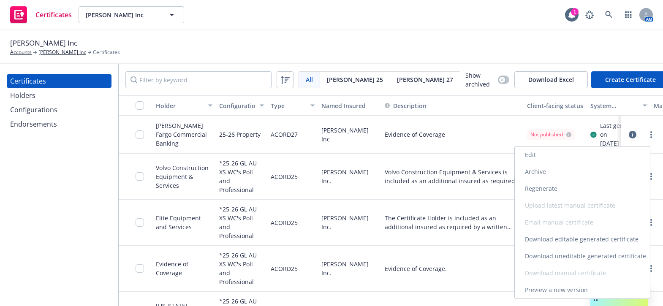
click at [532, 183] on link "Regenerate" at bounding box center [582, 188] width 135 height 17
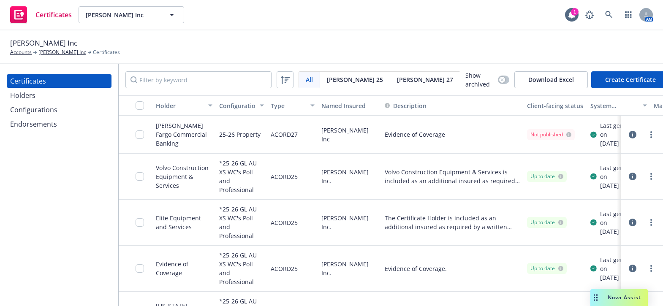
drag, startPoint x: 646, startPoint y: 131, endPoint x: 651, endPoint y: 136, distance: 6.6
click at [646, 131] on div at bounding box center [641, 134] width 35 height 17
click at [651, 137] on div at bounding box center [641, 134] width 35 height 17
click at [650, 137] on link "more" at bounding box center [651, 135] width 10 height 10
click at [548, 258] on link "Download uneditable generated certificate" at bounding box center [582, 256] width 135 height 17
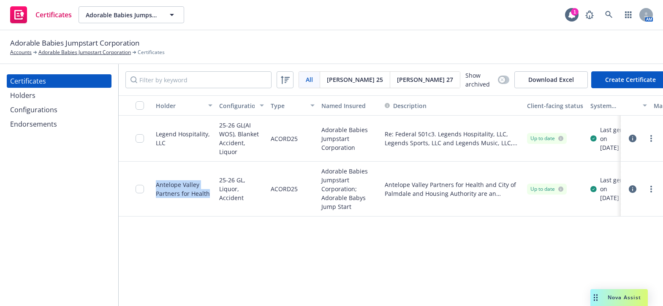
drag, startPoint x: 207, startPoint y: 192, endPoint x: 153, endPoint y: 181, distance: 55.1
click at [153, 181] on div "Antelope Valley Partners for Health" at bounding box center [183, 189] width 63 height 55
copy div "Antelope Valley Partners for Health"
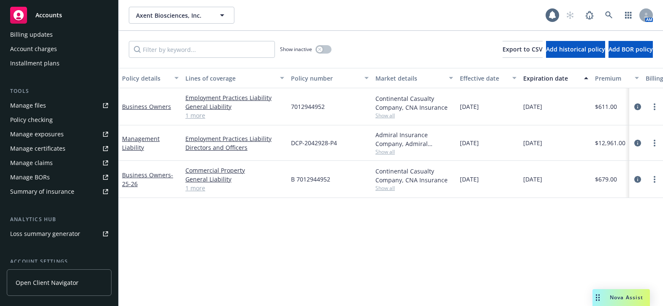
scroll to position [258, 0]
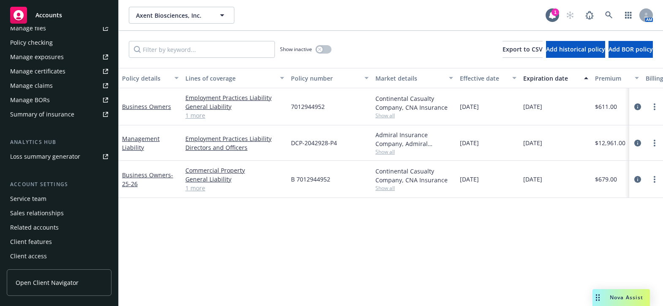
click at [54, 71] on div "Manage certificates" at bounding box center [37, 72] width 55 height 14
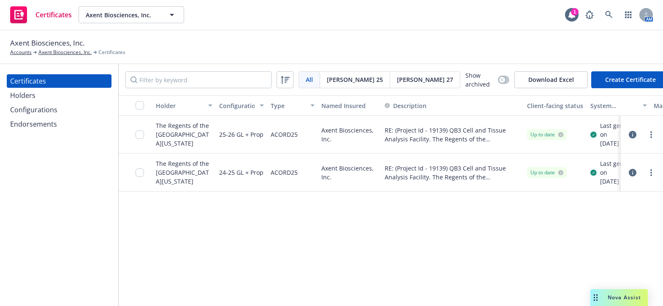
click at [49, 97] on div "Holders" at bounding box center [59, 96] width 98 height 14
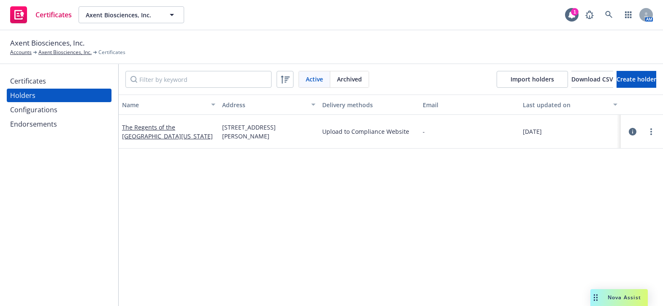
click at [58, 78] on div "Certificates" at bounding box center [59, 81] width 98 height 14
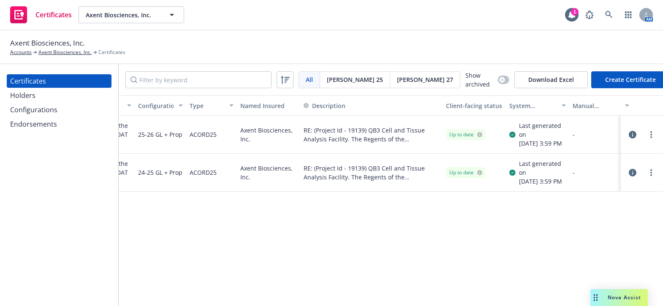
drag, startPoint x: 312, startPoint y: 181, endPoint x: 391, endPoint y: 181, distance: 79.4
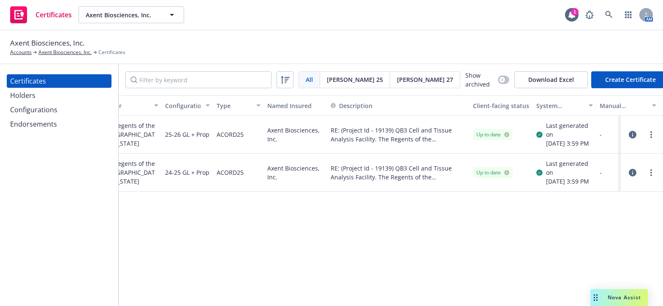
drag, startPoint x: 414, startPoint y: 190, endPoint x: 396, endPoint y: 194, distance: 17.9
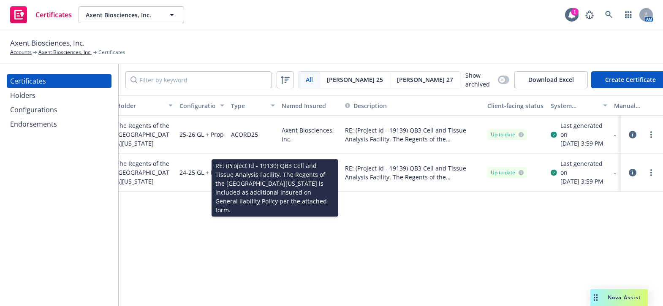
scroll to position [0, 0]
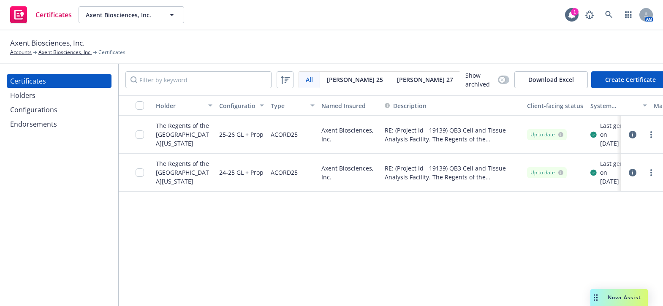
drag, startPoint x: 358, startPoint y: 190, endPoint x: 289, endPoint y: 190, distance: 68.8
drag, startPoint x: 302, startPoint y: 177, endPoint x: 283, endPoint y: 189, distance: 22.0
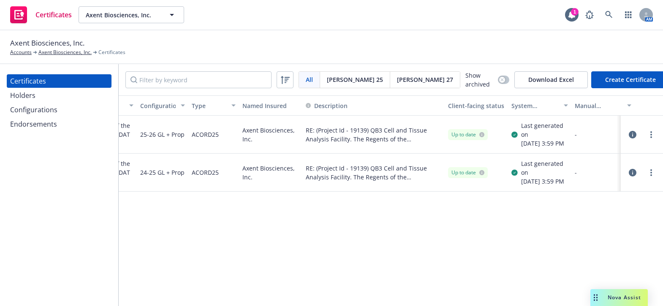
drag, startPoint x: 401, startPoint y: 185, endPoint x: 447, endPoint y: 180, distance: 46.3
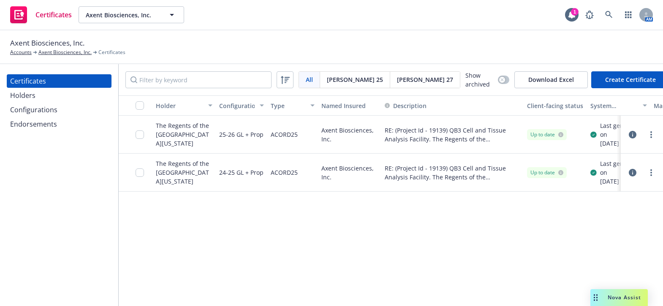
drag, startPoint x: 363, startPoint y: 167, endPoint x: 227, endPoint y: 145, distance: 138.2
click at [139, 102] on input "checkbox" at bounding box center [140, 105] width 8 height 8
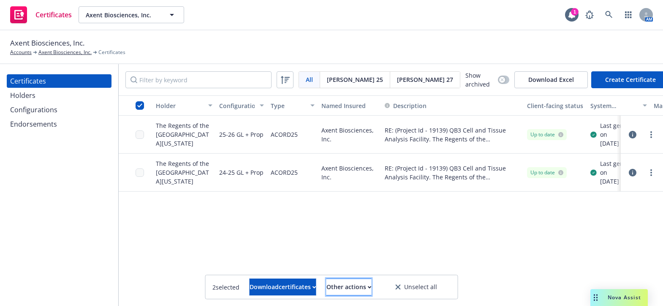
click at [351, 281] on div "Other actions" at bounding box center [348, 287] width 45 height 16
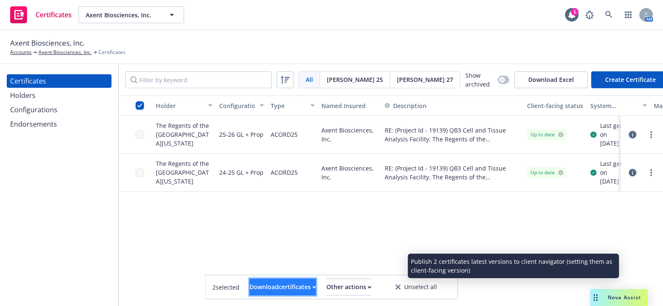
click at [273, 291] on div "Download certificates" at bounding box center [283, 287] width 67 height 16
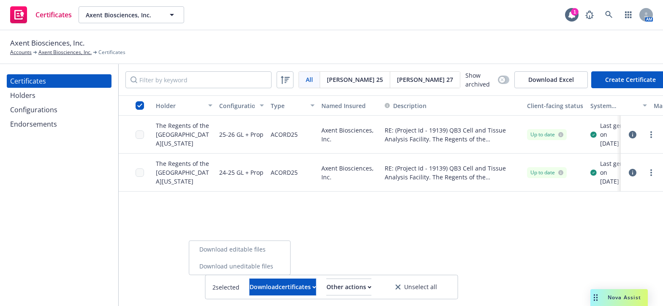
click at [244, 265] on link "Download uneditable files" at bounding box center [239, 266] width 101 height 17
